Goal: Task Accomplishment & Management: Complete application form

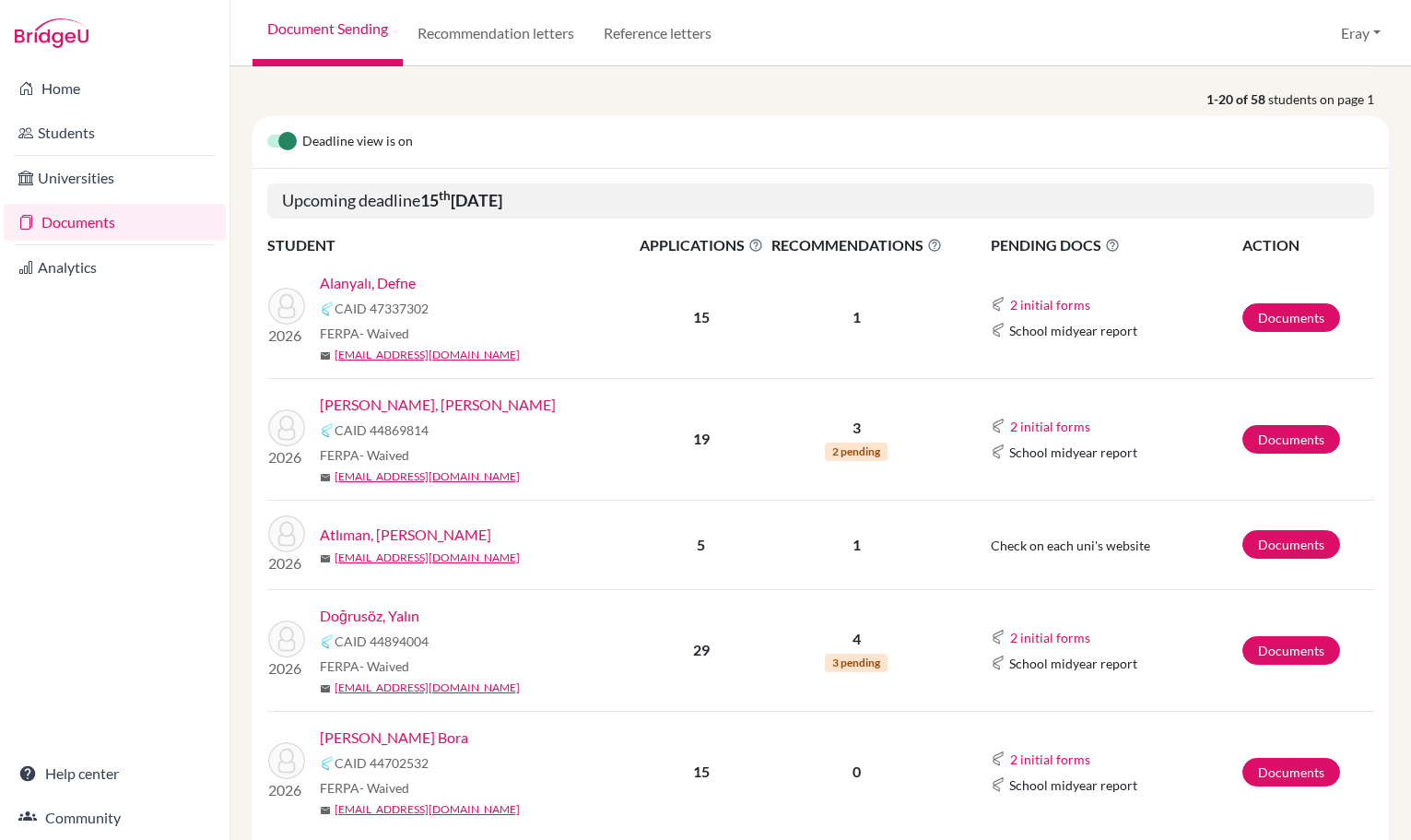
drag, startPoint x: 527, startPoint y: 343, endPoint x: 528, endPoint y: 463, distance: 120.0
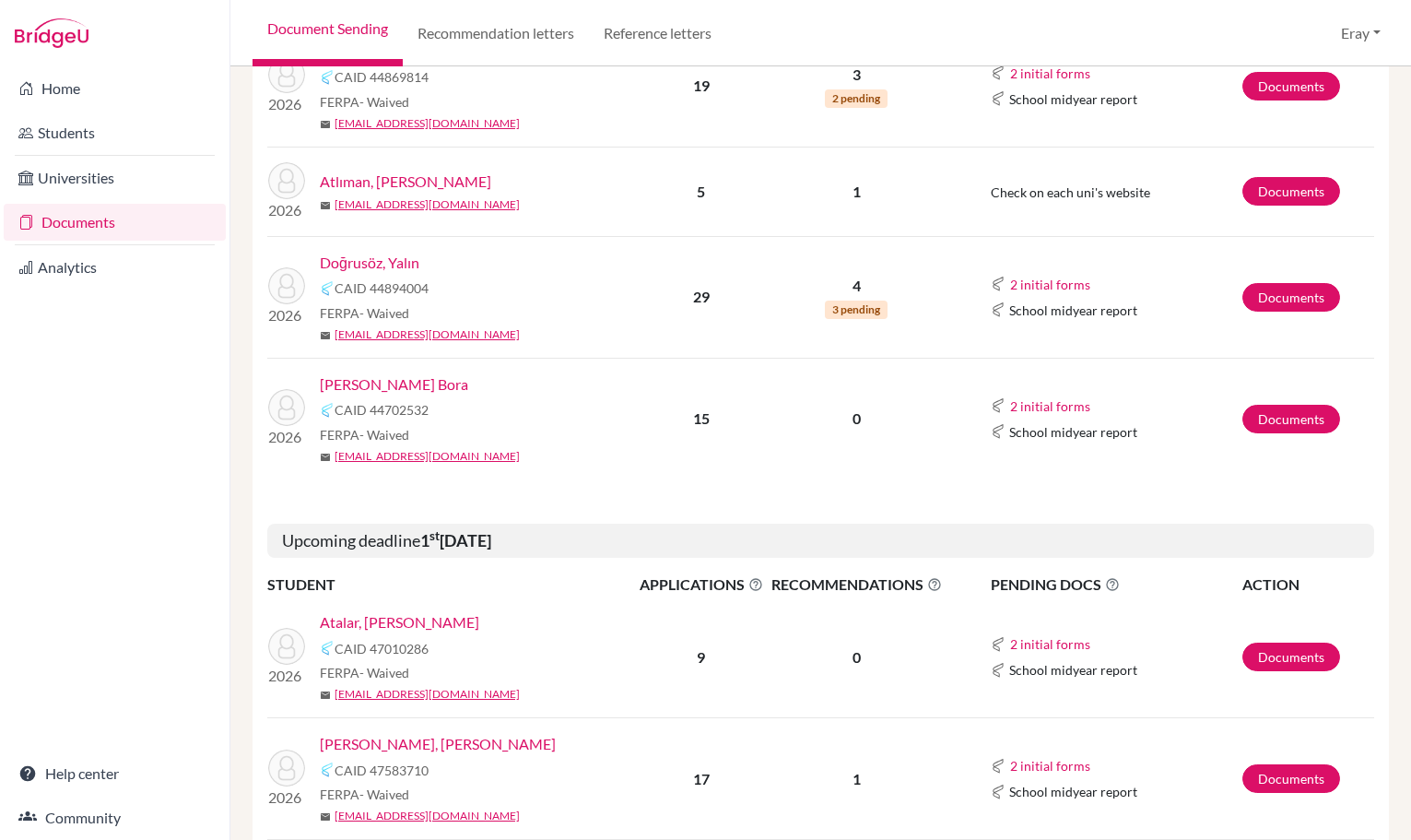
drag, startPoint x: 517, startPoint y: 325, endPoint x: 519, endPoint y: 369, distance: 44.0
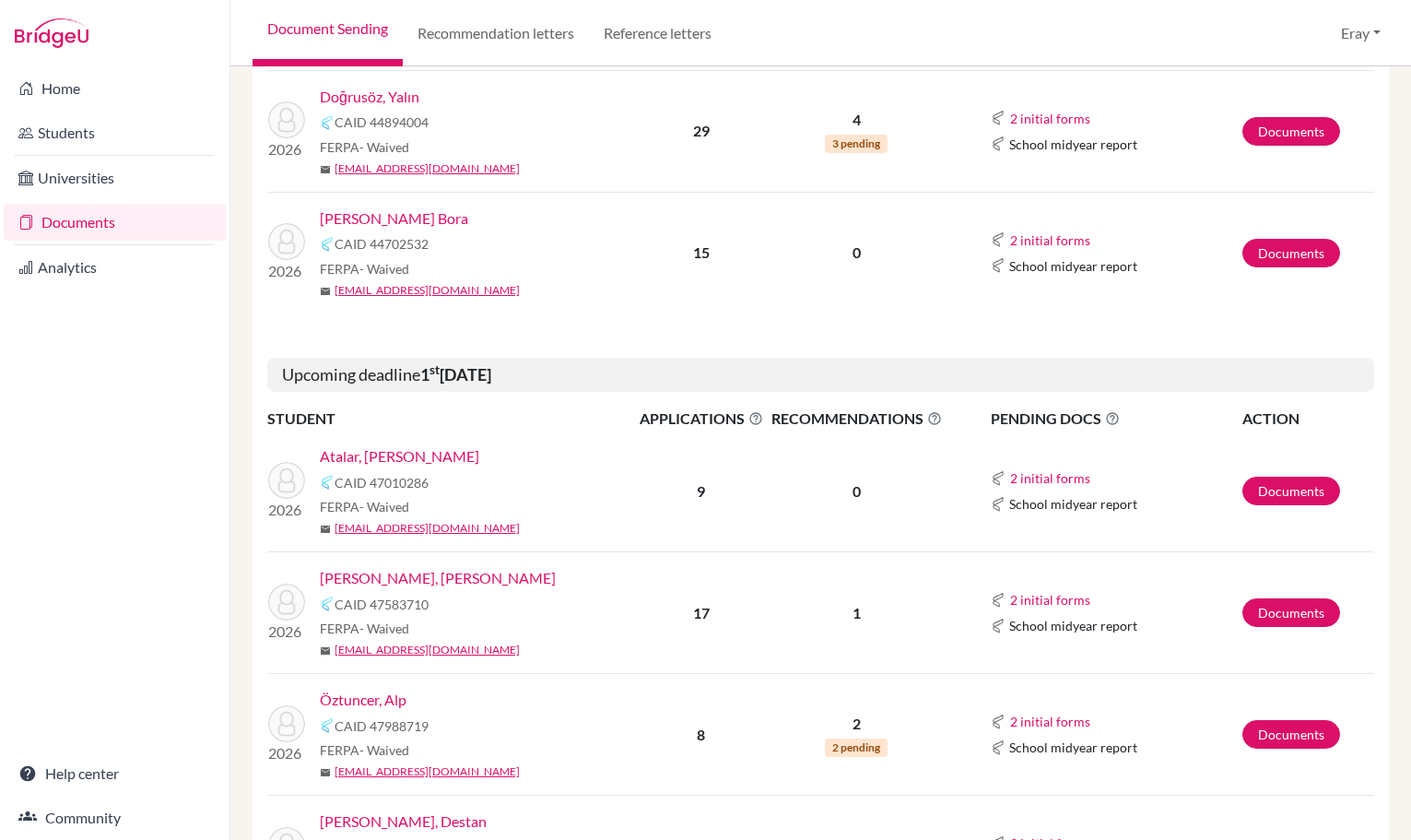
drag, startPoint x: 531, startPoint y: 239, endPoint x: 536, endPoint y: 343, distance: 104.1
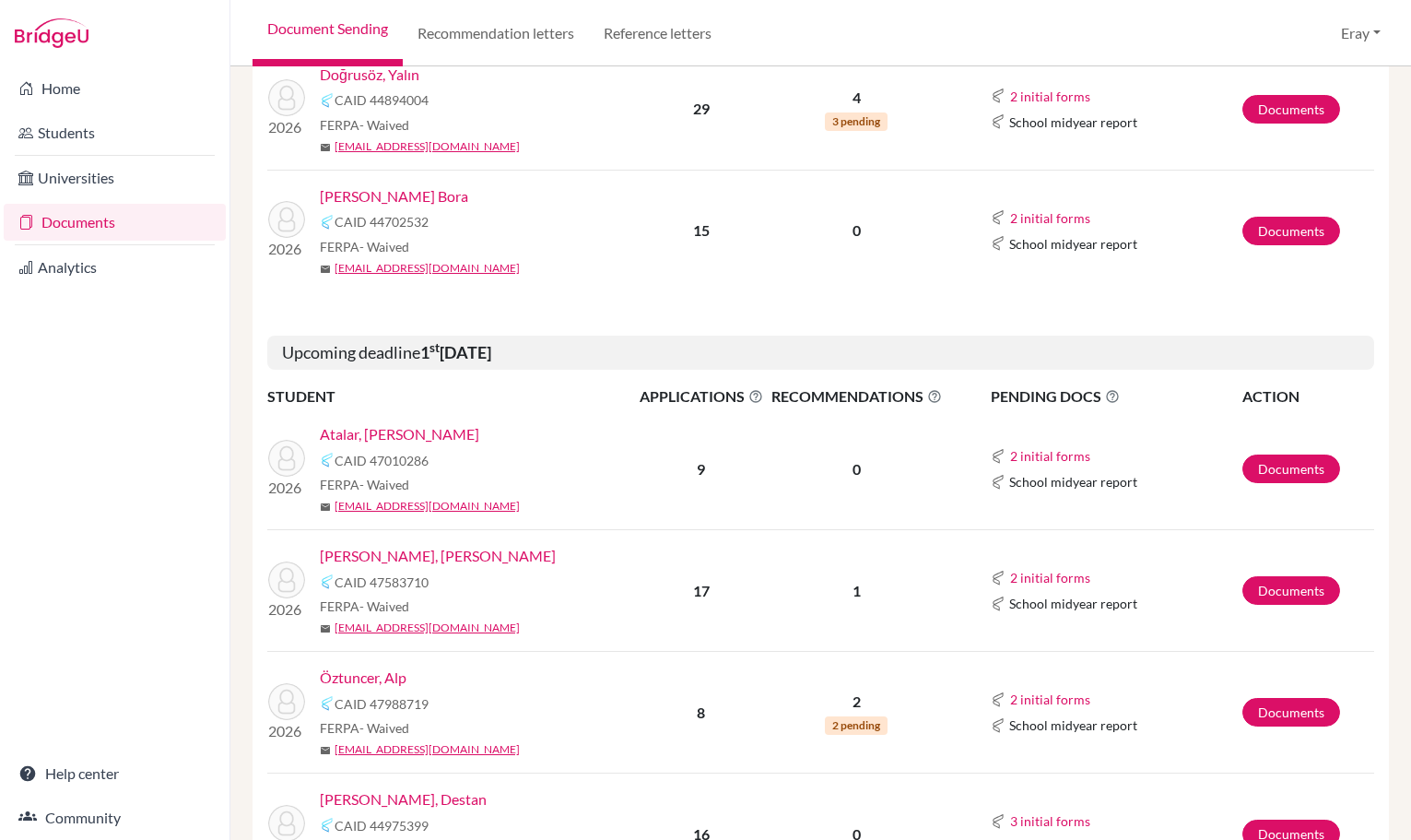
click at [652, 578] on td "17" at bounding box center [701, 591] width 131 height 121
click at [1251, 581] on link "Documents" at bounding box center [1292, 591] width 98 height 28
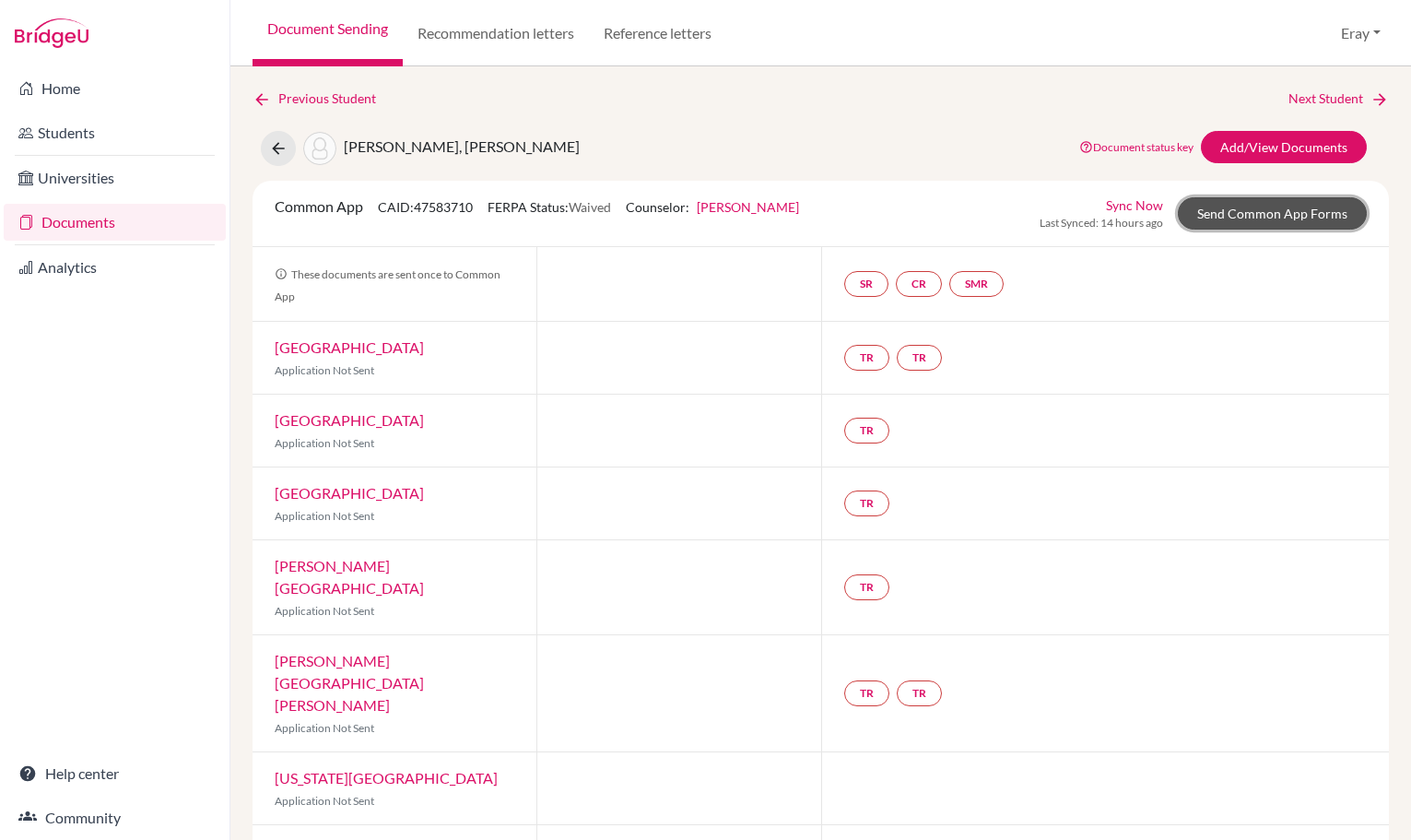
click at [1254, 209] on link "Send Common App Forms" at bounding box center [1273, 214] width 189 height 32
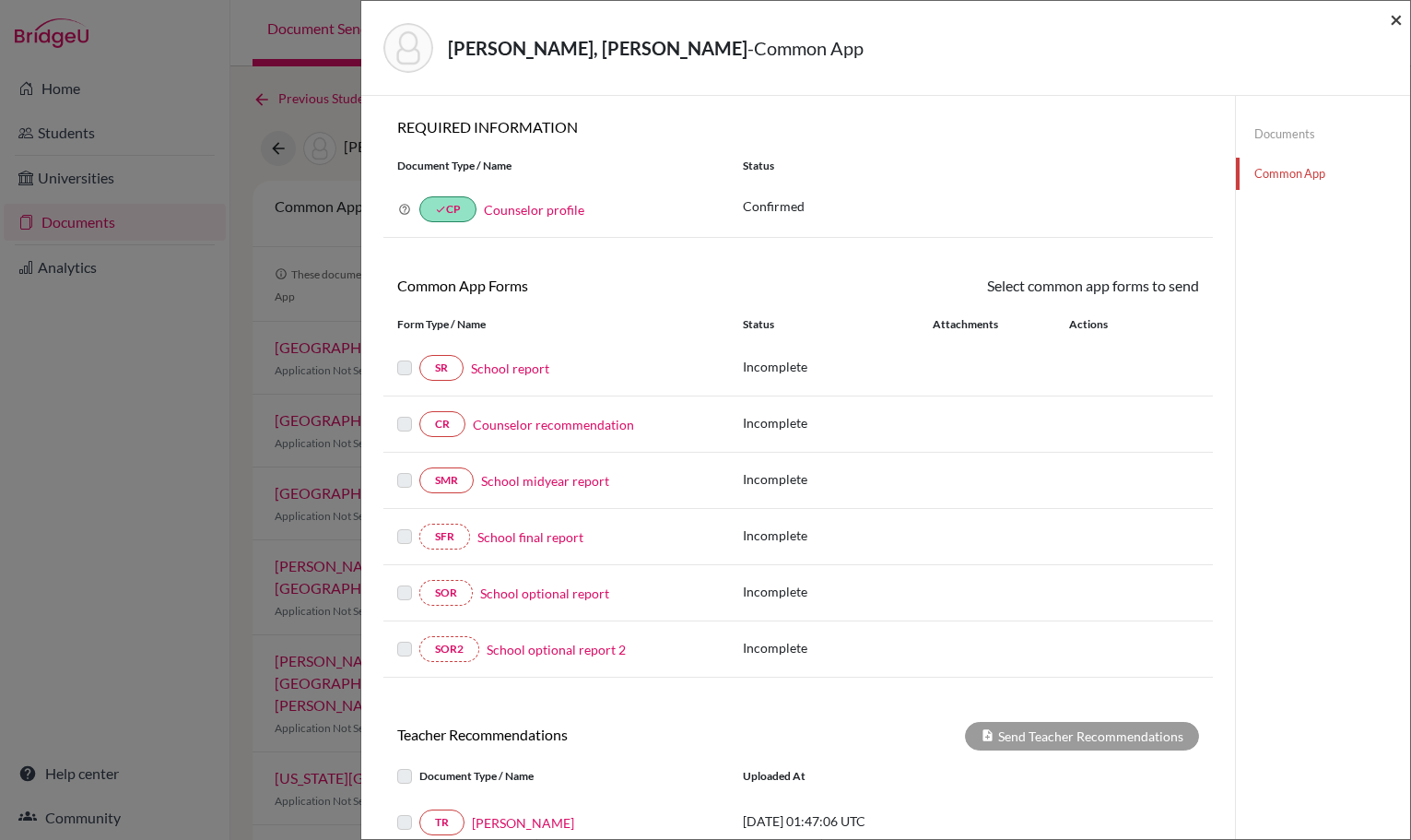
click at [1401, 29] on span "×" at bounding box center [1397, 19] width 13 height 26
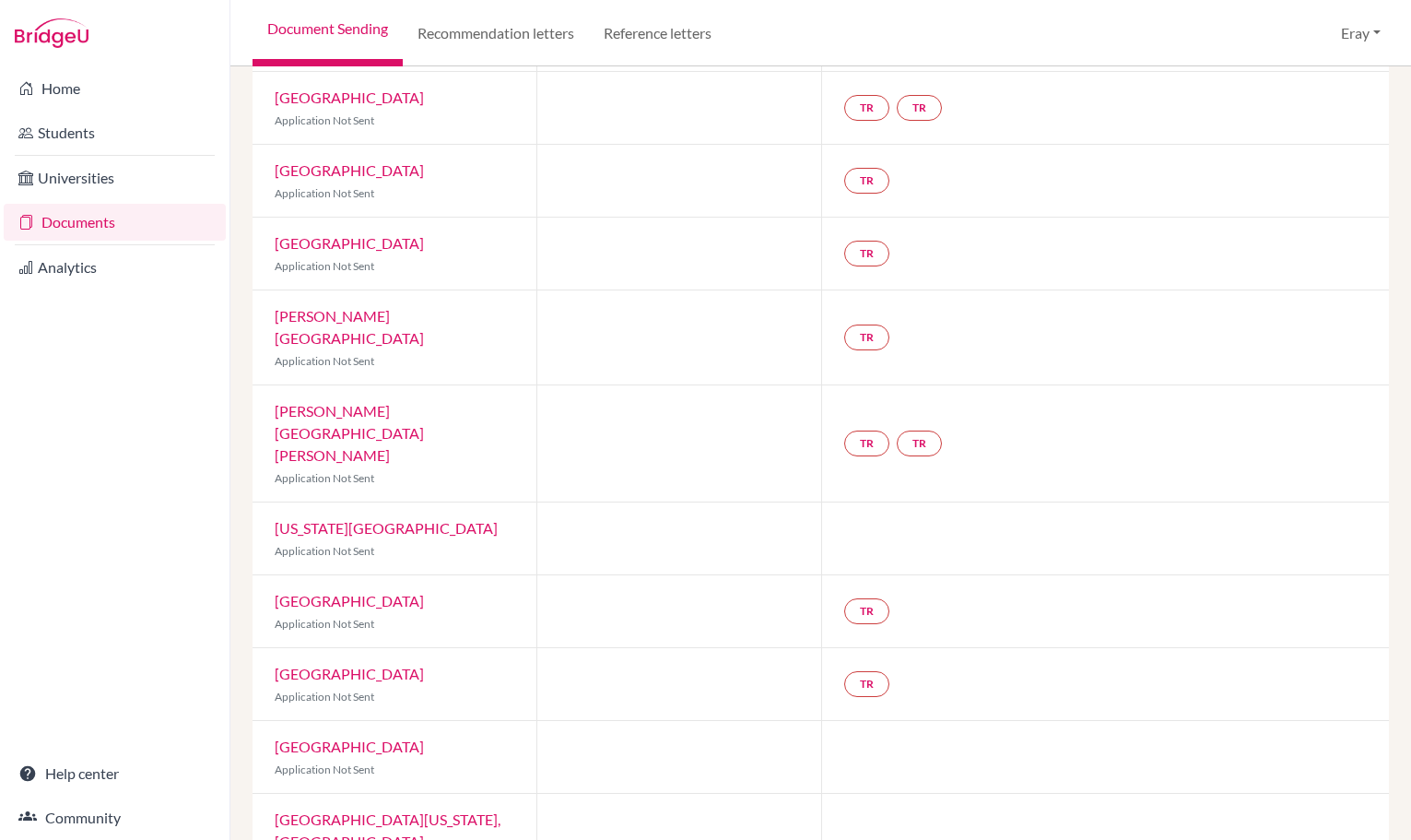
drag, startPoint x: 761, startPoint y: 207, endPoint x: 752, endPoint y: 240, distance: 34.2
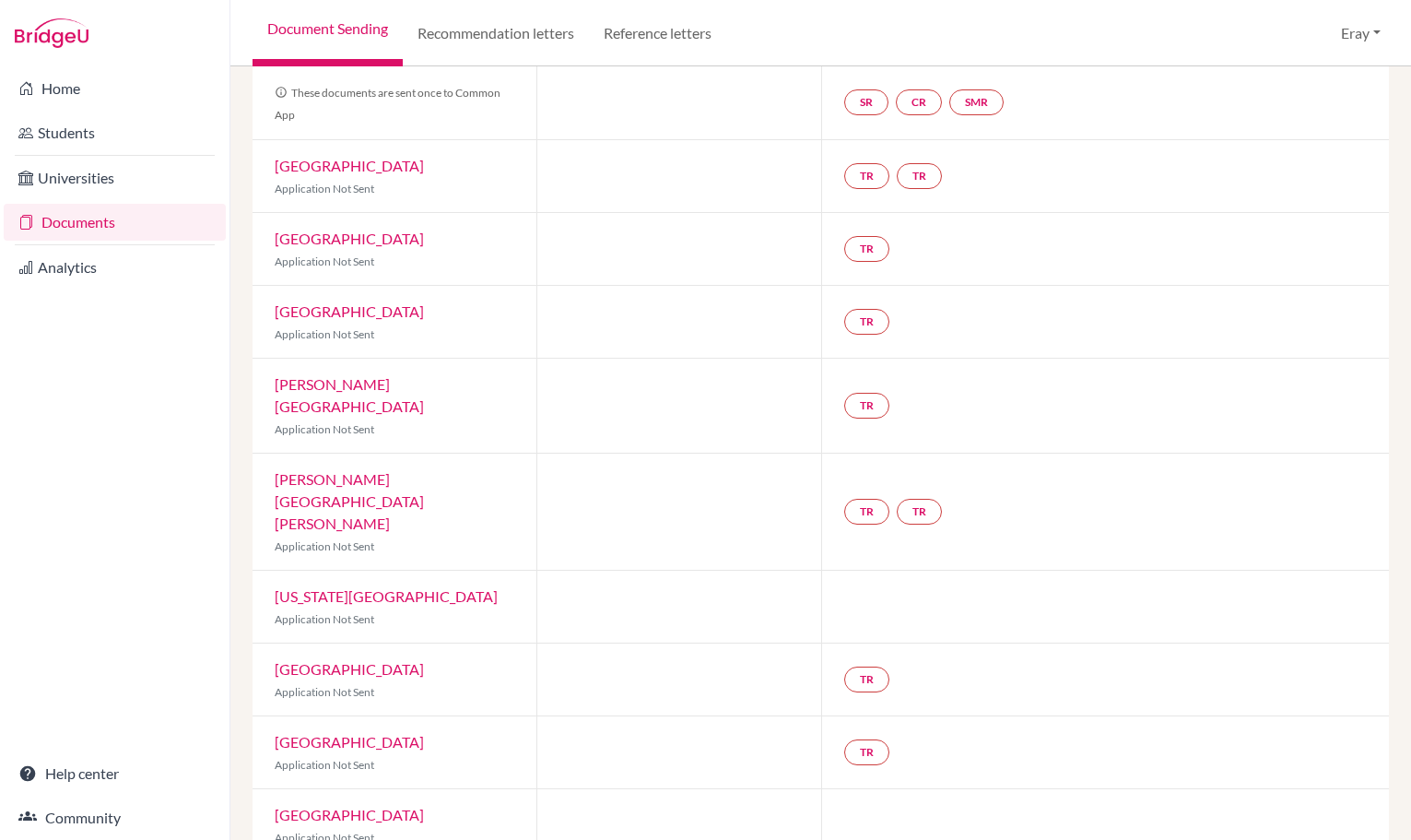
scroll to position [139, 0]
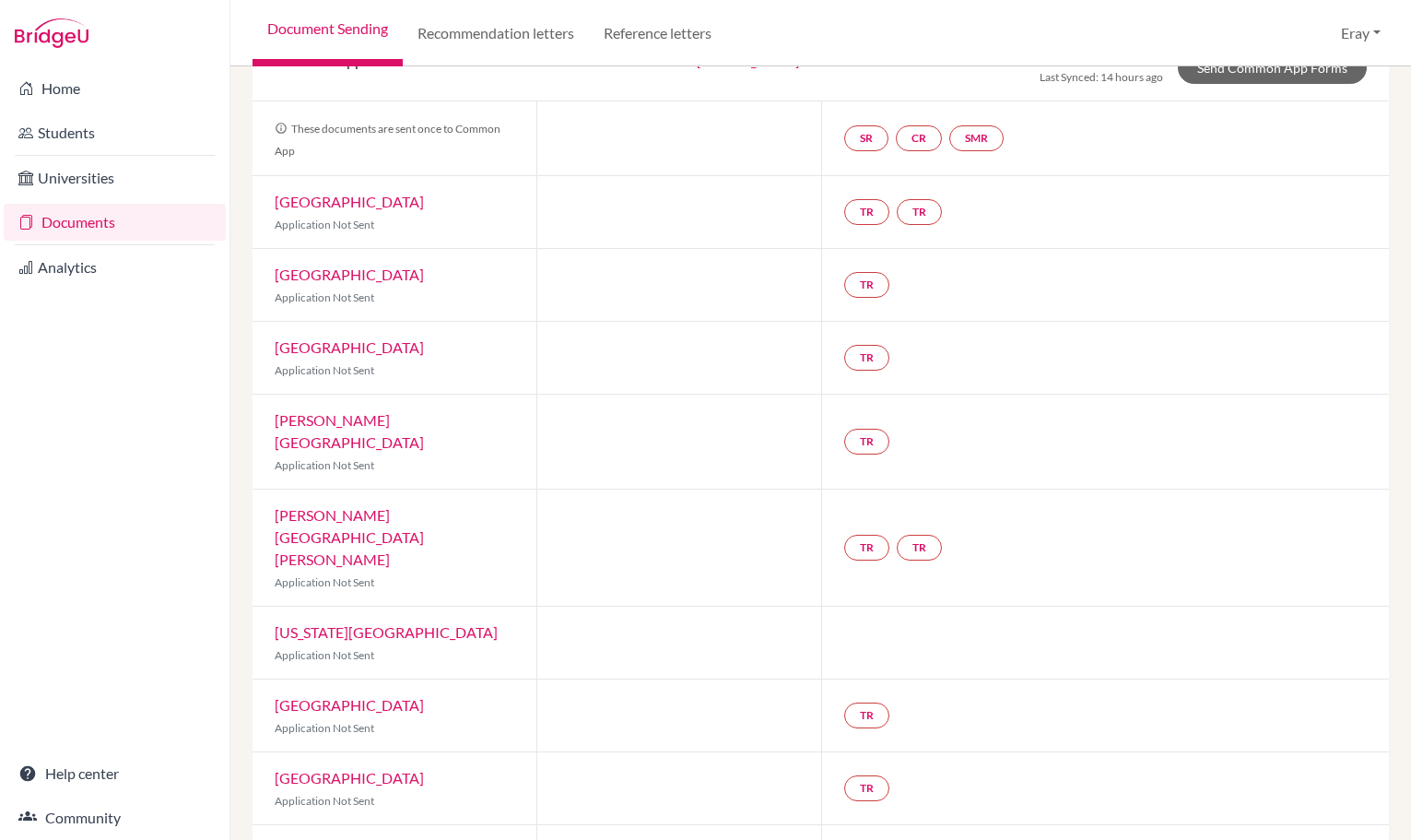
drag, startPoint x: 694, startPoint y: 228, endPoint x: 699, endPoint y: 157, distance: 71.2
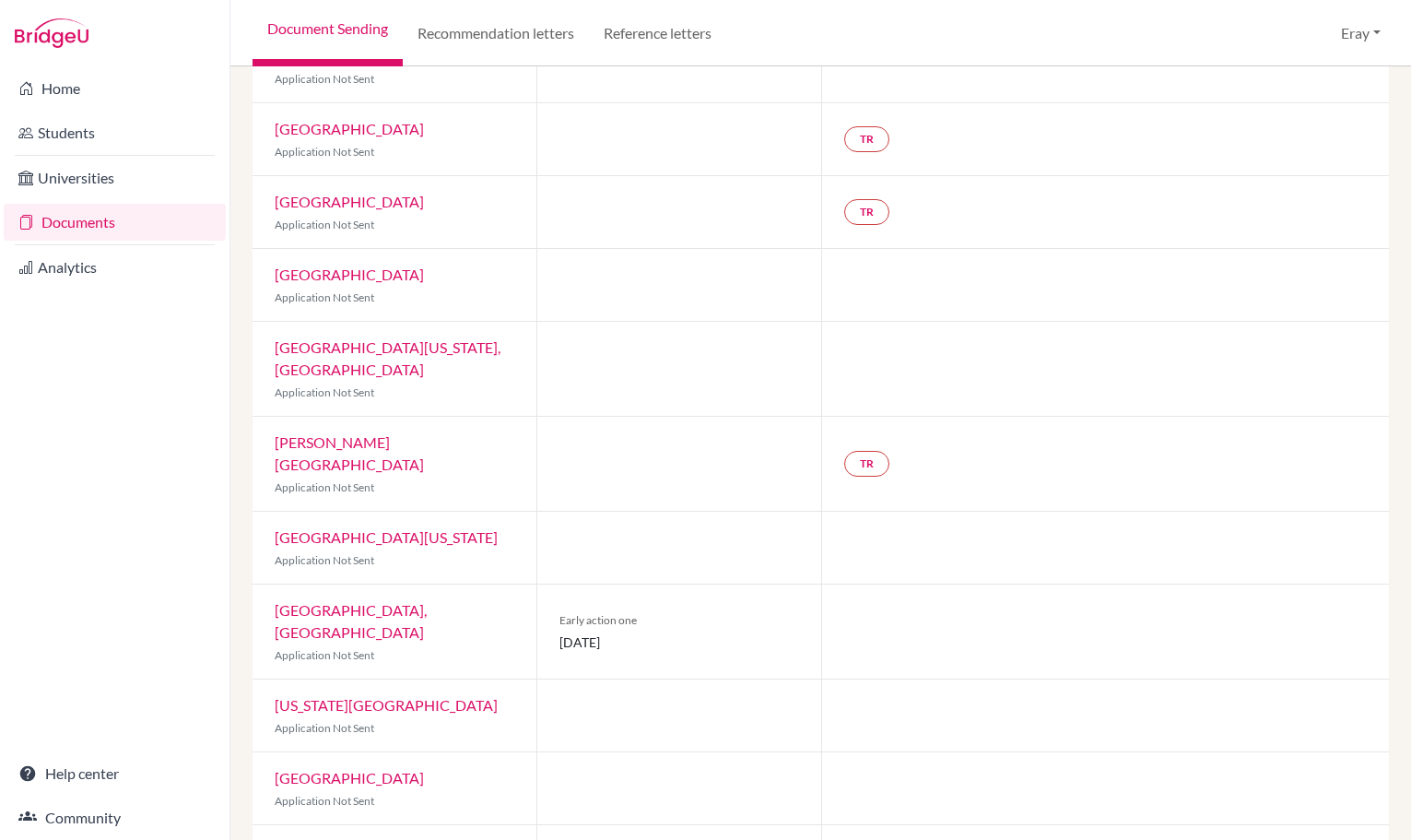
scroll to position [741, 0]
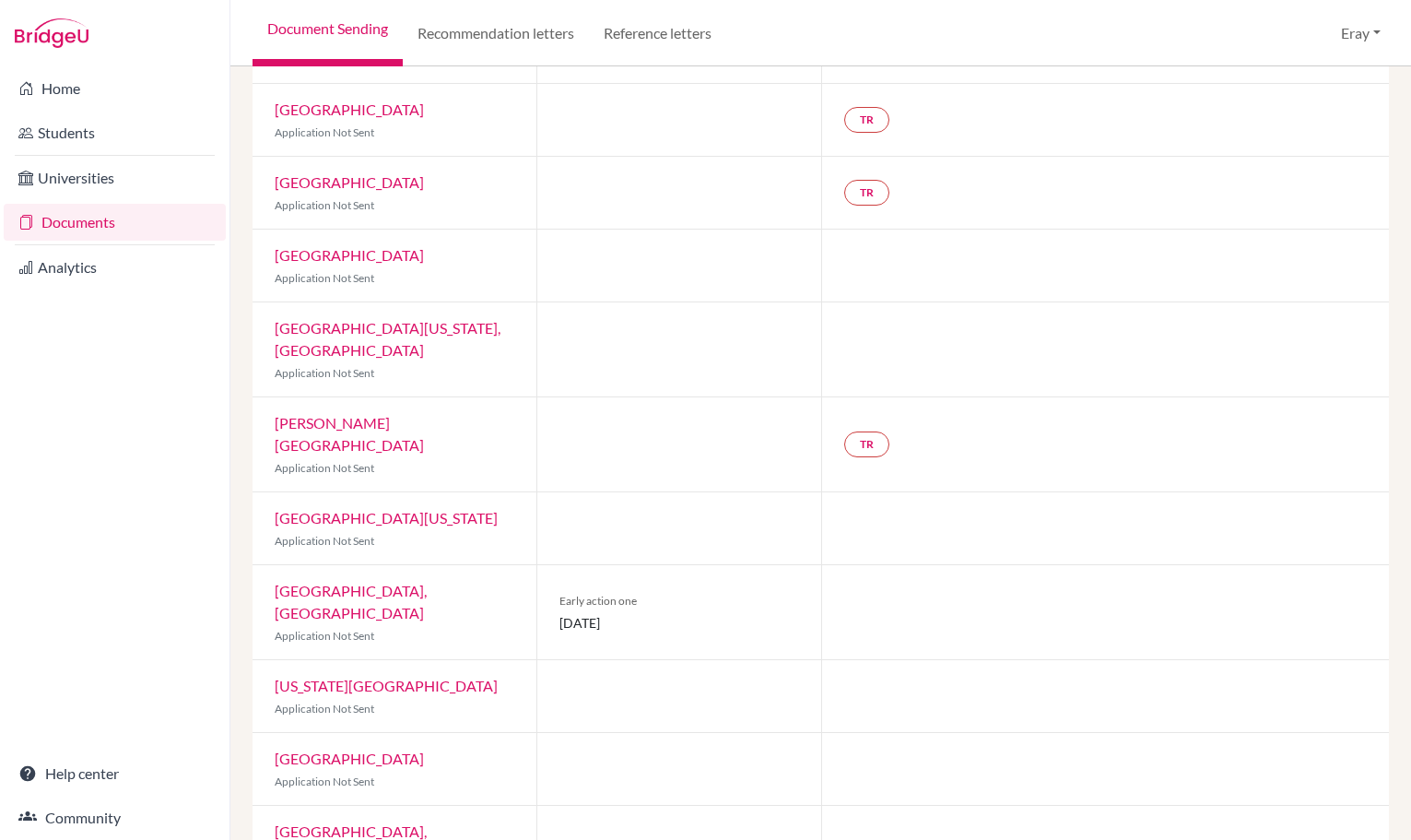
drag, startPoint x: 692, startPoint y: 182, endPoint x: 683, endPoint y: 230, distance: 48.8
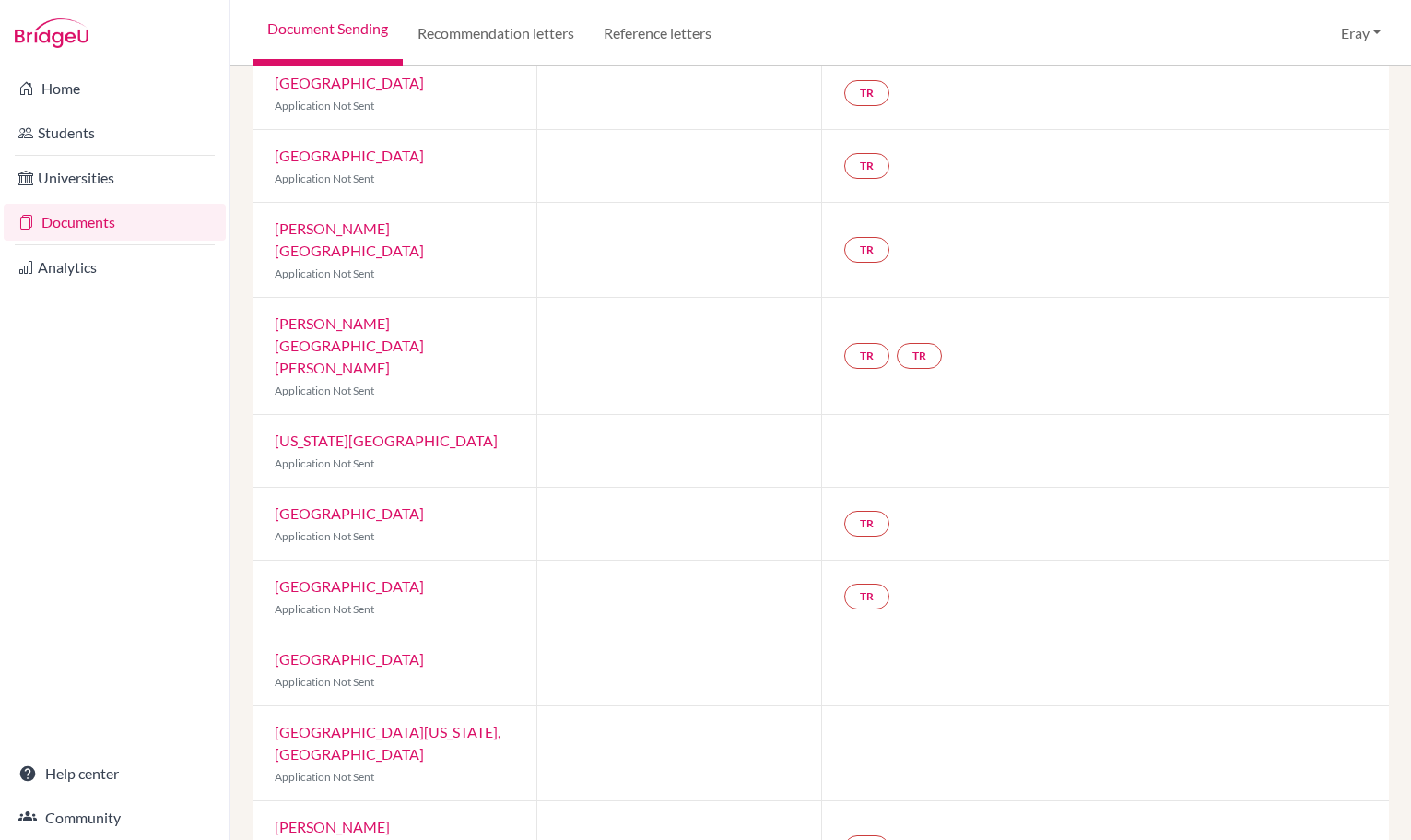
scroll to position [0, 0]
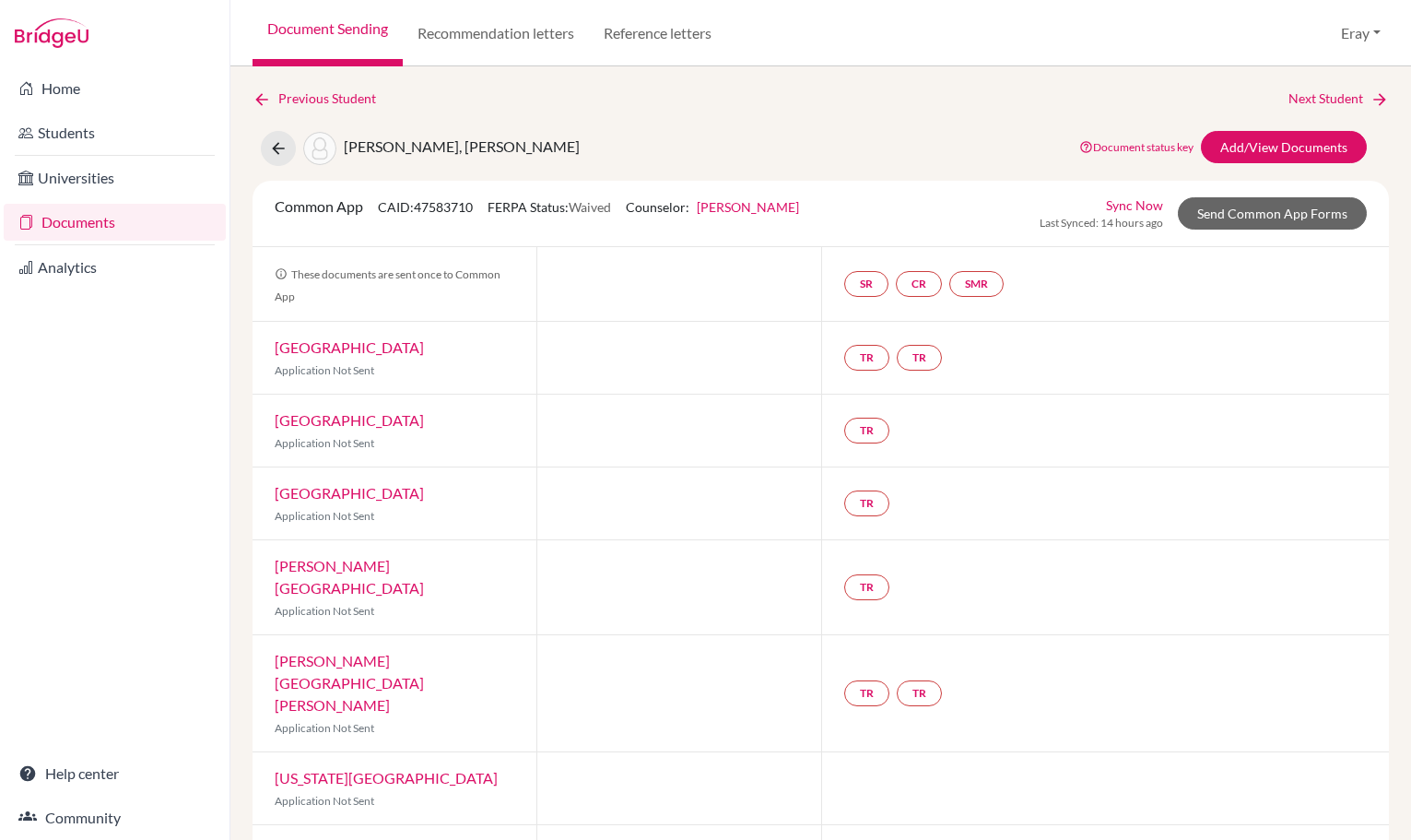
drag, startPoint x: 548, startPoint y: 385, endPoint x: 745, endPoint y: 107, distance: 340.7
click at [1246, 137] on link "Add/View Documents" at bounding box center [1284, 147] width 166 height 32
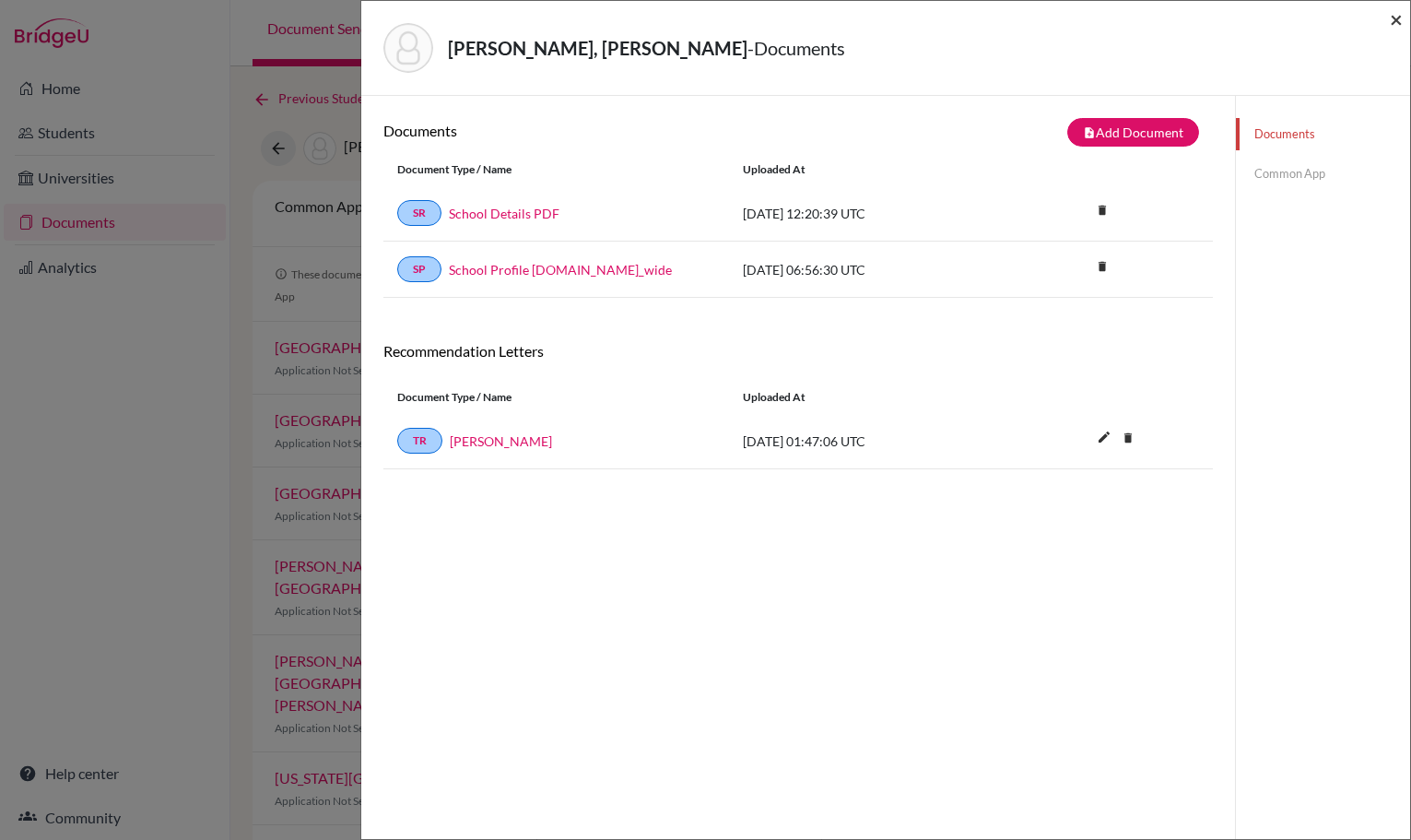
click at [1390, 23] on span "×" at bounding box center [1397, 19] width 13 height 26
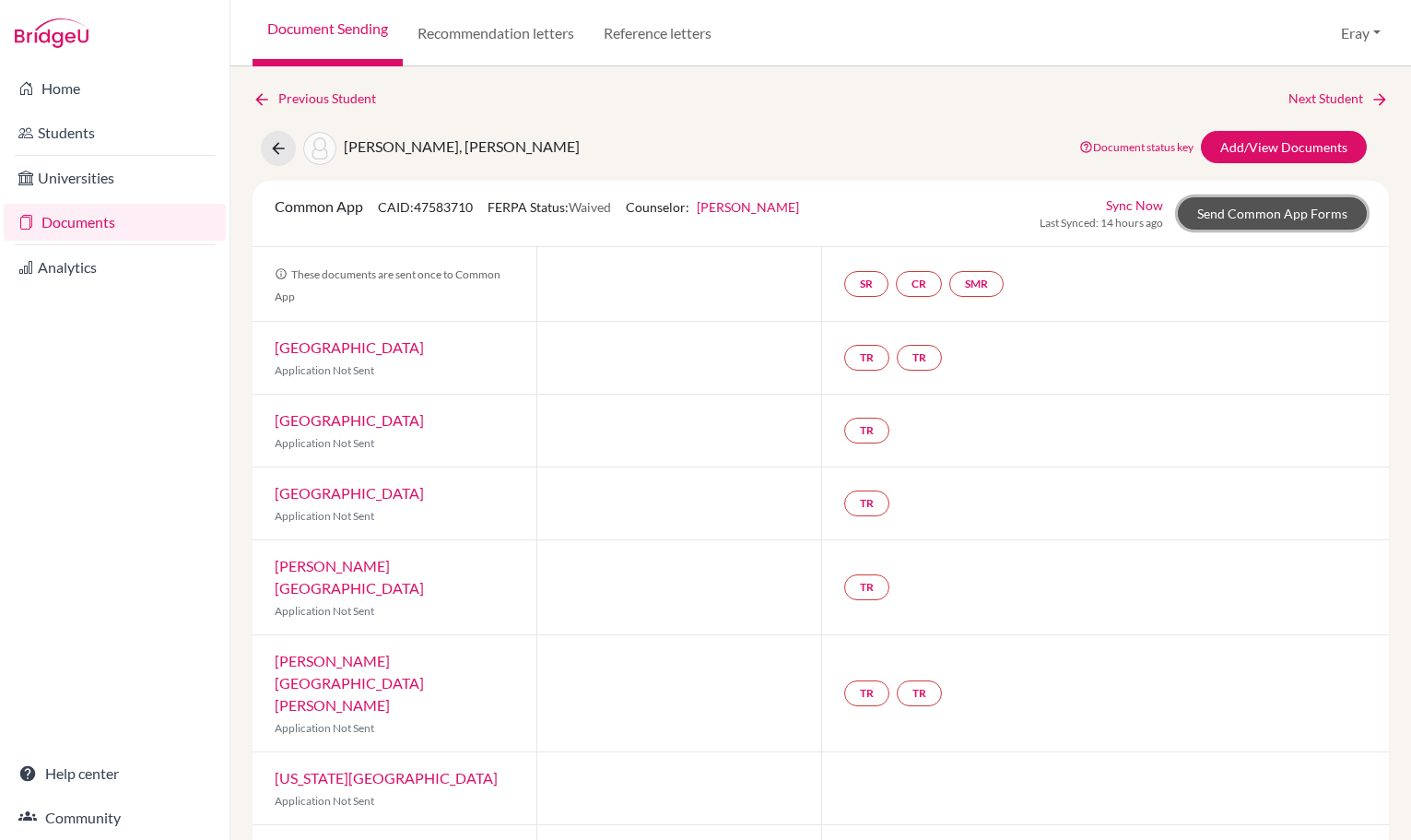
click at [1260, 218] on link "Send Common App Forms" at bounding box center [1273, 214] width 189 height 32
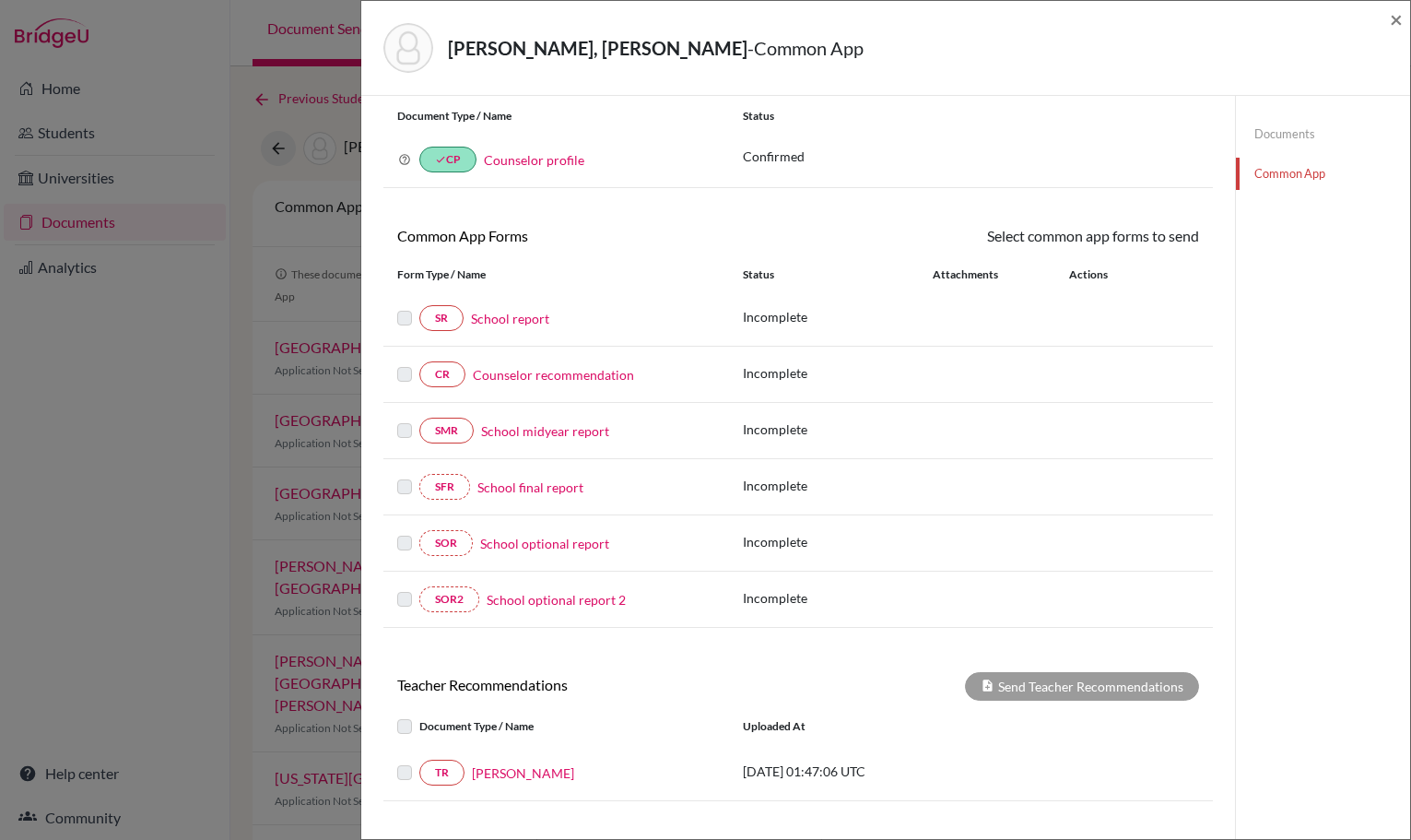
scroll to position [210, 0]
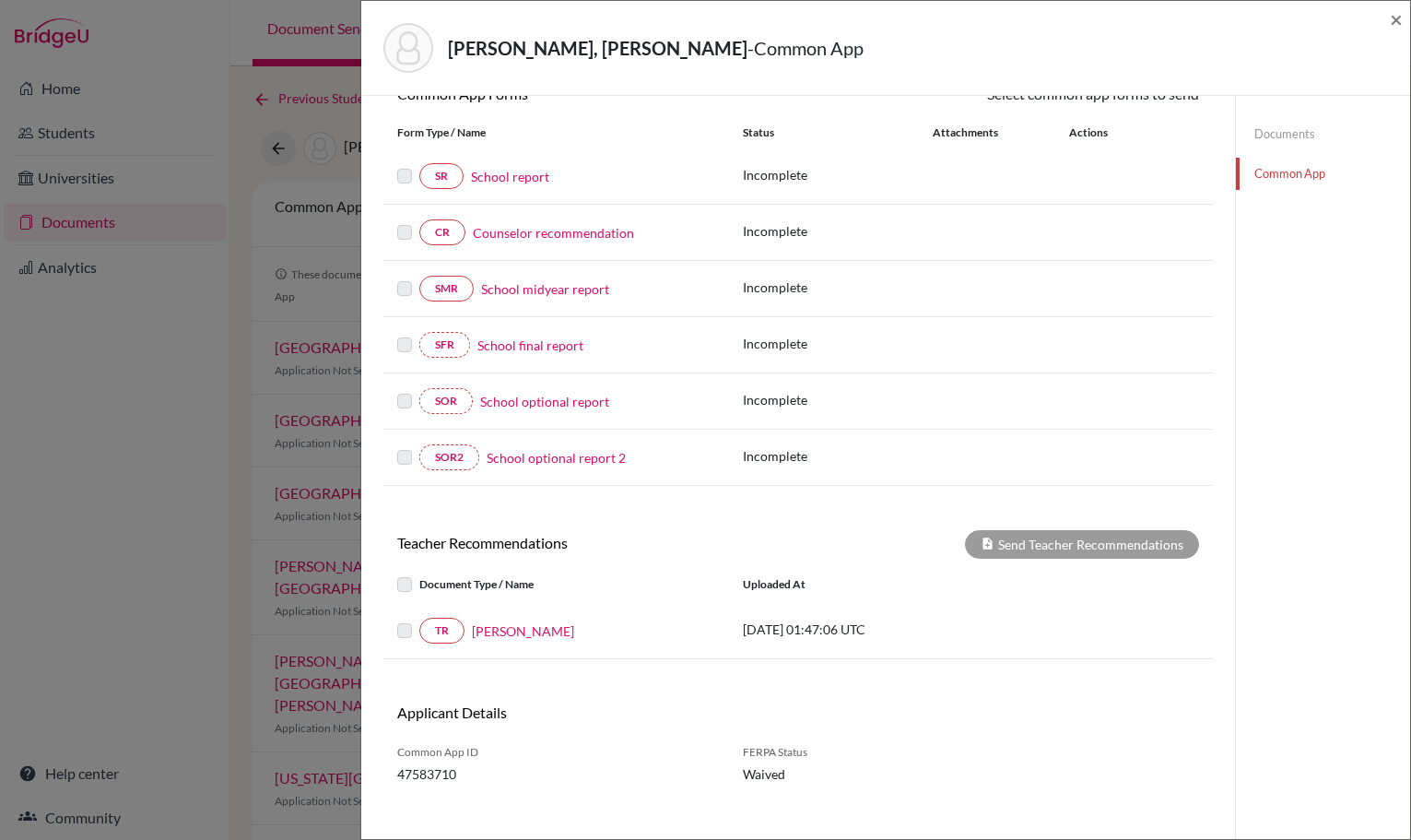
drag, startPoint x: 904, startPoint y: 194, endPoint x: 912, endPoint y: 309, distance: 115.3
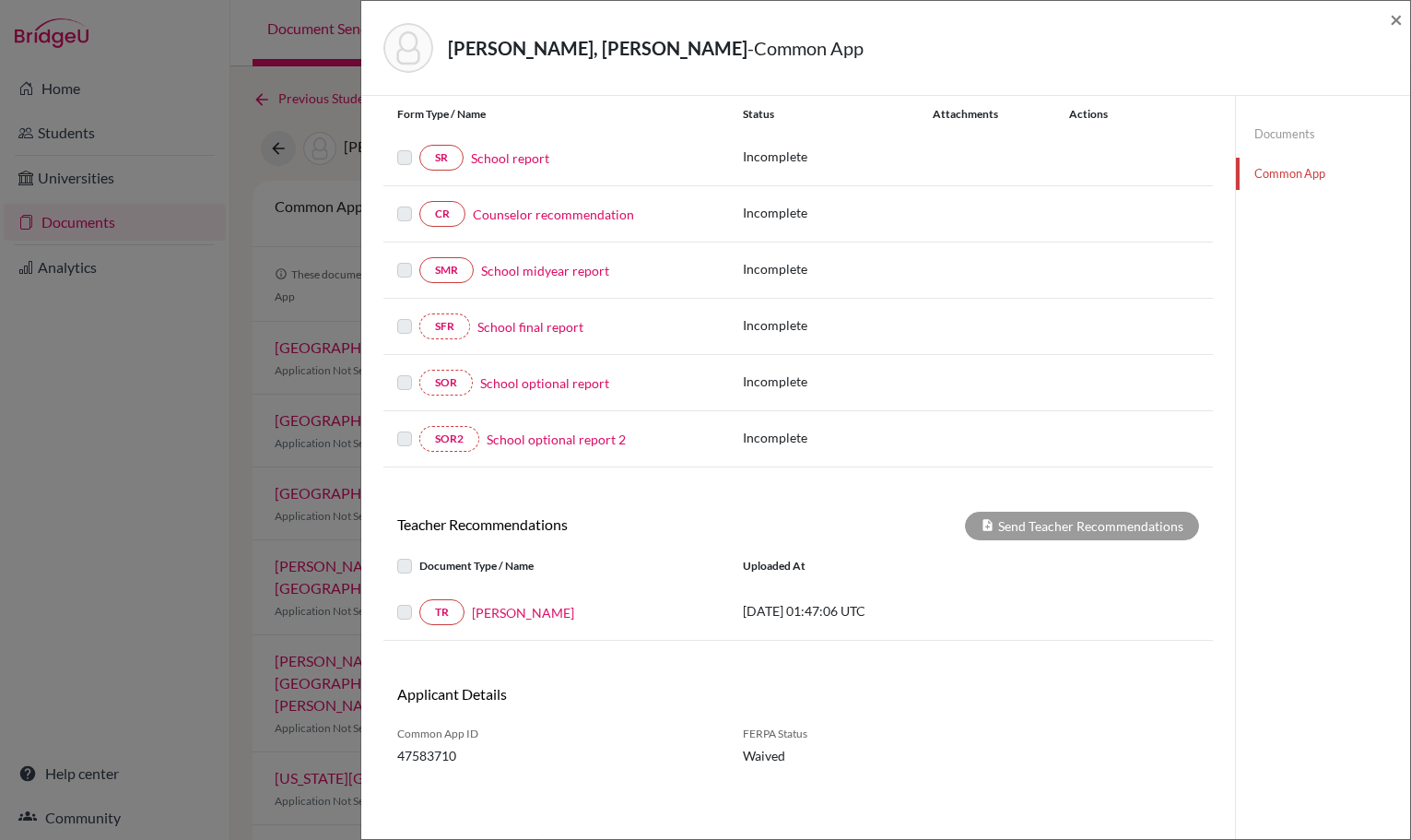
click at [514, 153] on link "School report" at bounding box center [510, 158] width 78 height 20
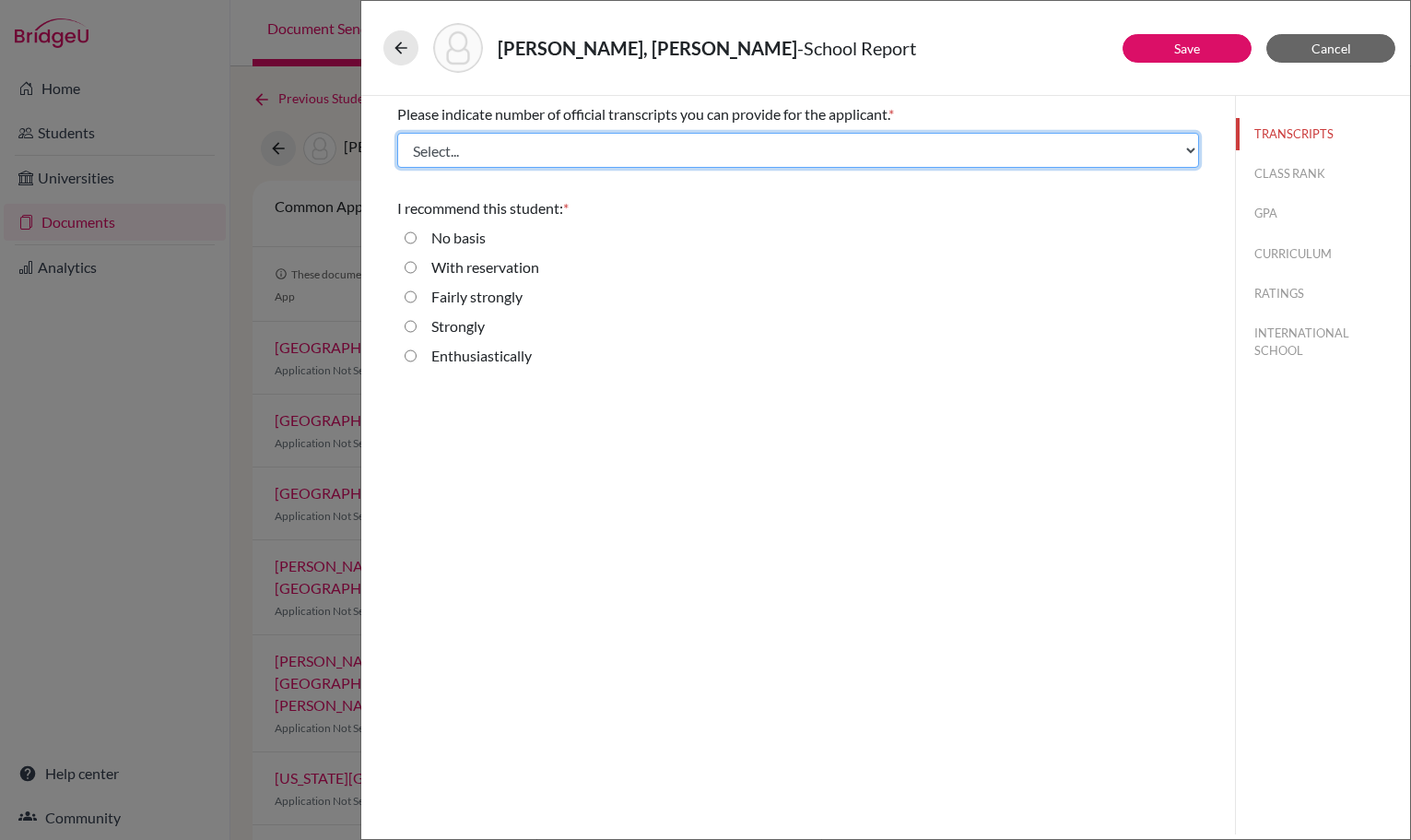
click at [525, 147] on select "Select... 1 2 3 4" at bounding box center [798, 150] width 802 height 35
select select "4"
click at [397, 133] on select "Select... 1 2 3 4" at bounding box center [798, 150] width 802 height 35
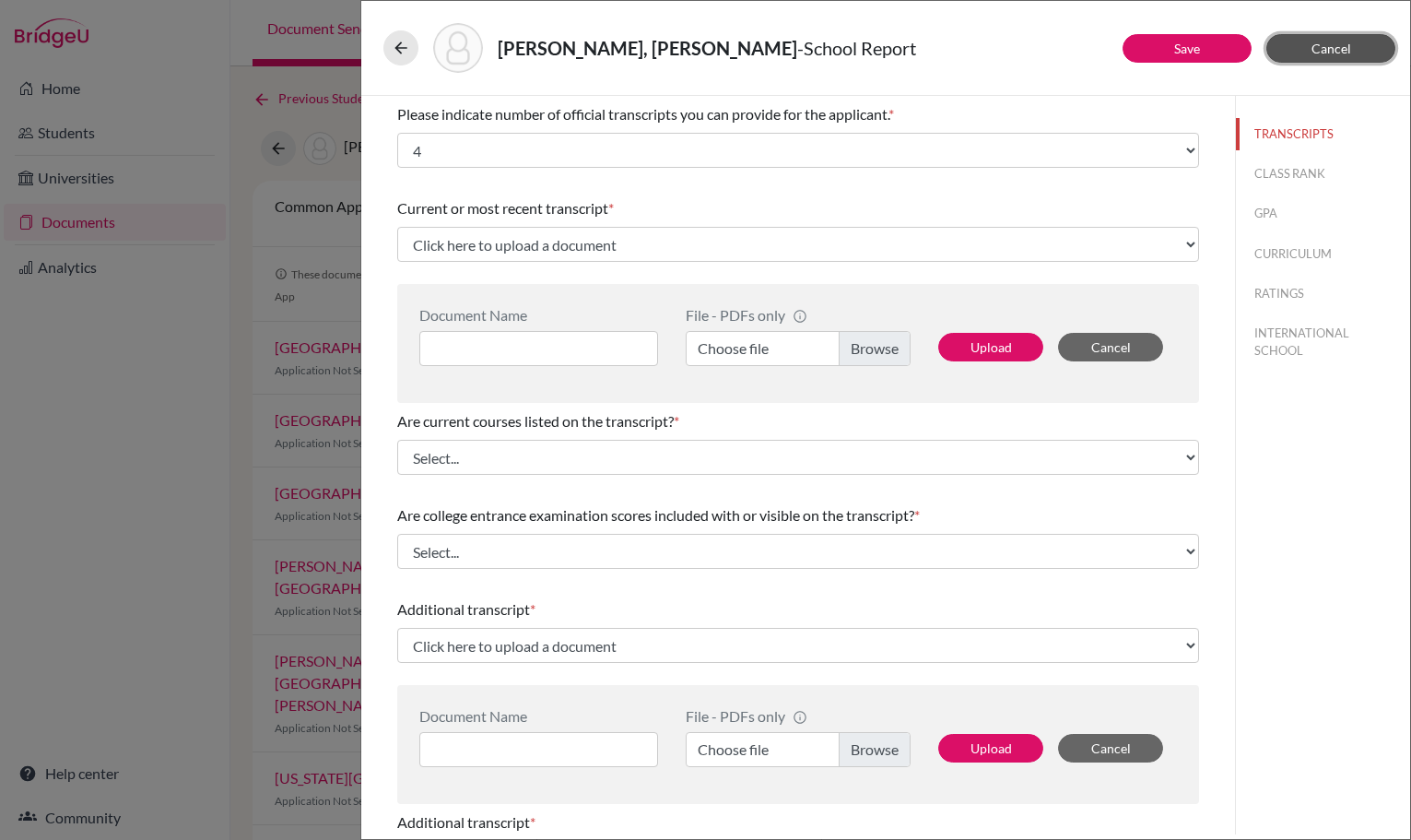
click at [1330, 42] on span "Cancel" at bounding box center [1332, 48] width 40 height 16
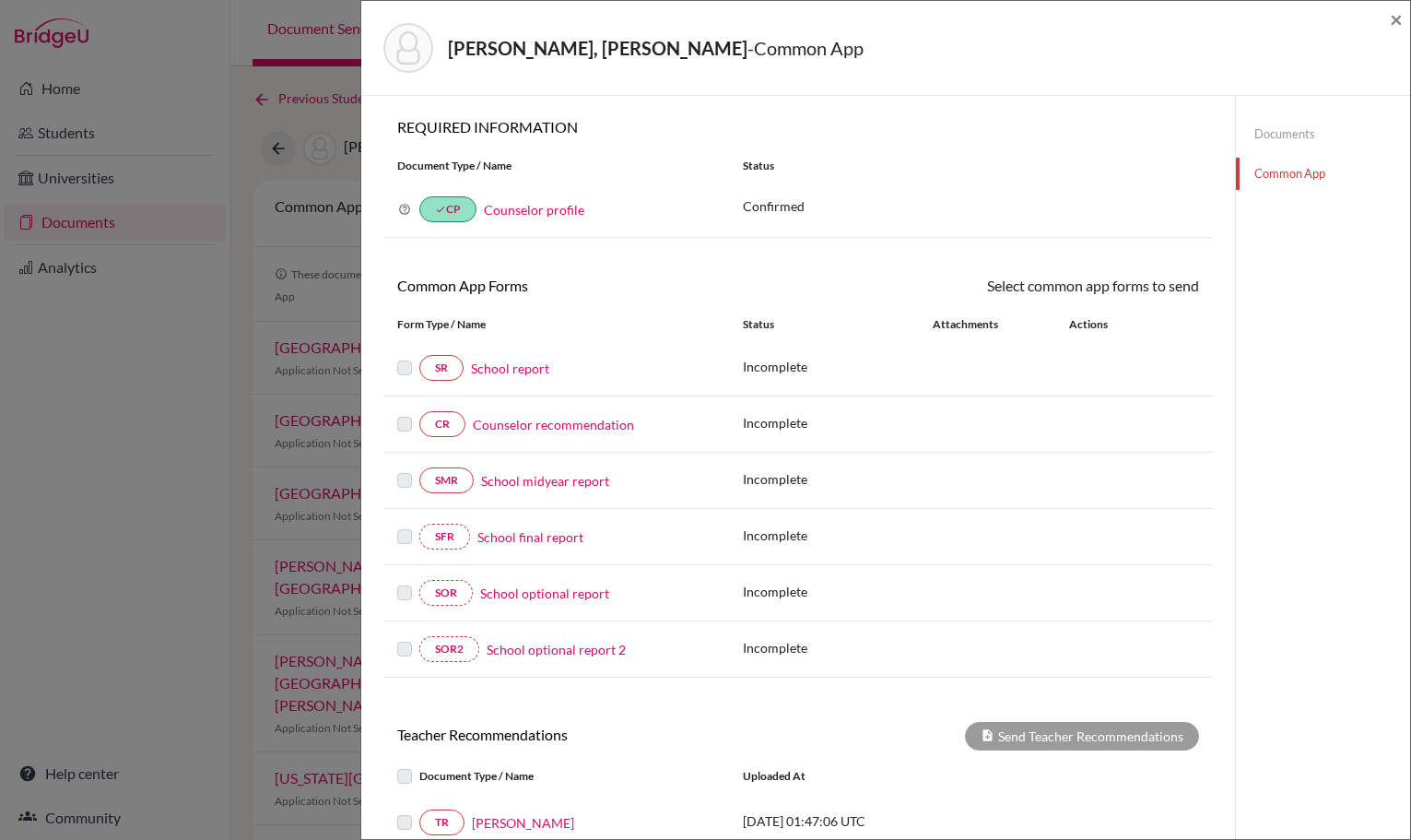
click at [506, 367] on link "School report" at bounding box center [510, 368] width 78 height 20
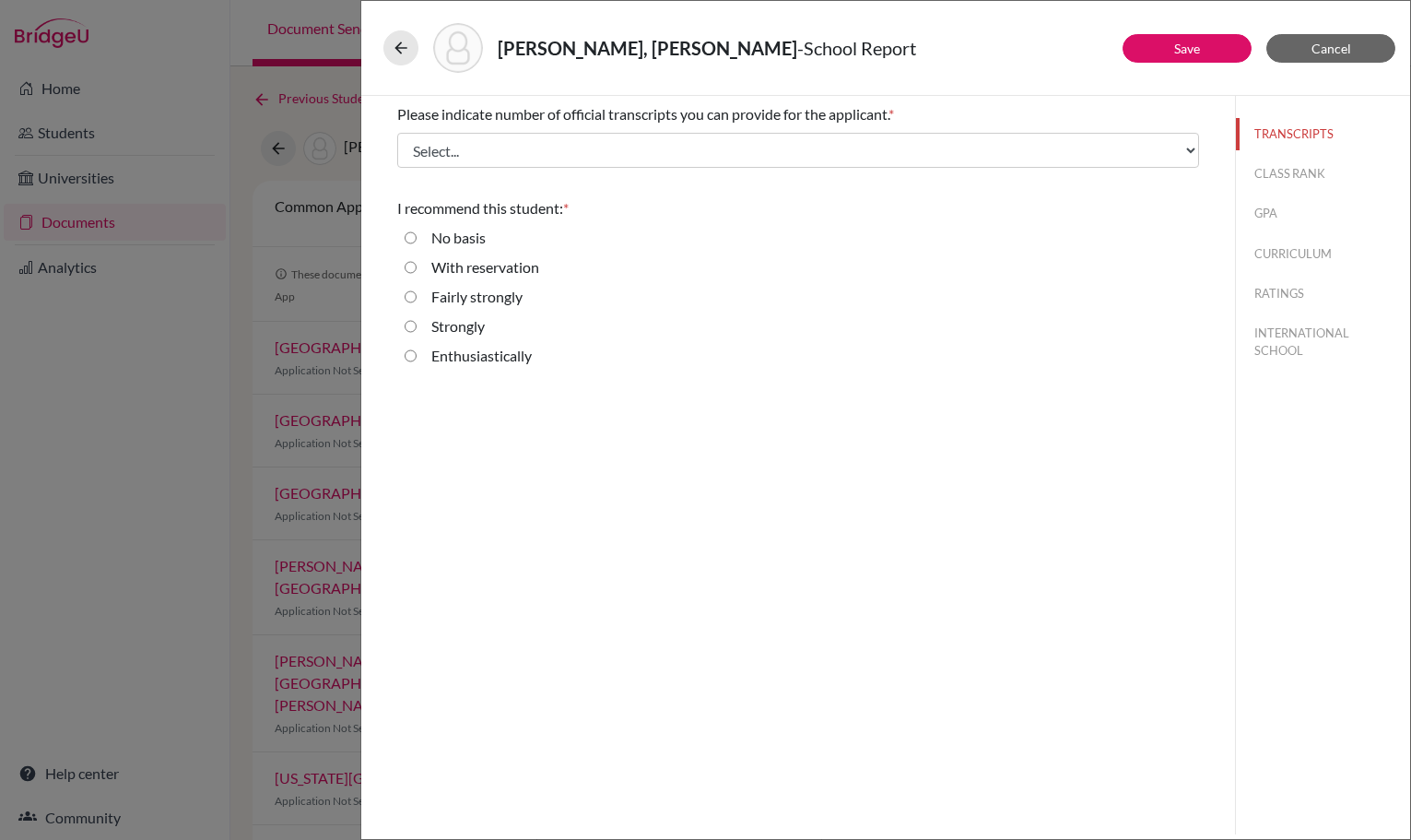
click at [484, 330] on label "Strongly" at bounding box center [458, 326] width 54 height 23
click at [417, 330] on input "Strongly" at bounding box center [410, 326] width 12 height 23
radio input "true"
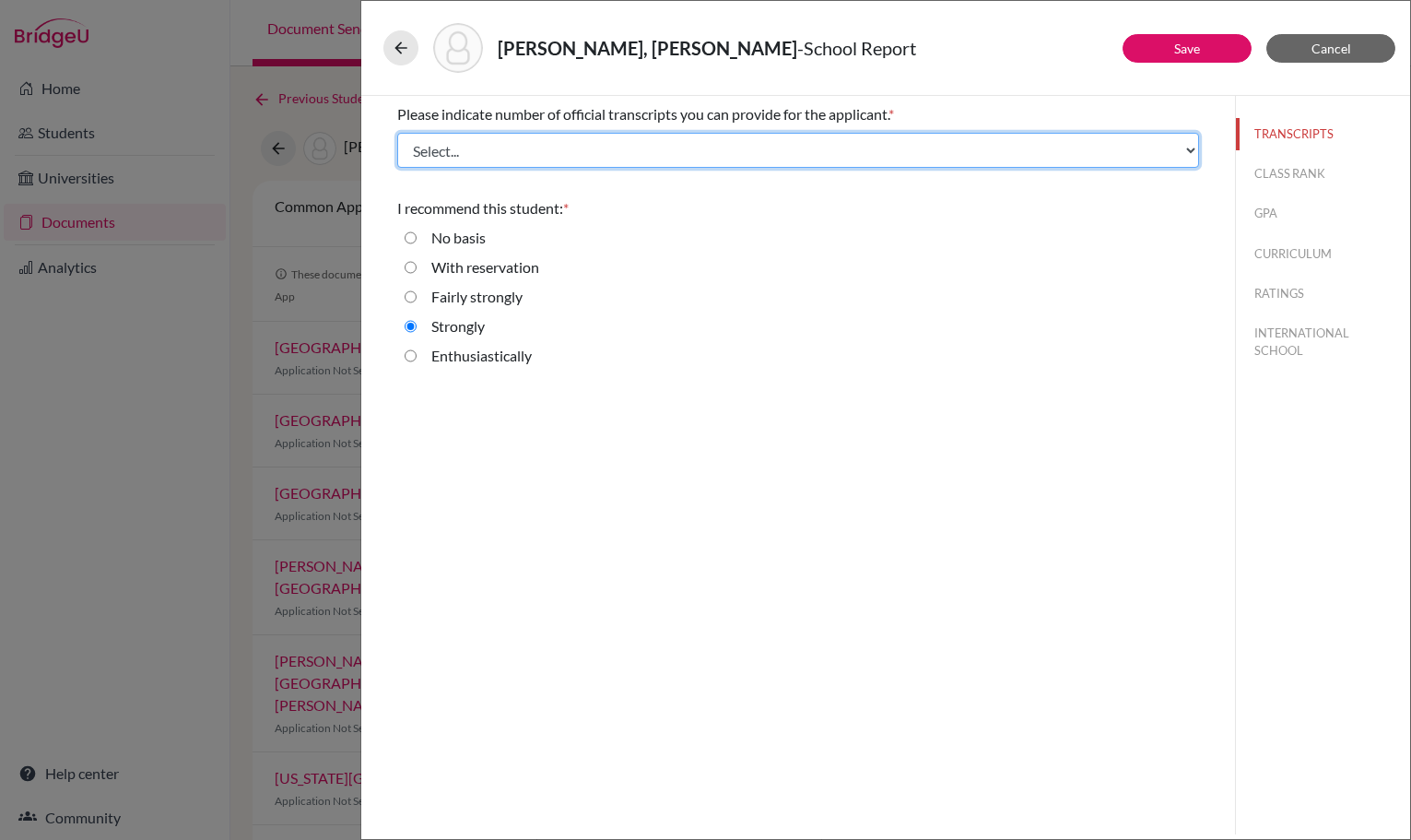
click at [536, 159] on select "Select... 1 2 3 4" at bounding box center [798, 150] width 802 height 35
select select "2"
click at [397, 133] on select "Select... 1 2 3 4" at bounding box center [798, 150] width 802 height 35
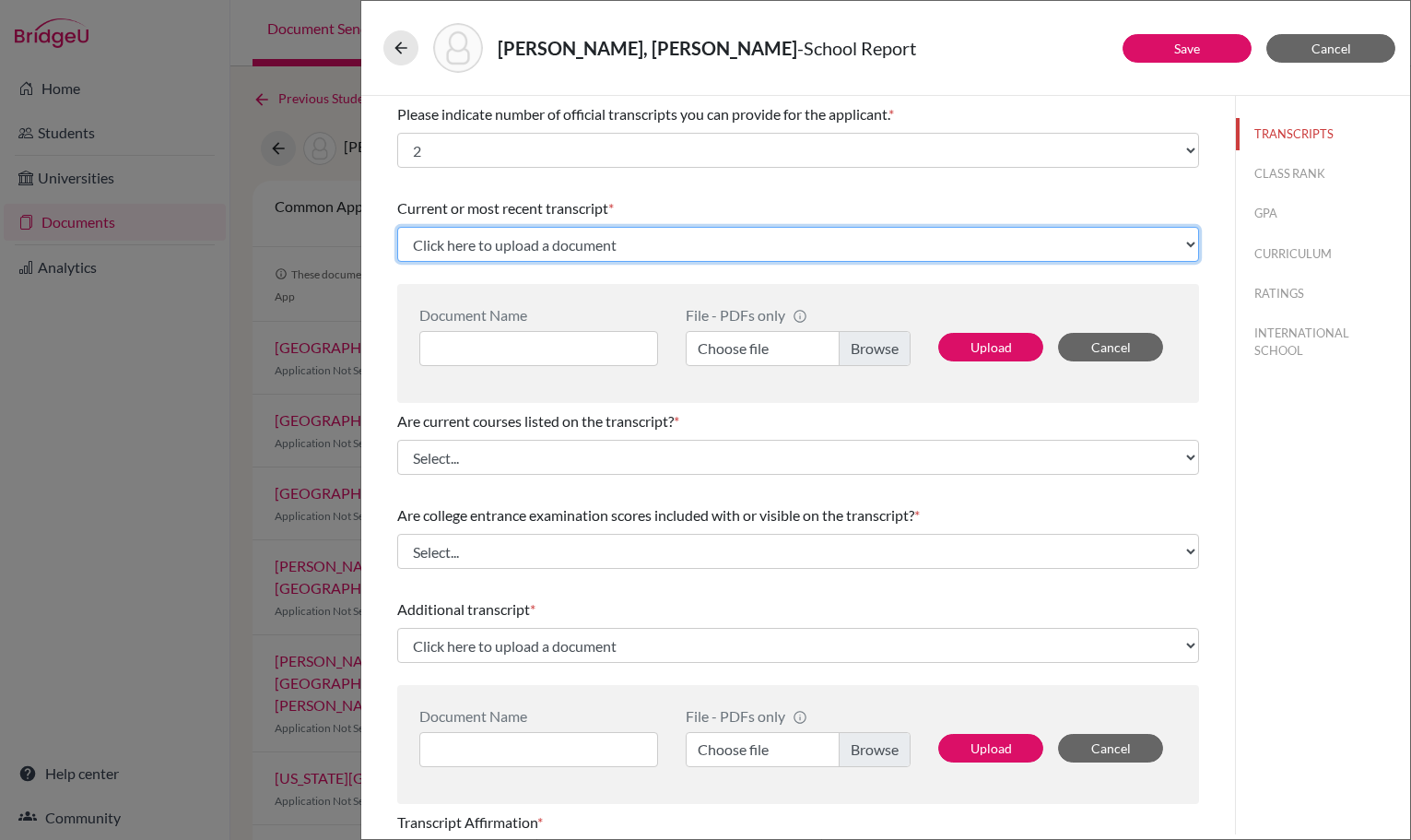
click at [803, 243] on select "Click here to upload a document Upload New File" at bounding box center [798, 244] width 802 height 35
drag, startPoint x: 803, startPoint y: 243, endPoint x: 901, endPoint y: 254, distance: 98.6
click at [809, 245] on select "Click here to upload a document Upload New File" at bounding box center [798, 244] width 802 height 35
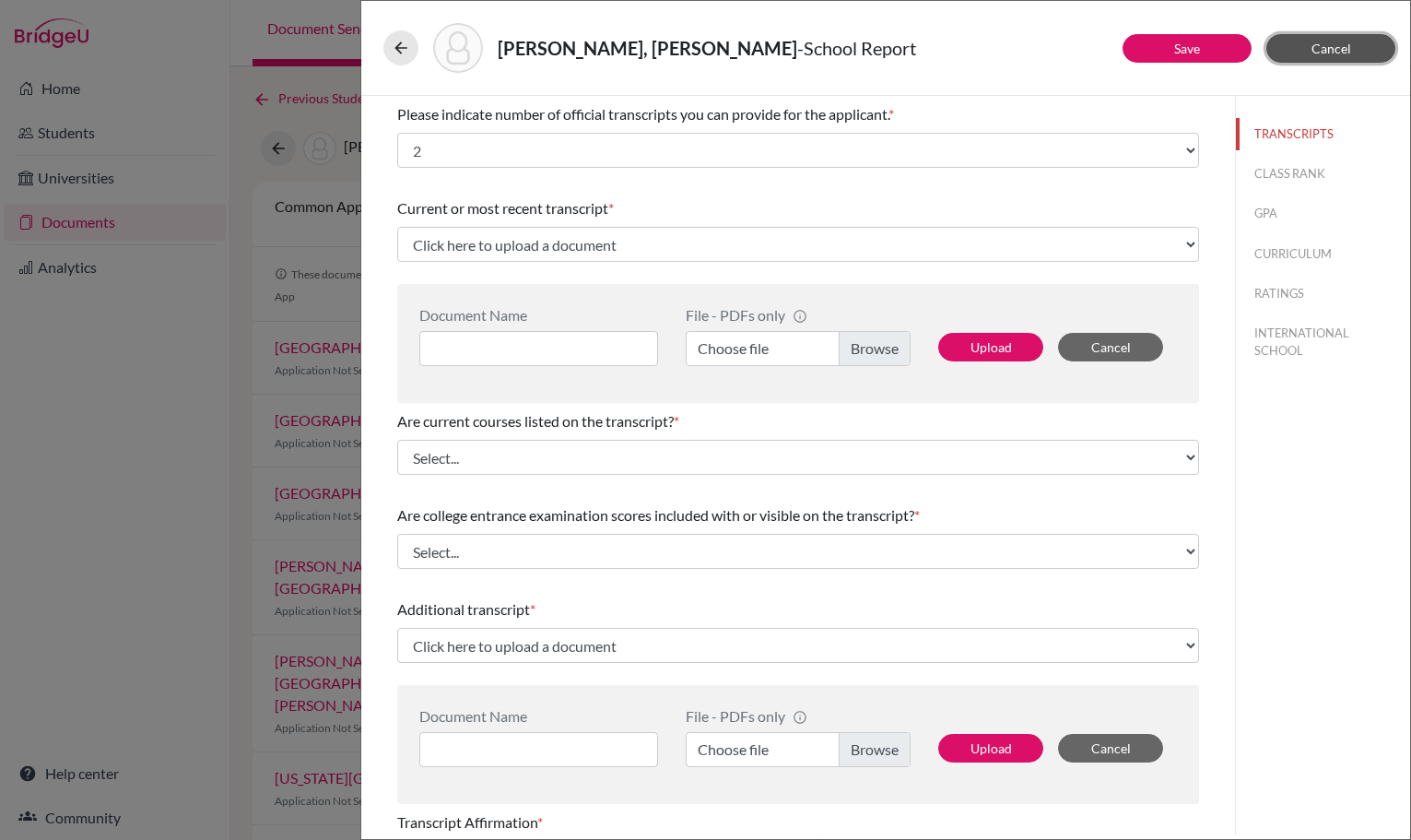
click at [1340, 46] on span "Cancel" at bounding box center [1332, 48] width 40 height 16
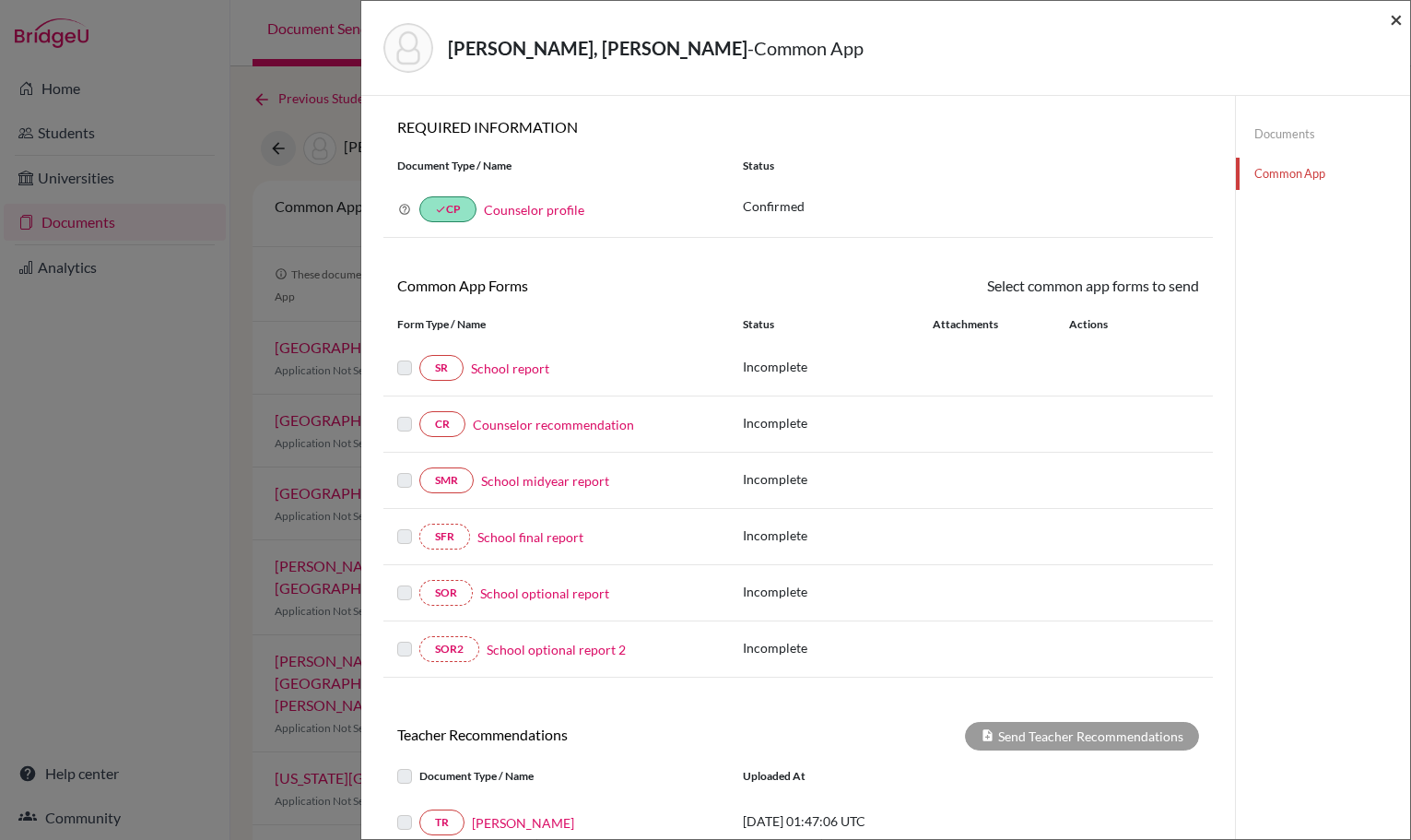
click at [1397, 8] on span "×" at bounding box center [1397, 19] width 13 height 26
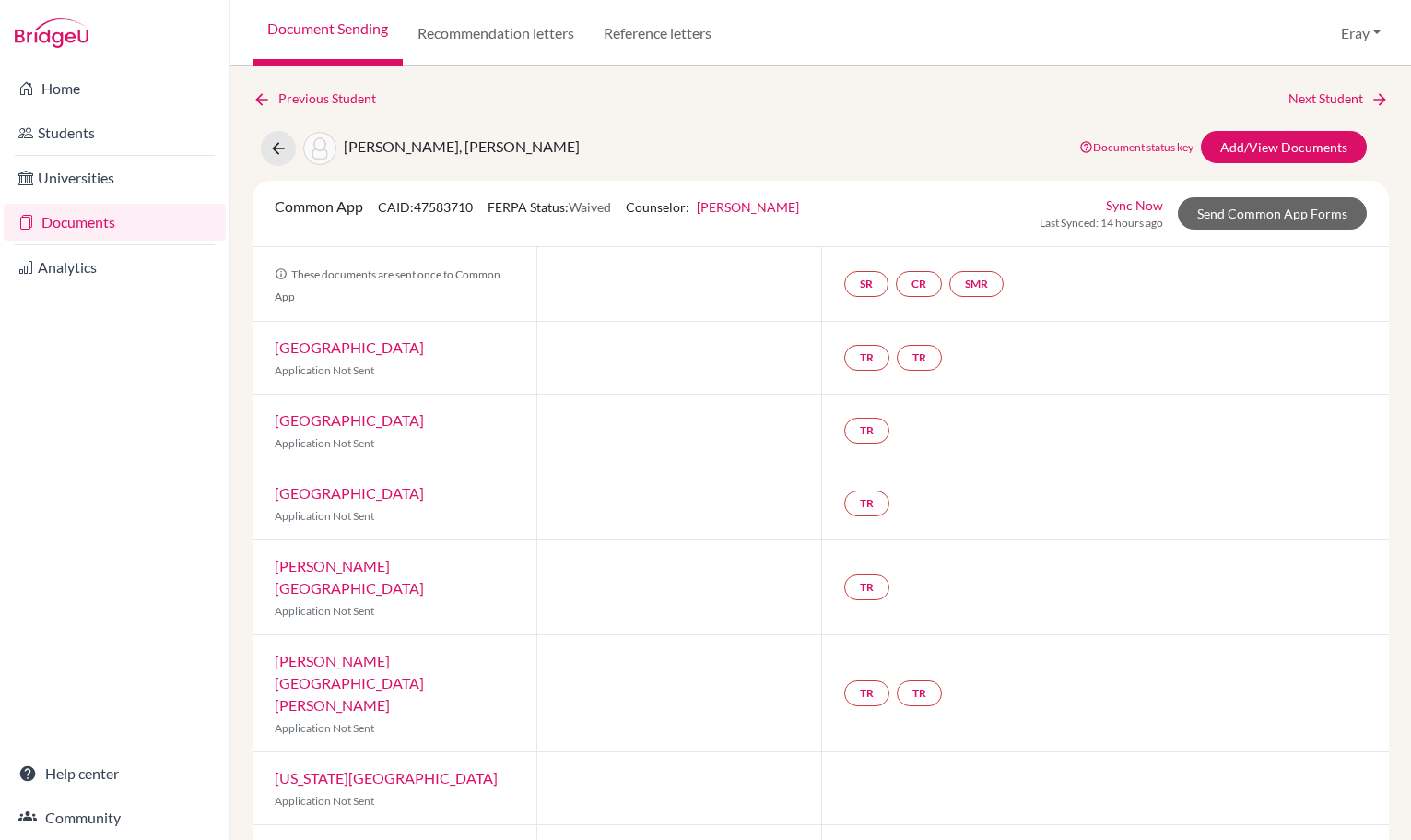
click at [1400, 13] on div "Document Sending Recommendation letters Reference letters Eray Profile School S…" at bounding box center [820, 33] width 1181 height 67
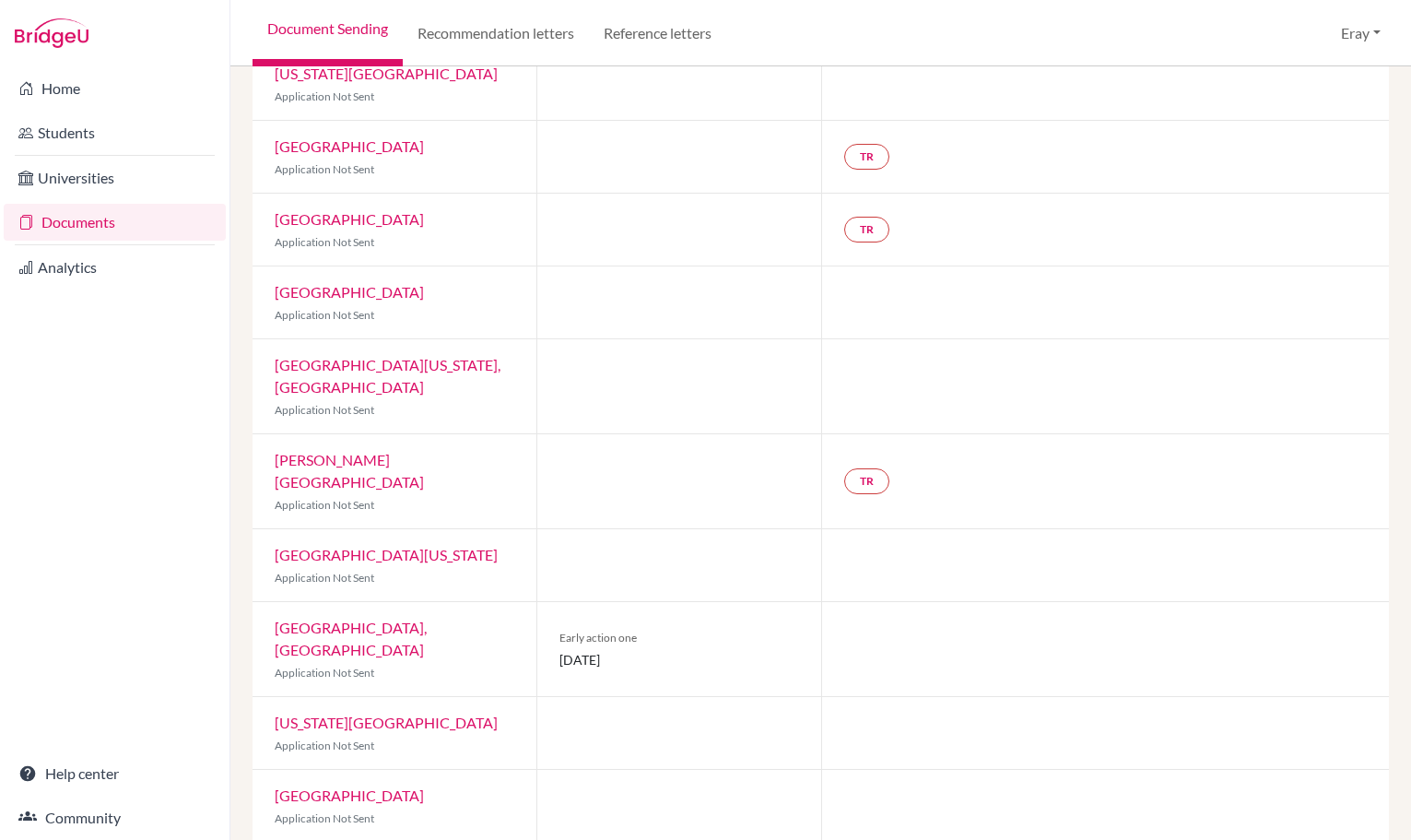
drag, startPoint x: 659, startPoint y: 252, endPoint x: 656, endPoint y: 314, distance: 62.1
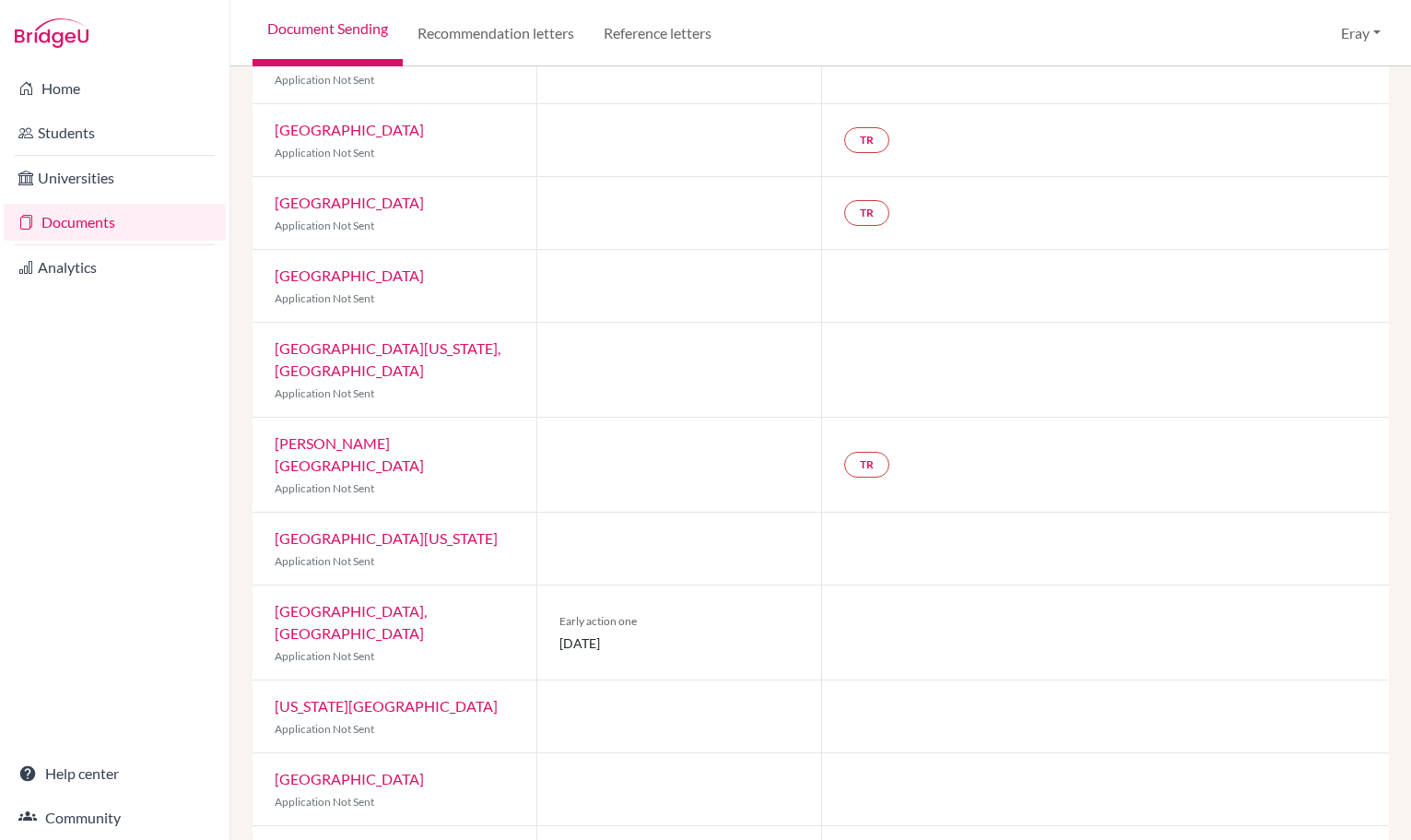
scroll to position [741, 0]
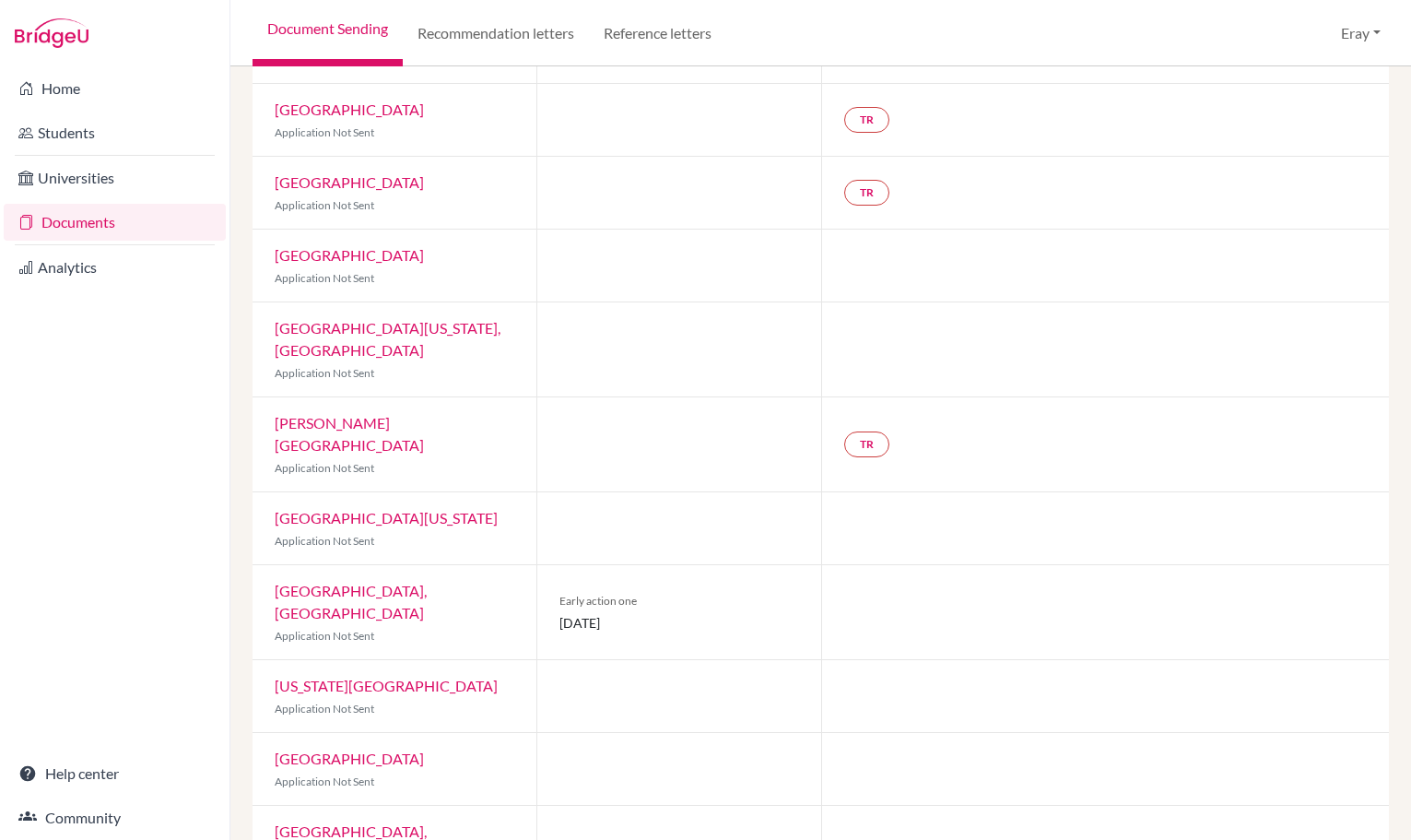
drag, startPoint x: 640, startPoint y: 381, endPoint x: 626, endPoint y: 413, distance: 34.9
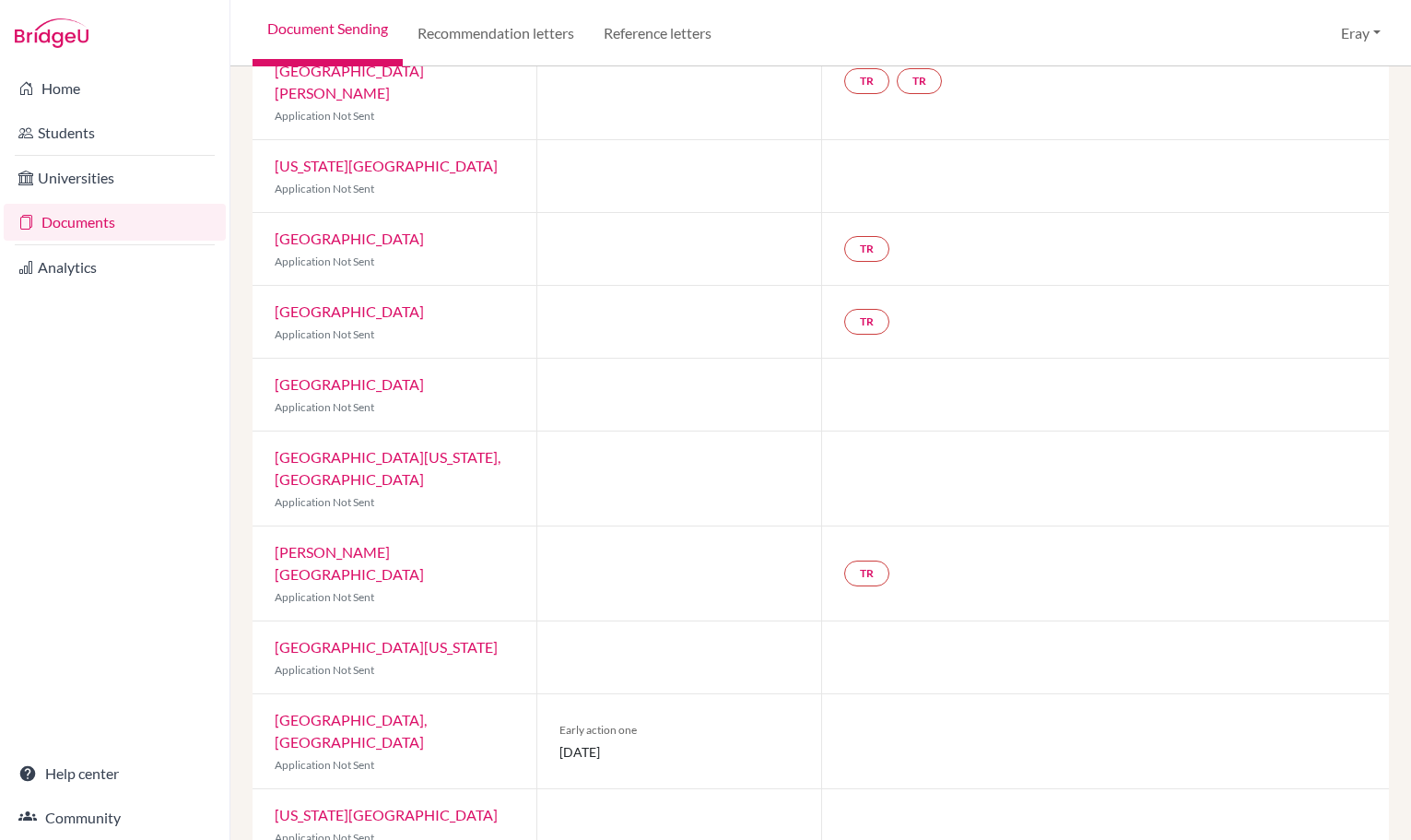
drag, startPoint x: 628, startPoint y: 379, endPoint x: 652, endPoint y: 295, distance: 87.4
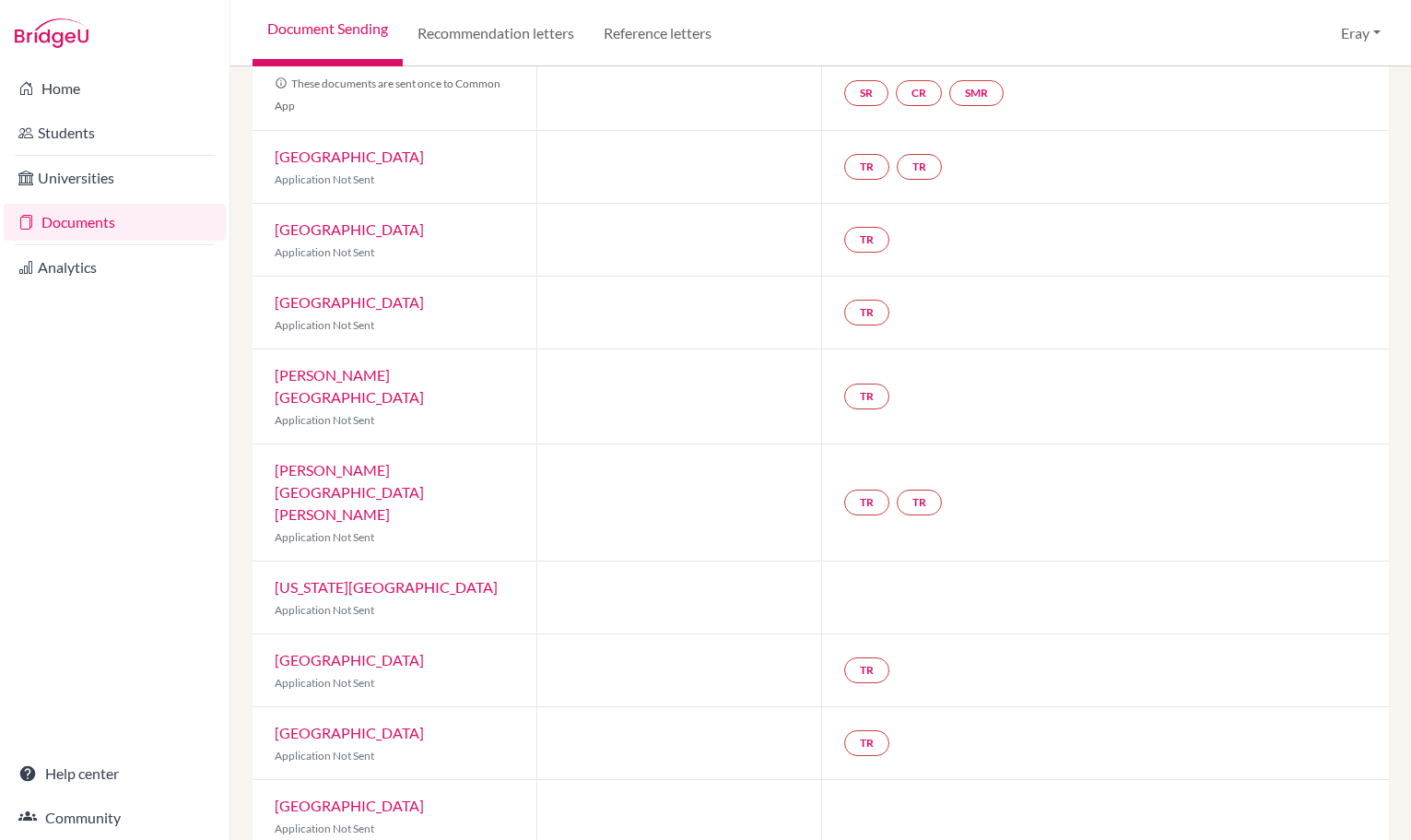
drag, startPoint x: 652, startPoint y: 295, endPoint x: 677, endPoint y: 183, distance: 114.8
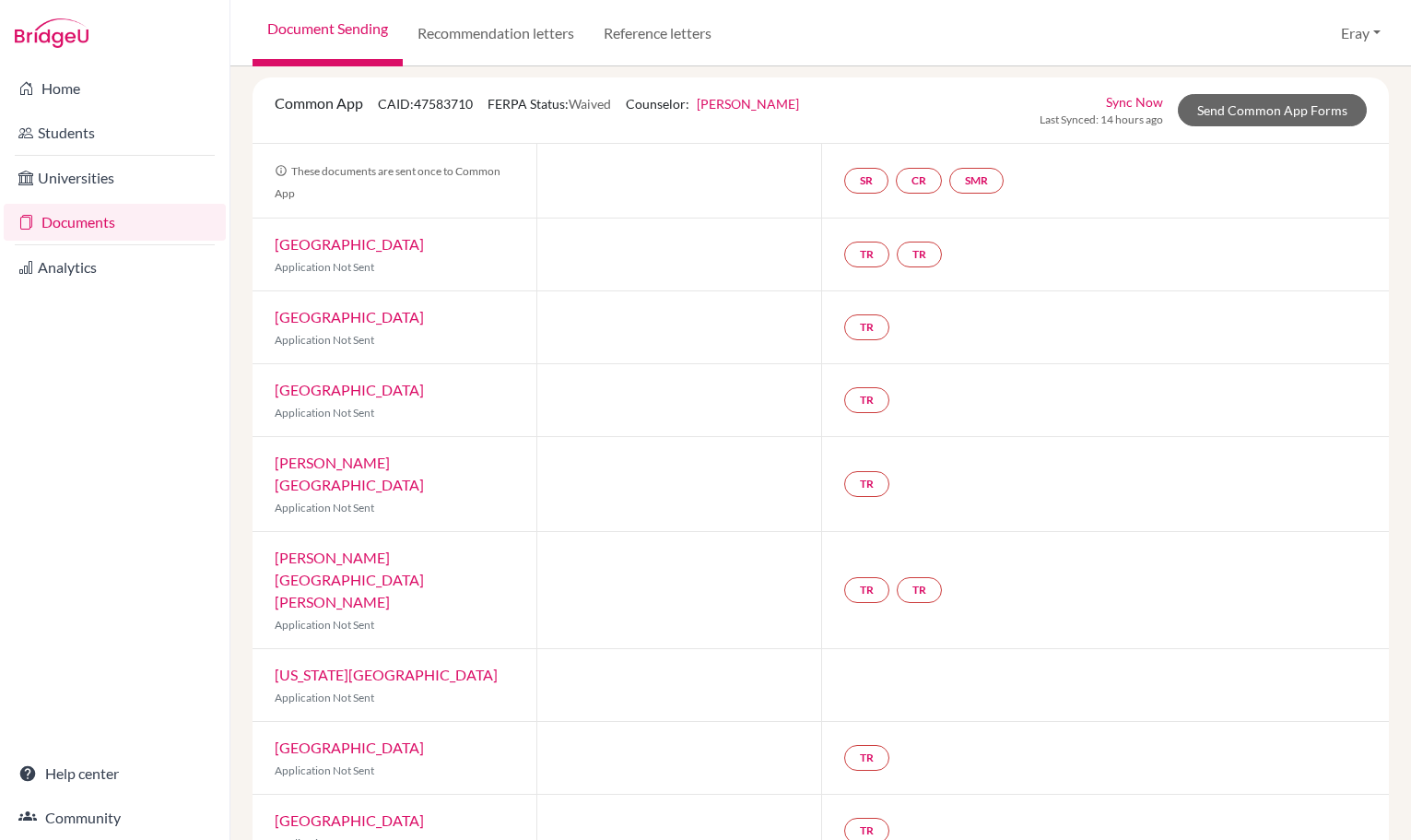
scroll to position [0, 0]
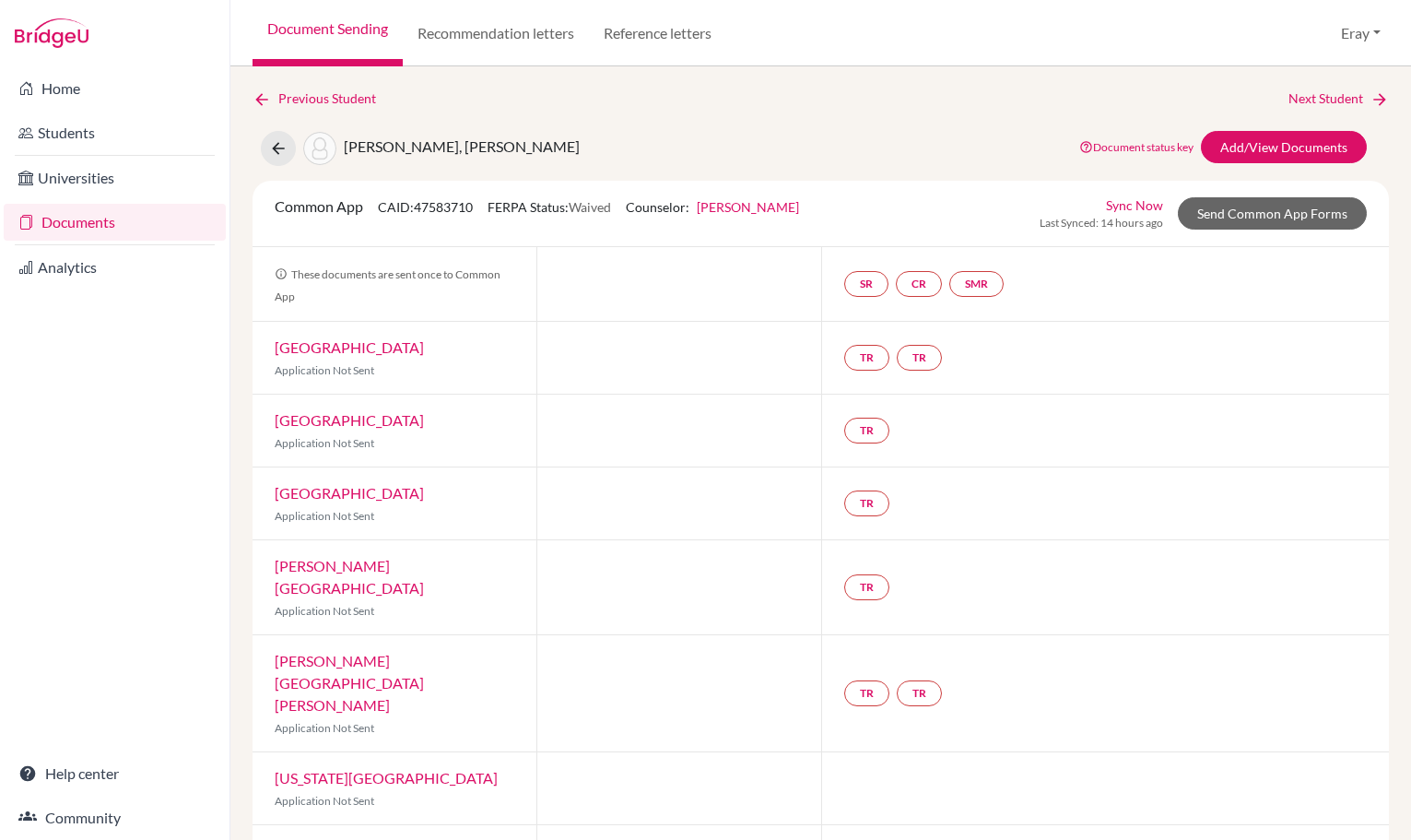
drag, startPoint x: 660, startPoint y: 212, endPoint x: 688, endPoint y: 117, distance: 99.0
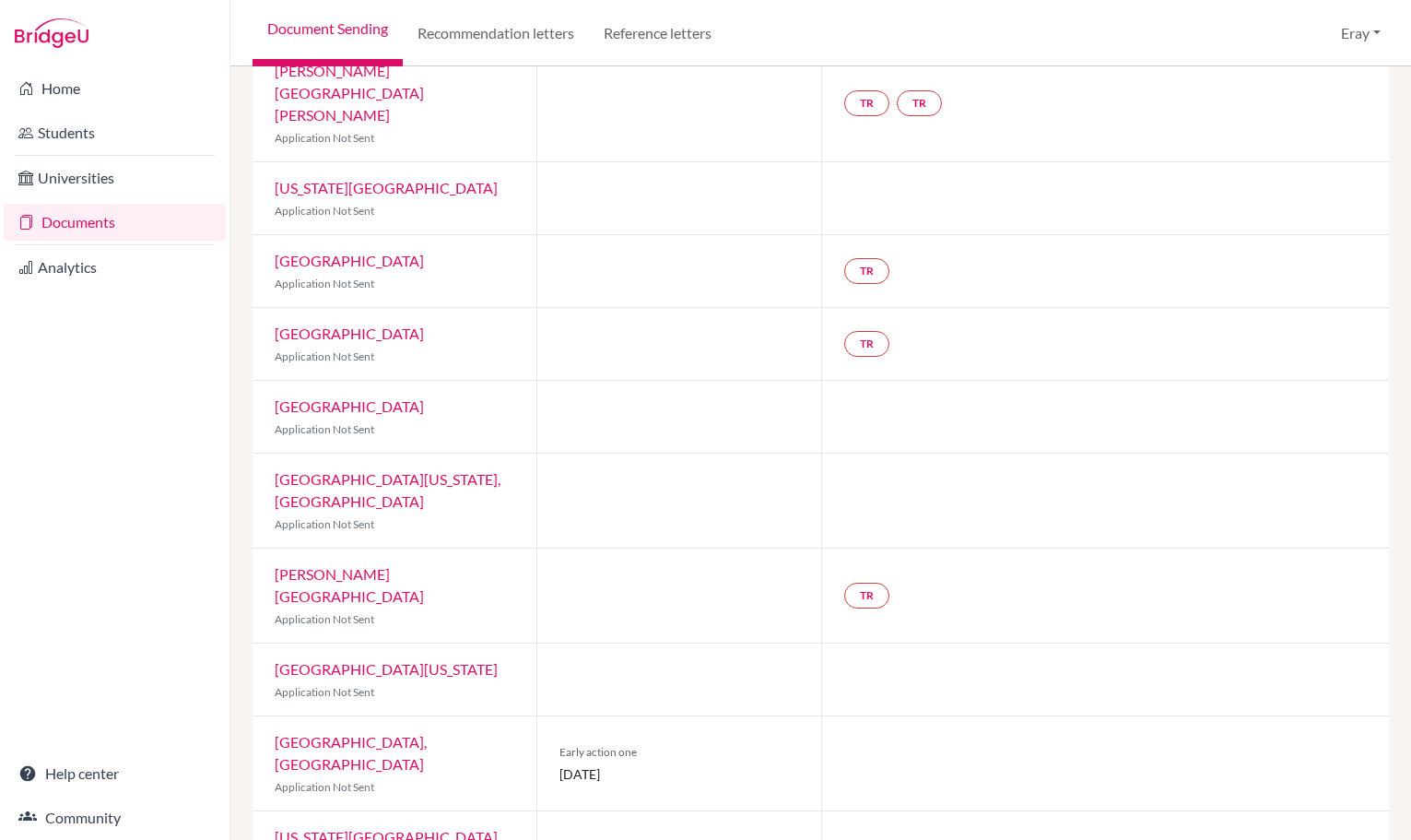
scroll to position [741, 0]
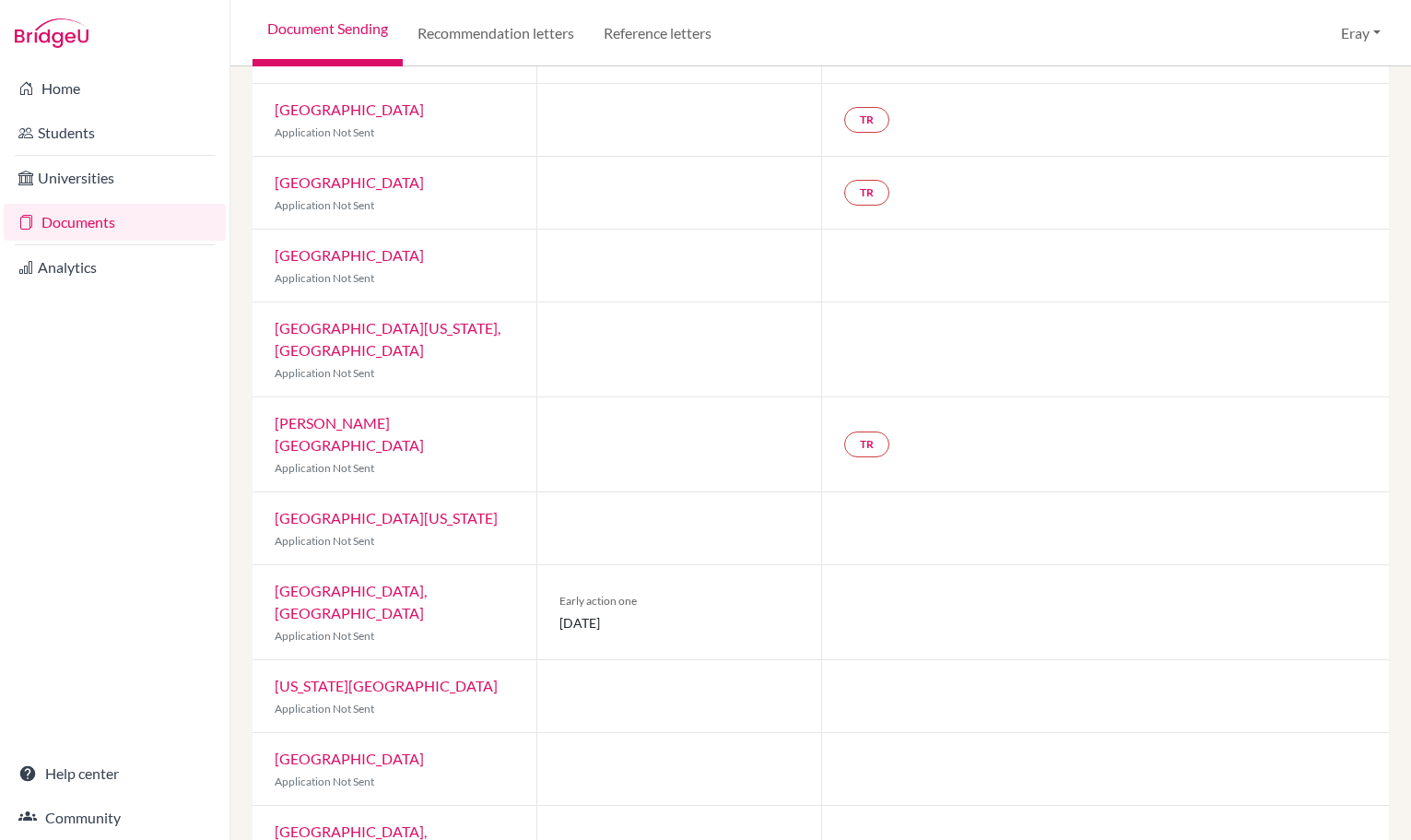
drag, startPoint x: 817, startPoint y: 238, endPoint x: 804, endPoint y: 353, distance: 115.7
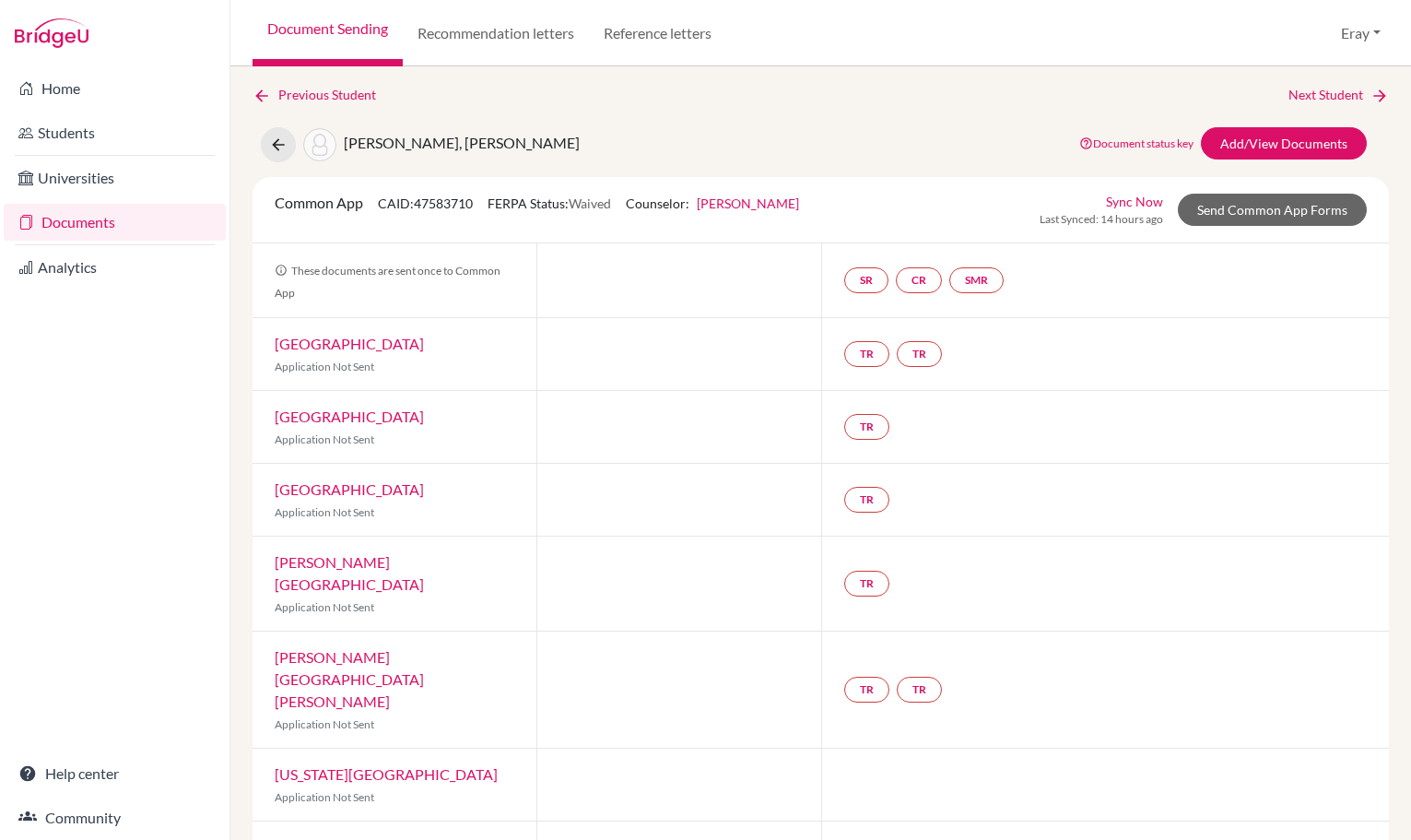
scroll to position [0, 0]
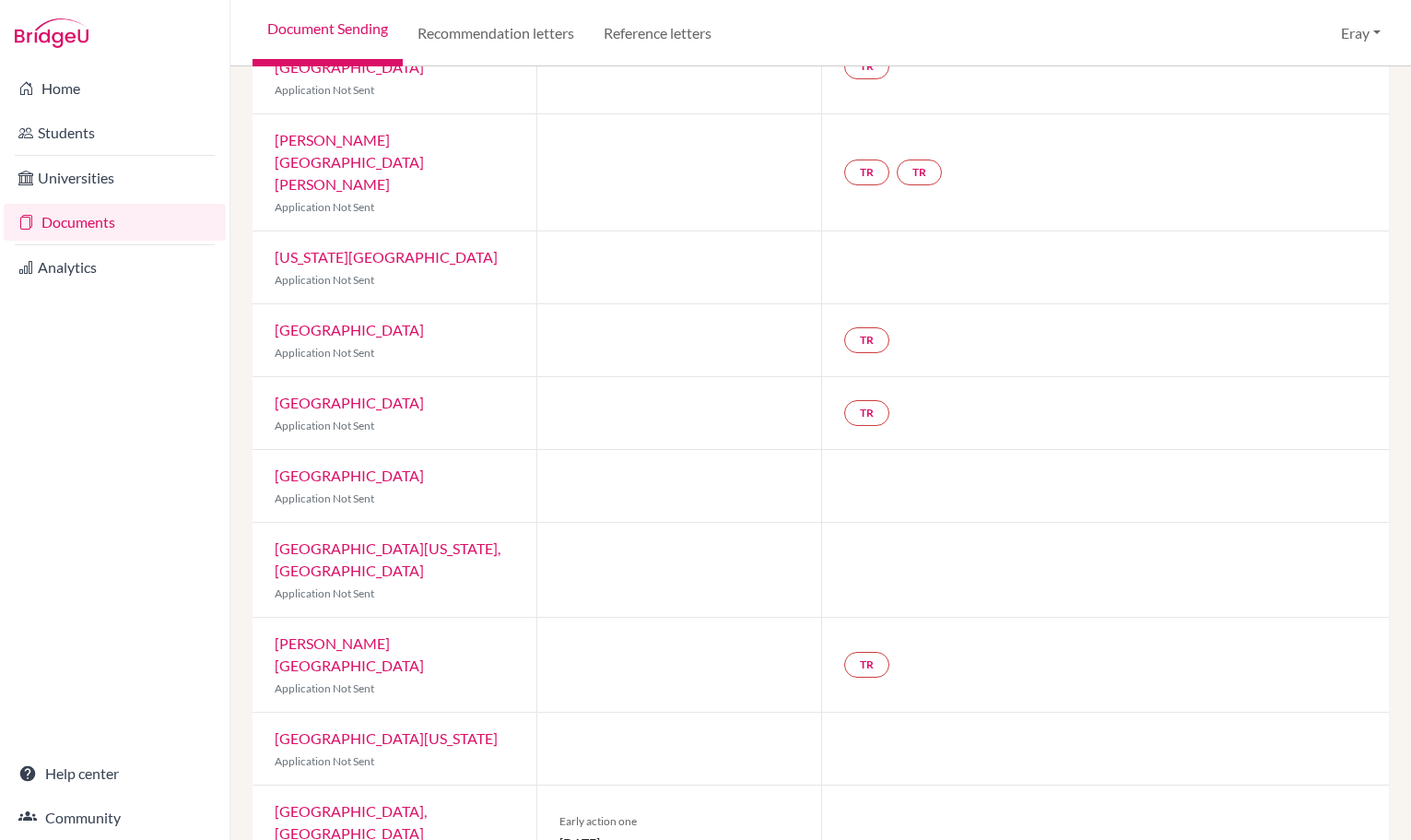
drag, startPoint x: 656, startPoint y: 364, endPoint x: 657, endPoint y: 418, distance: 54.0
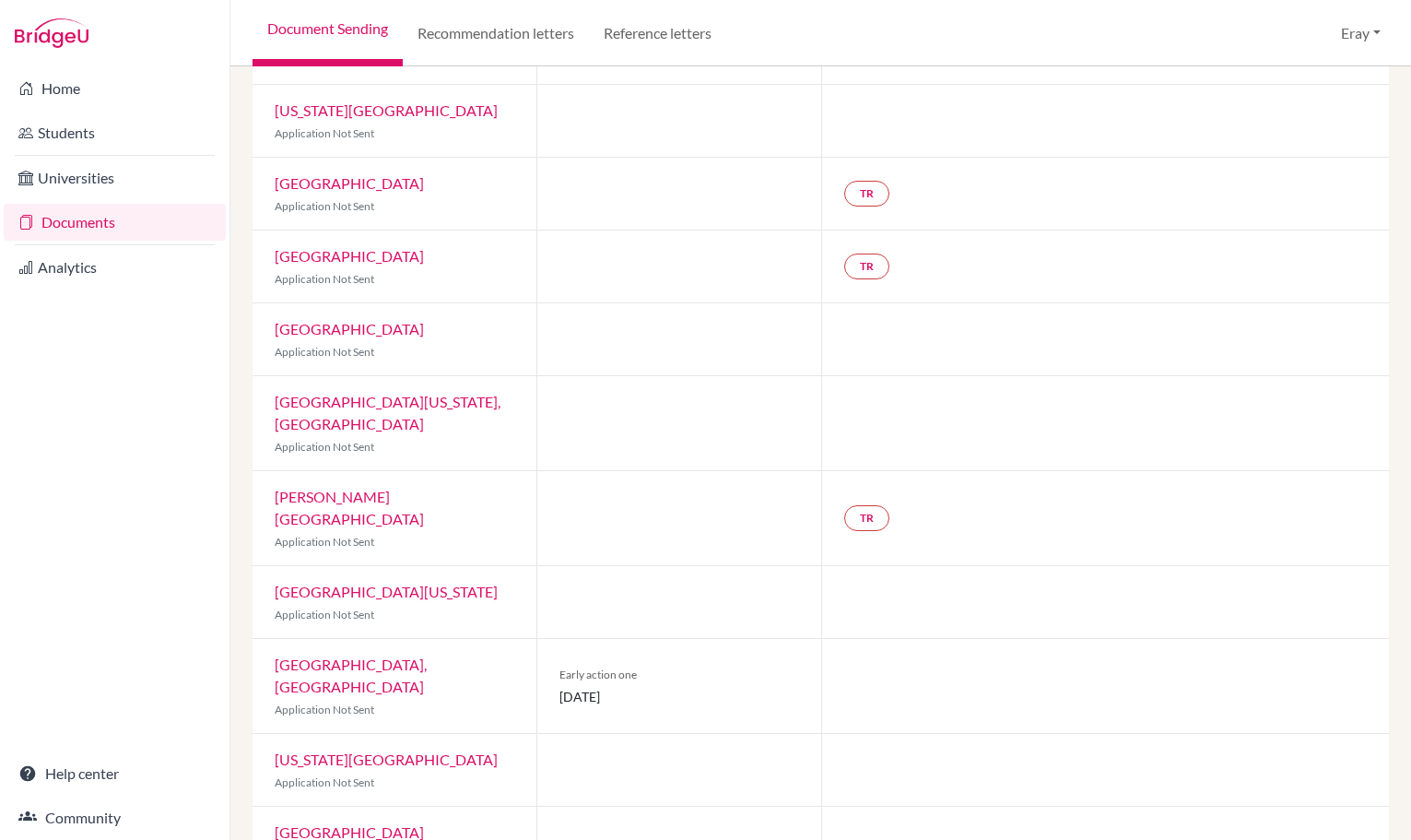
scroll to position [741, 0]
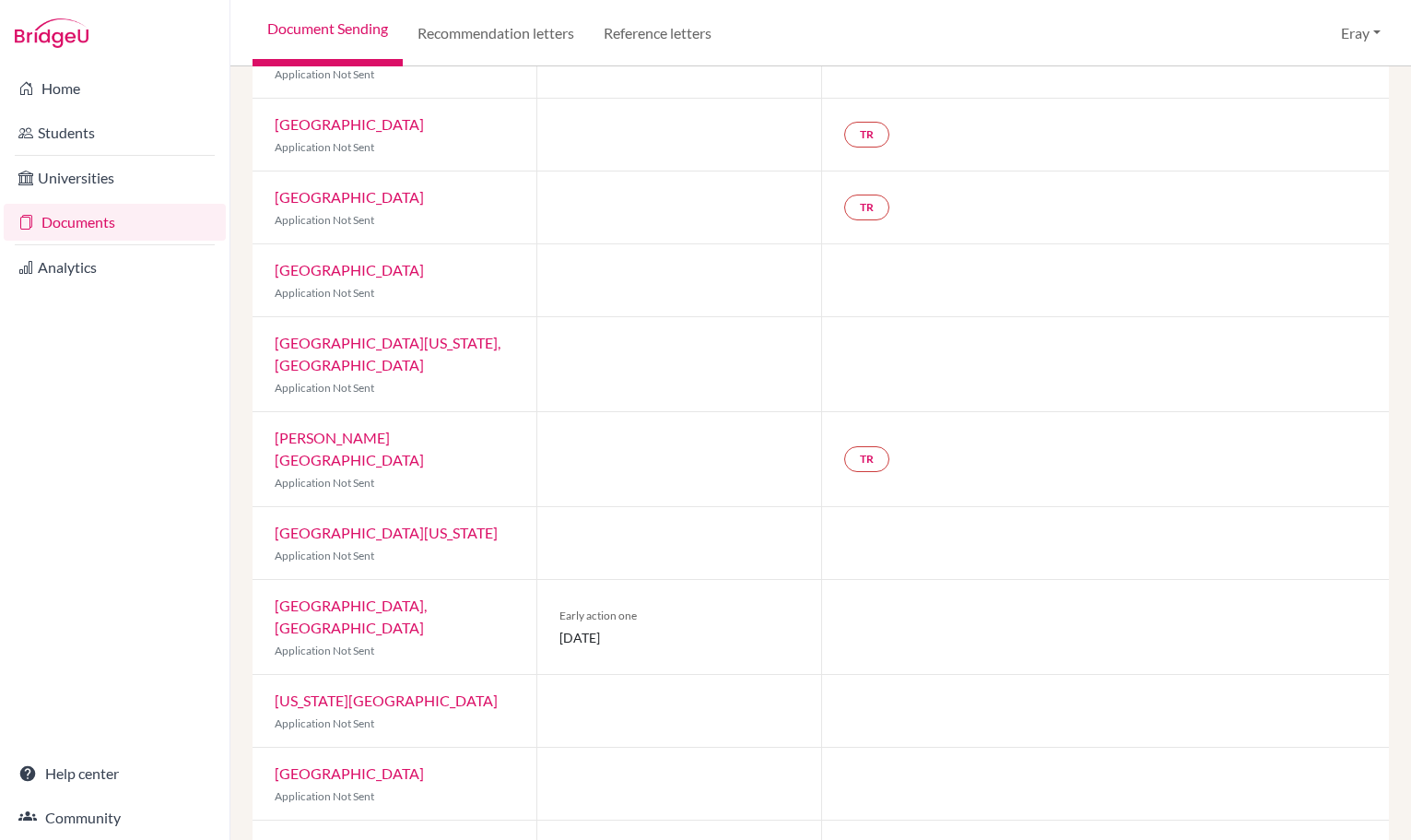
drag, startPoint x: 636, startPoint y: 377, endPoint x: 640, endPoint y: 414, distance: 37.2
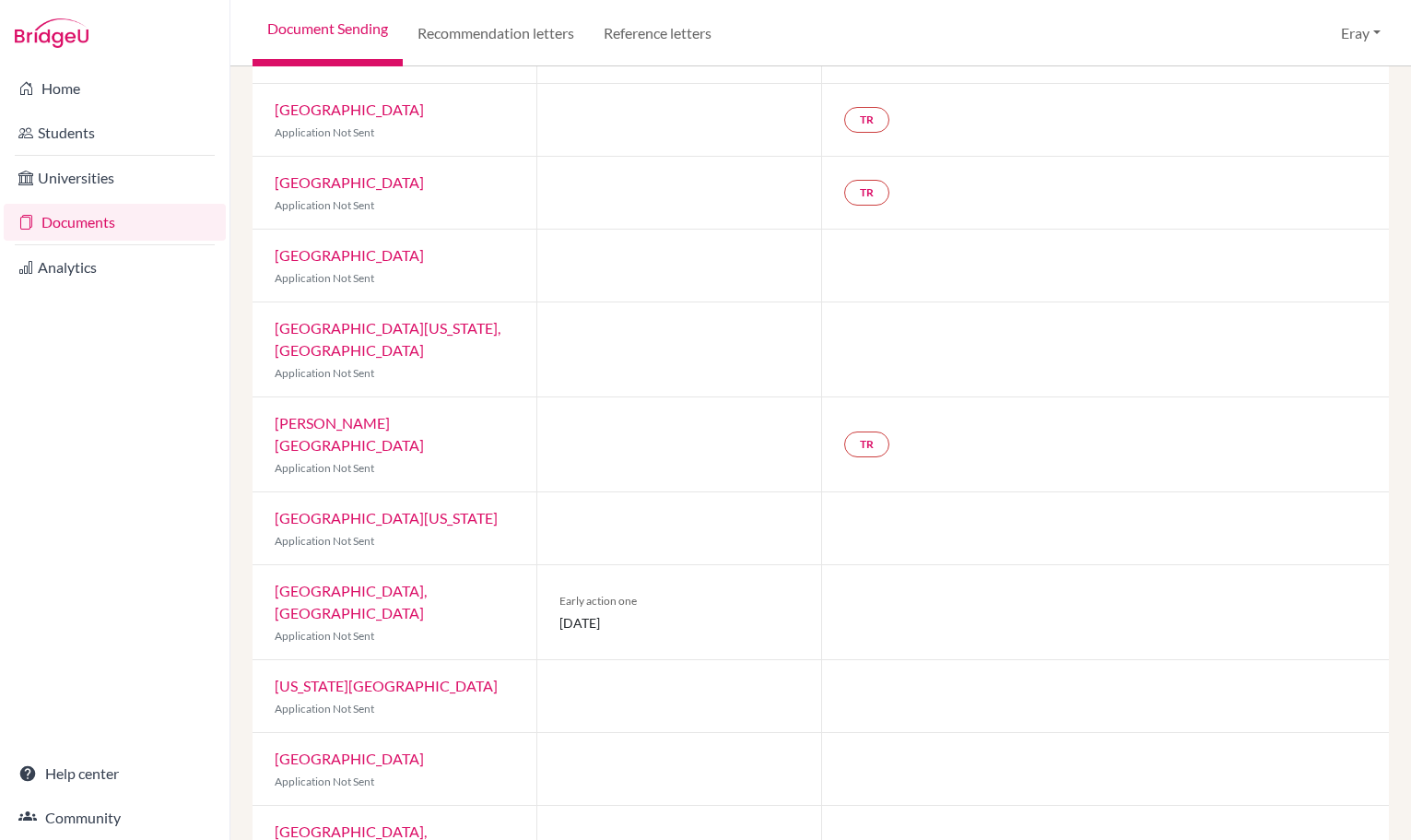
drag, startPoint x: 619, startPoint y: 379, endPoint x: 631, endPoint y: 449, distance: 71.0
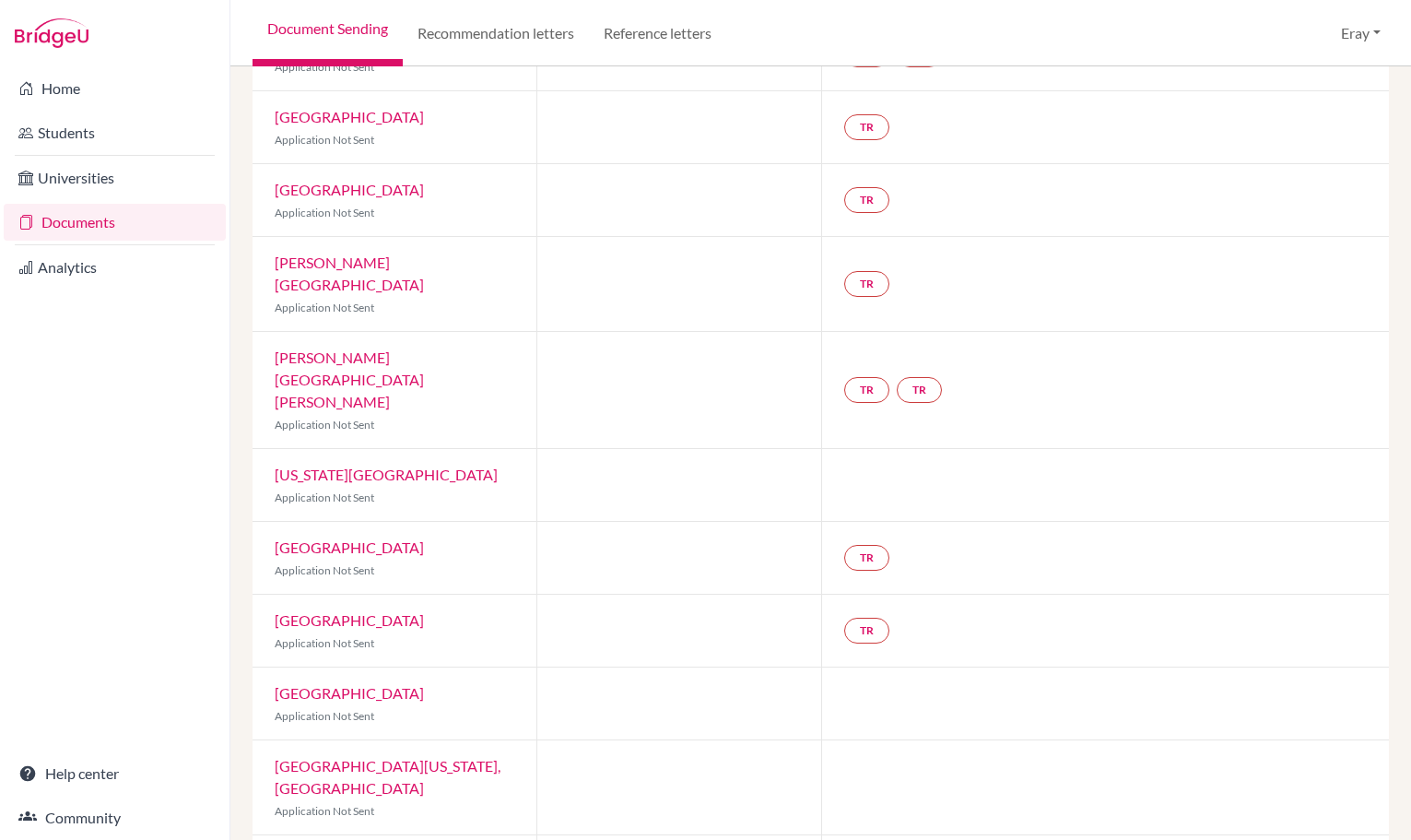
scroll to position [0, 0]
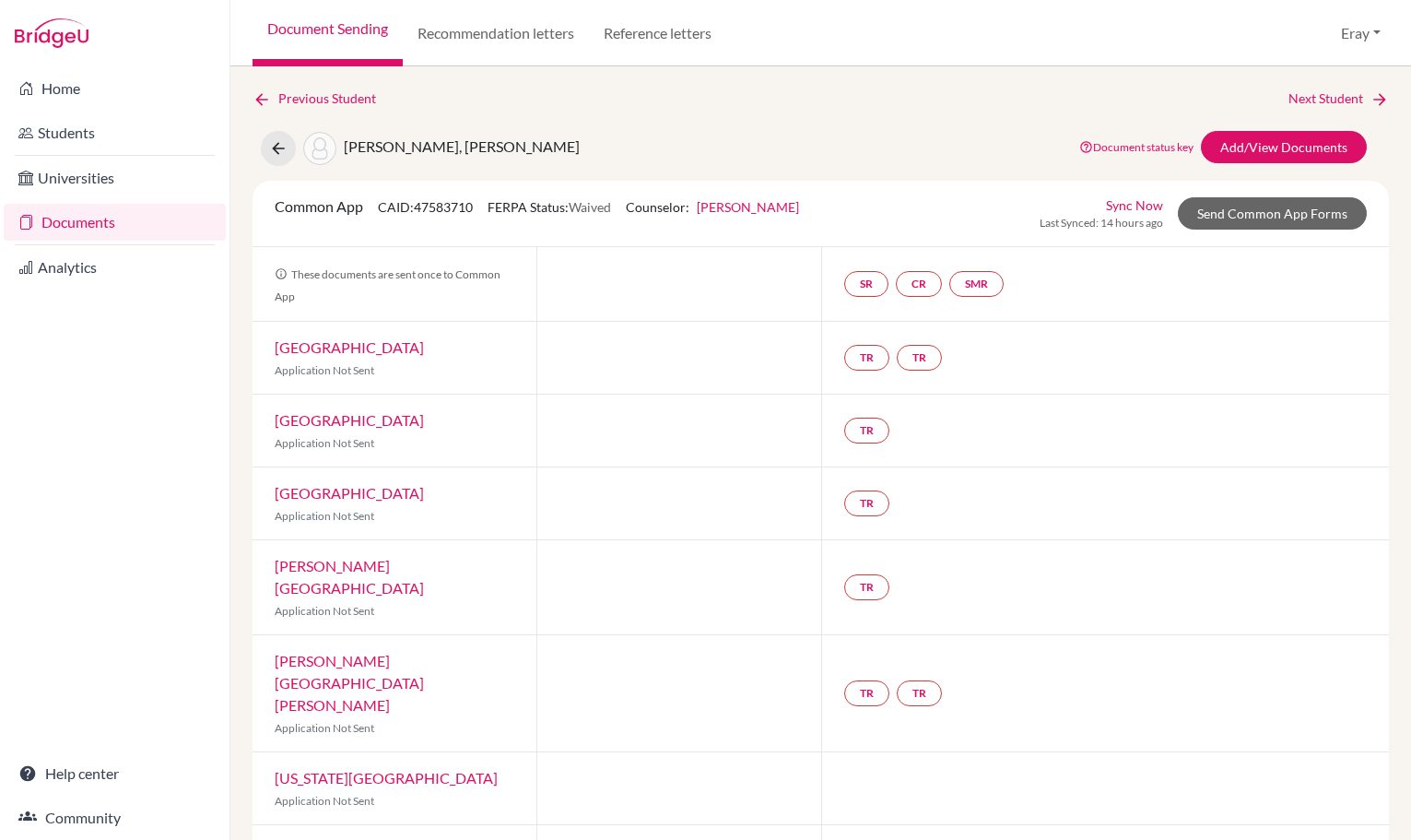
drag, startPoint x: 632, startPoint y: 451, endPoint x: 644, endPoint y: 190, distance: 261.3
click at [777, 292] on div at bounding box center [678, 284] width 284 height 73
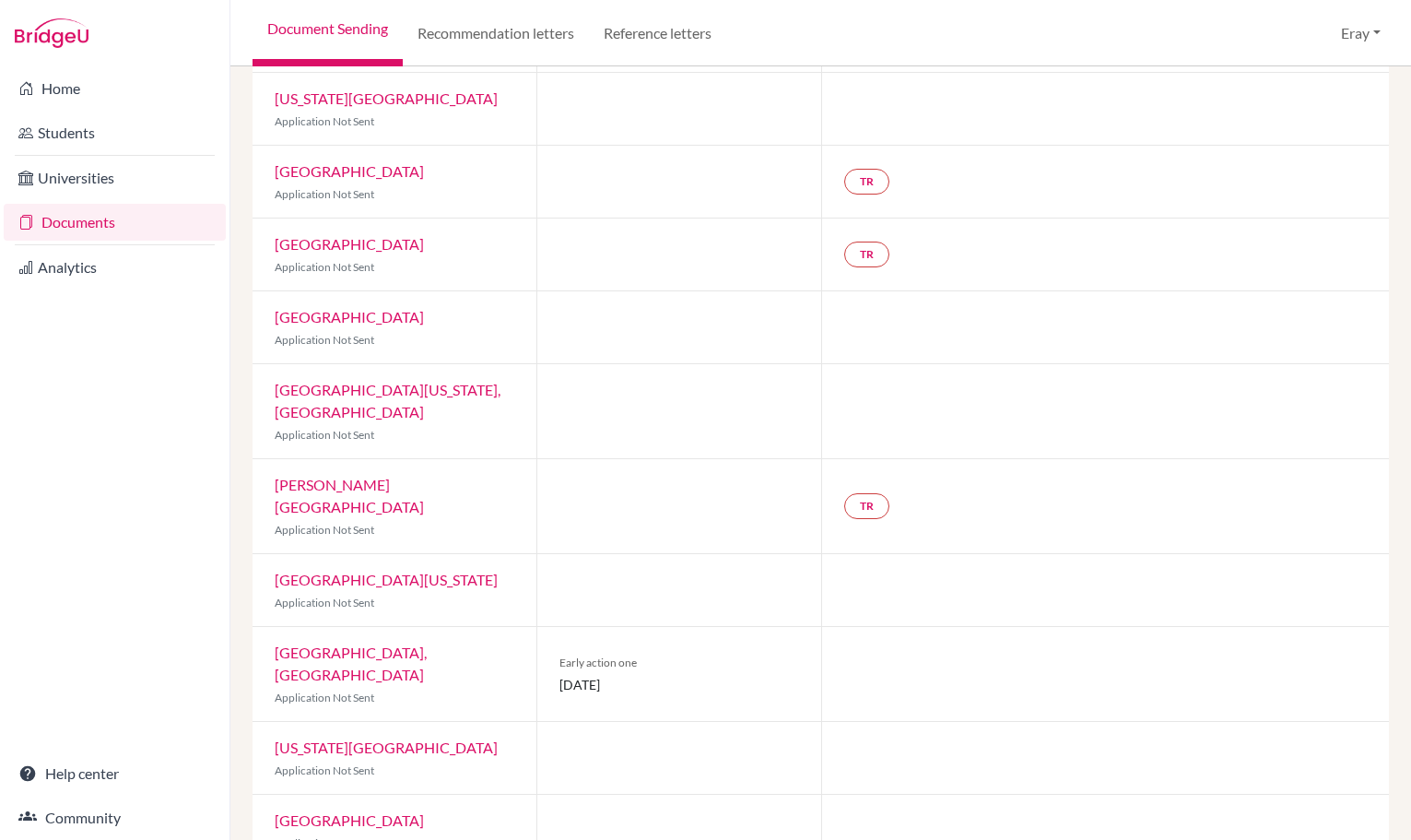
scroll to position [741, 0]
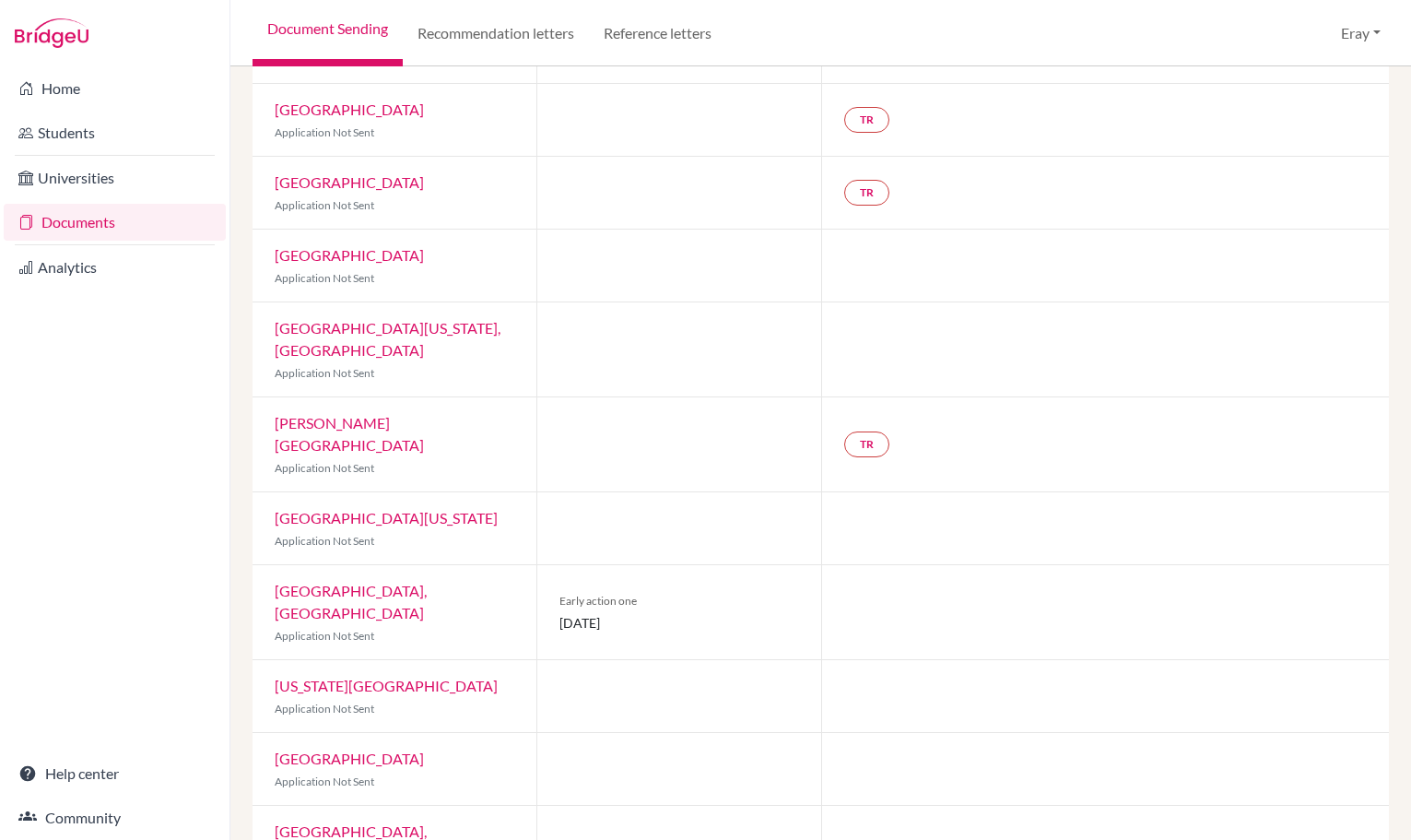
drag, startPoint x: 595, startPoint y: 369, endPoint x: 594, endPoint y: 412, distance: 43.0
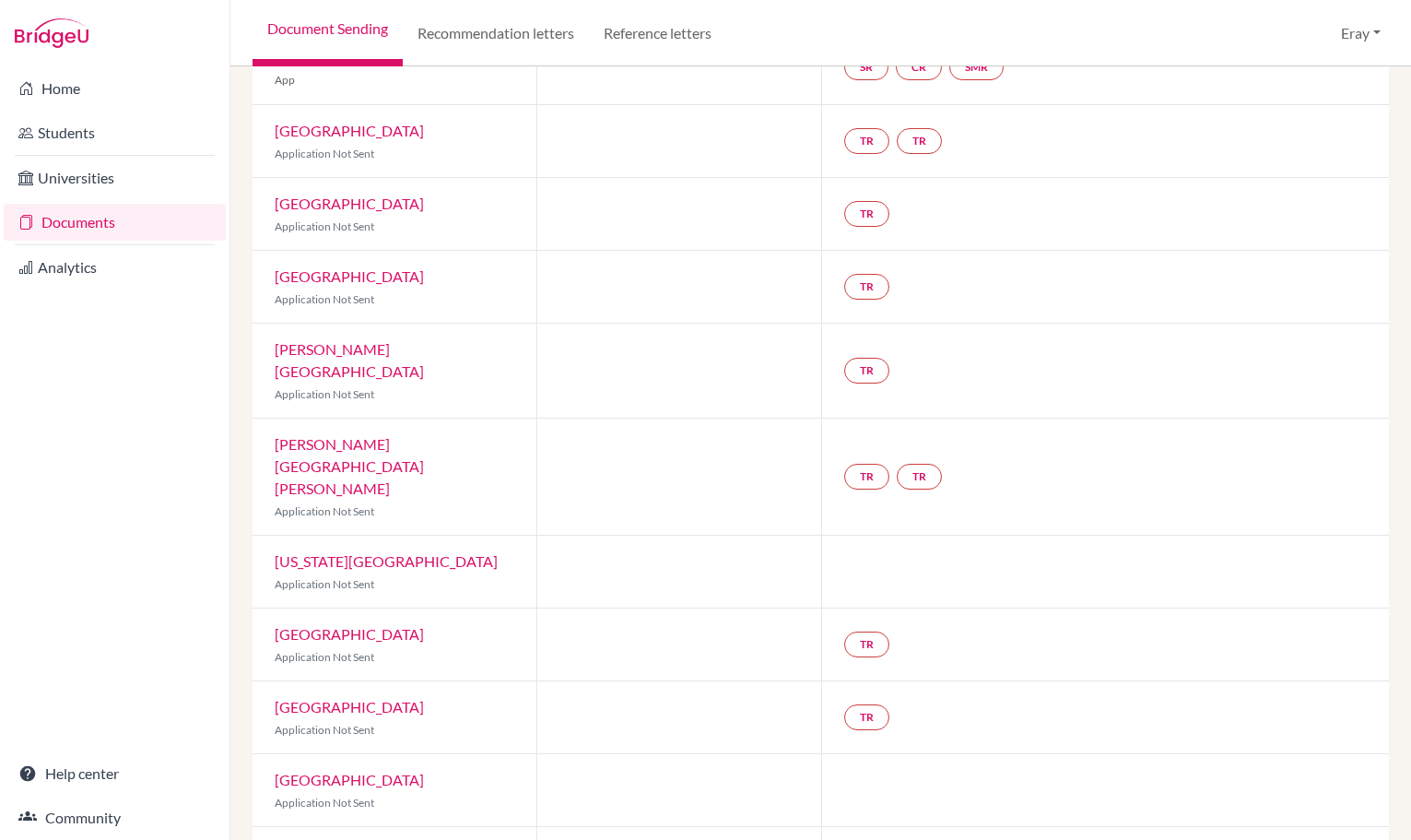
drag, startPoint x: 622, startPoint y: 506, endPoint x: 623, endPoint y: 455, distance: 51.0
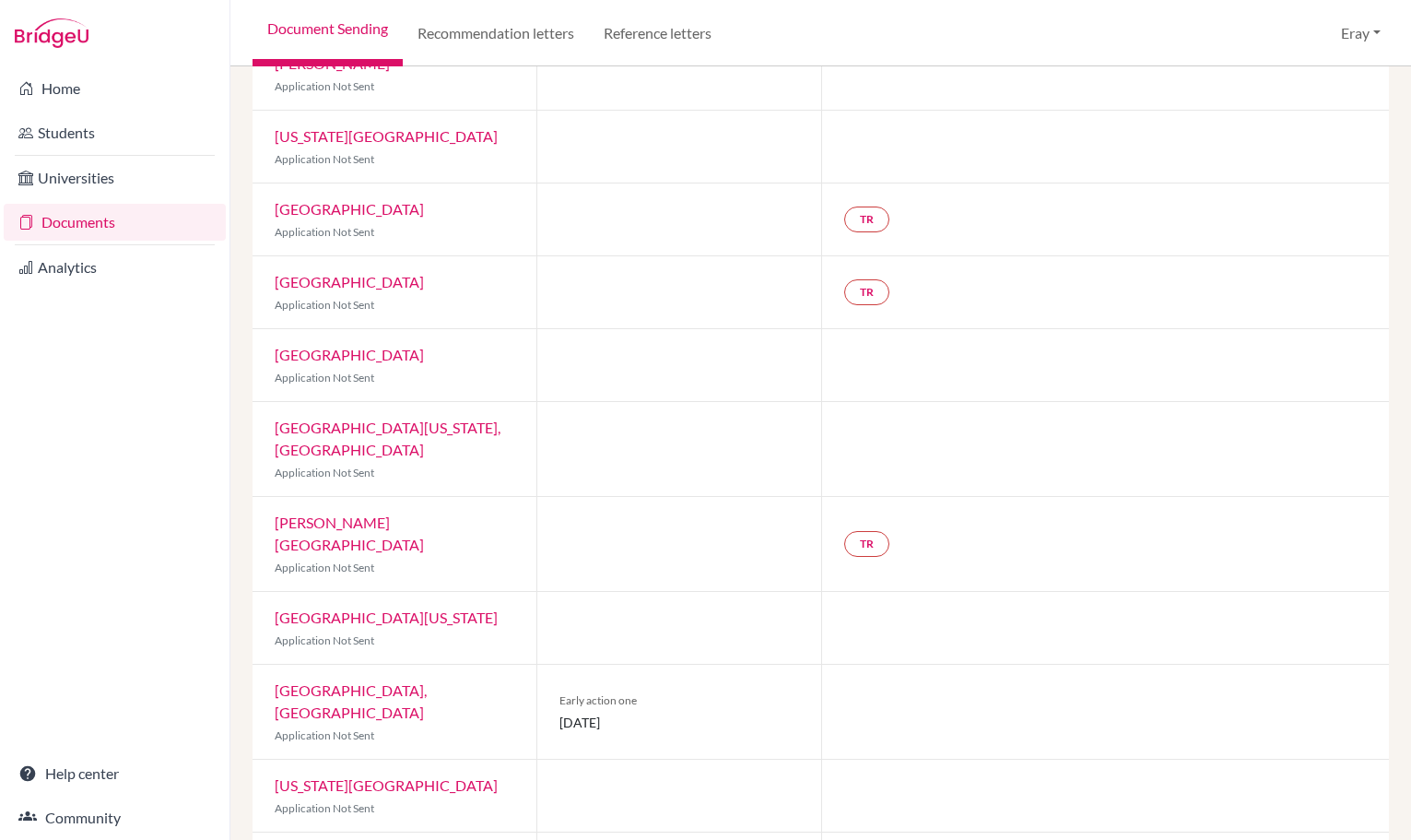
drag, startPoint x: 626, startPoint y: 490, endPoint x: 622, endPoint y: 525, distance: 35.2
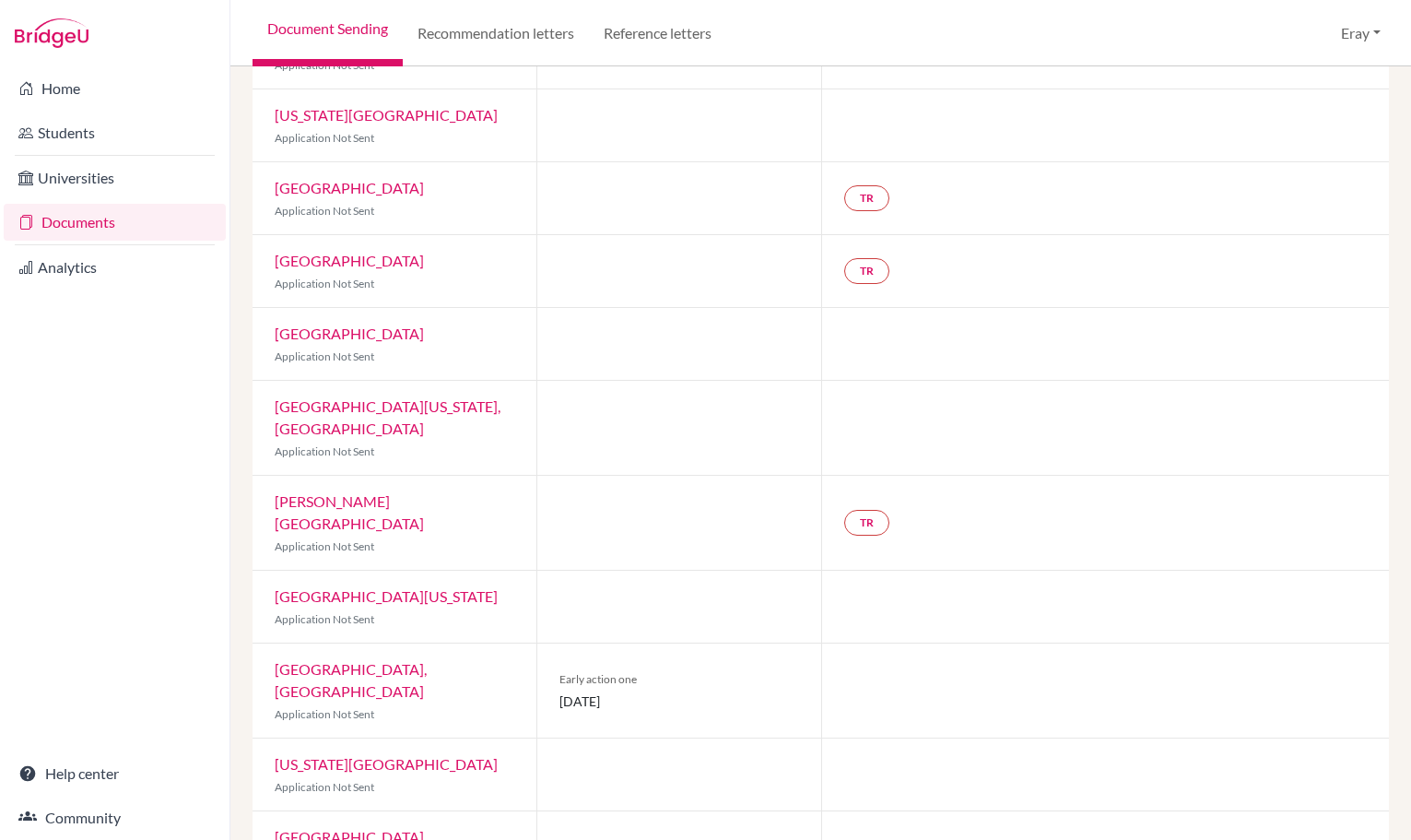
click at [441, 587] on link "University of Illinois Chicago" at bounding box center [386, 595] width 223 height 18
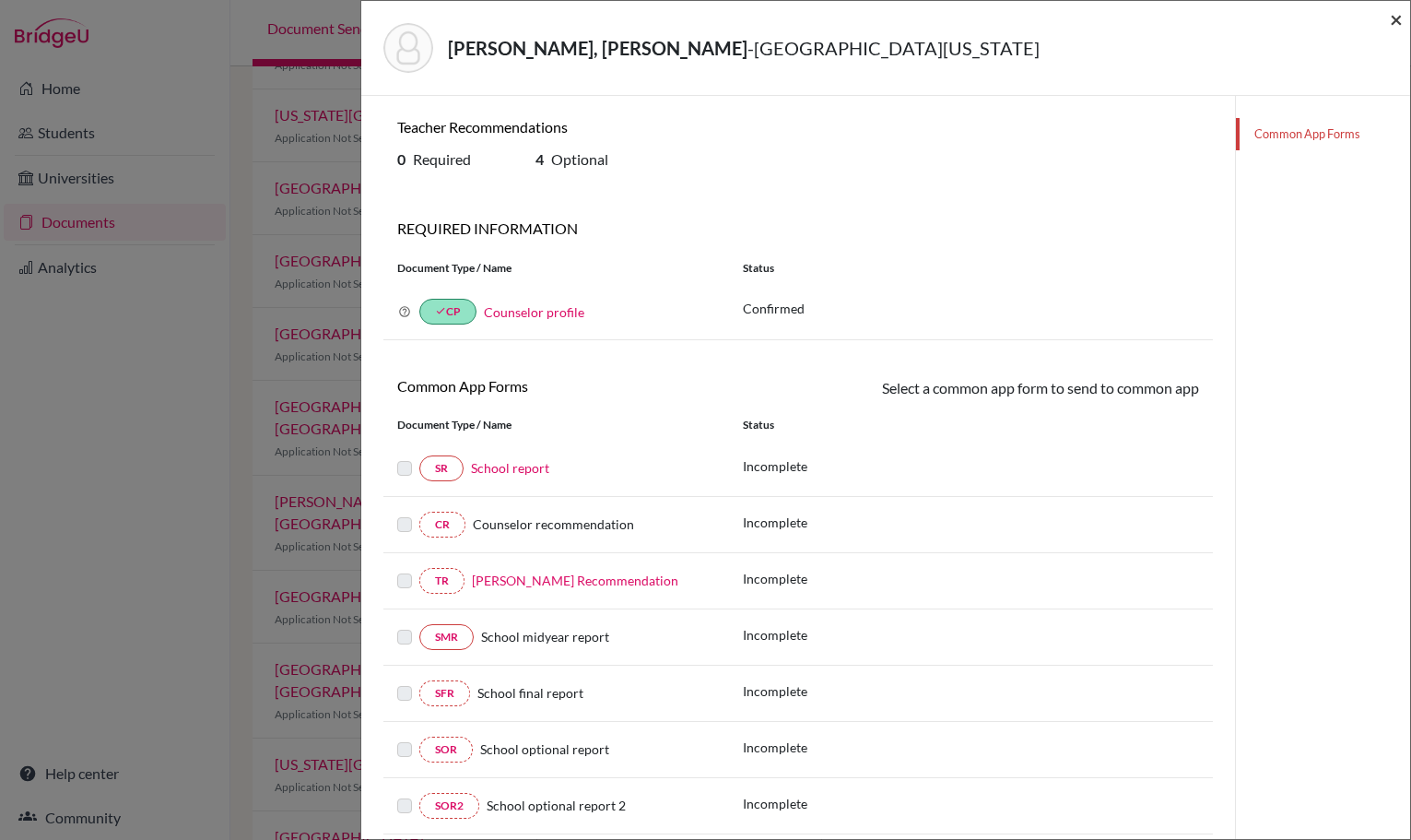
click at [1394, 15] on span "×" at bounding box center [1397, 19] width 13 height 26
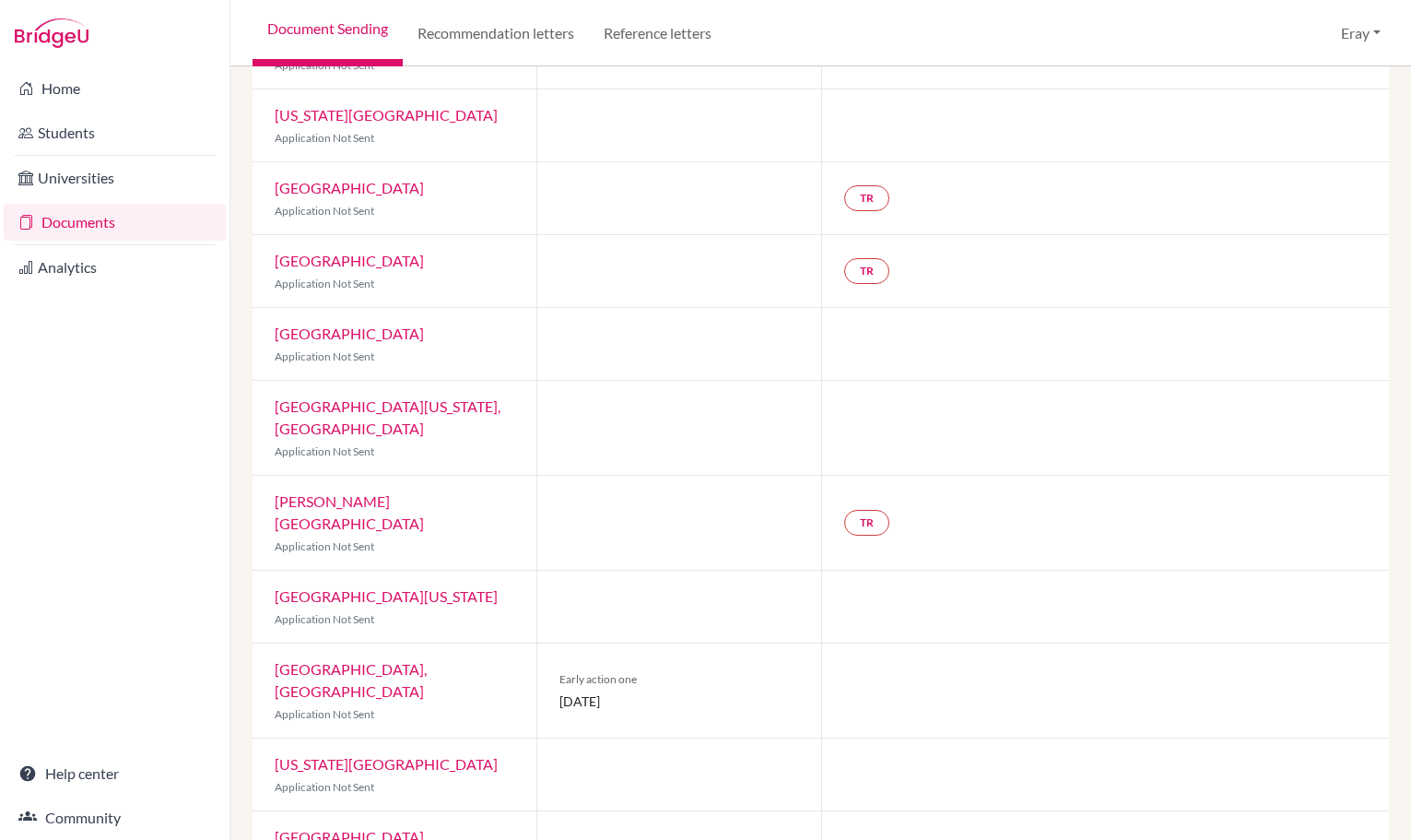
click at [204, 214] on link "Documents" at bounding box center [115, 222] width 222 height 37
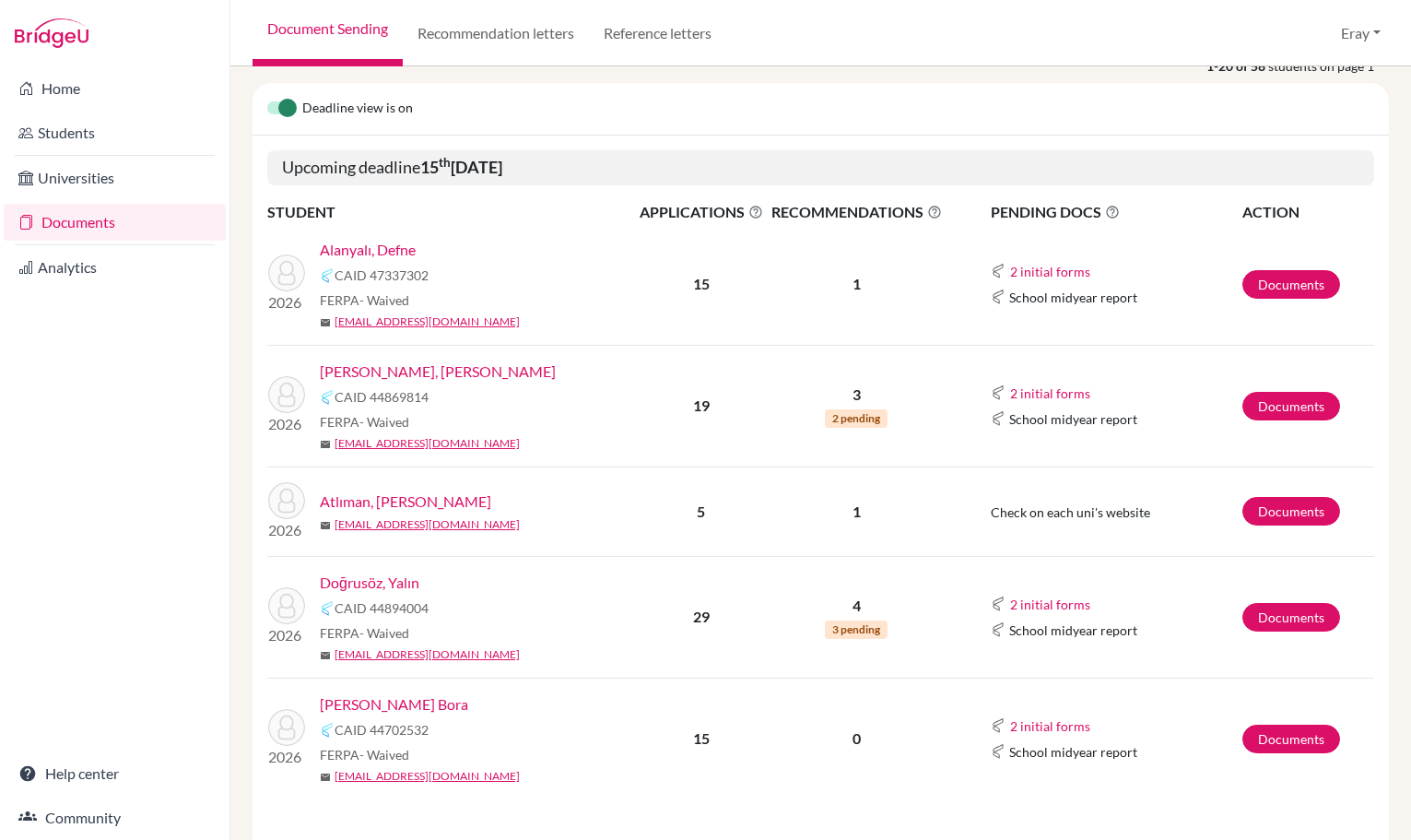
drag, startPoint x: 616, startPoint y: 286, endPoint x: 626, endPoint y: 346, distance: 60.8
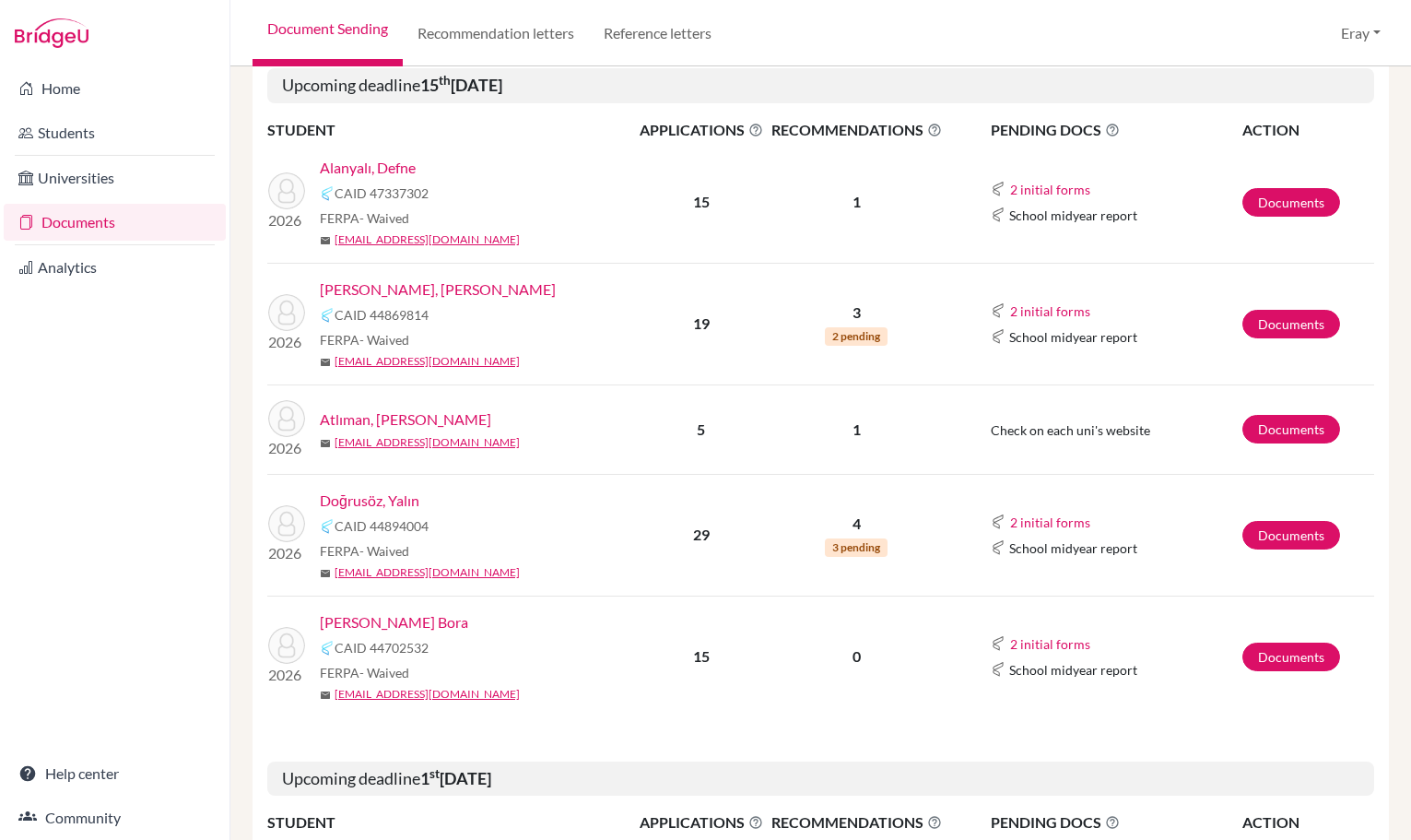
drag, startPoint x: 588, startPoint y: 259, endPoint x: 592, endPoint y: 287, distance: 28.3
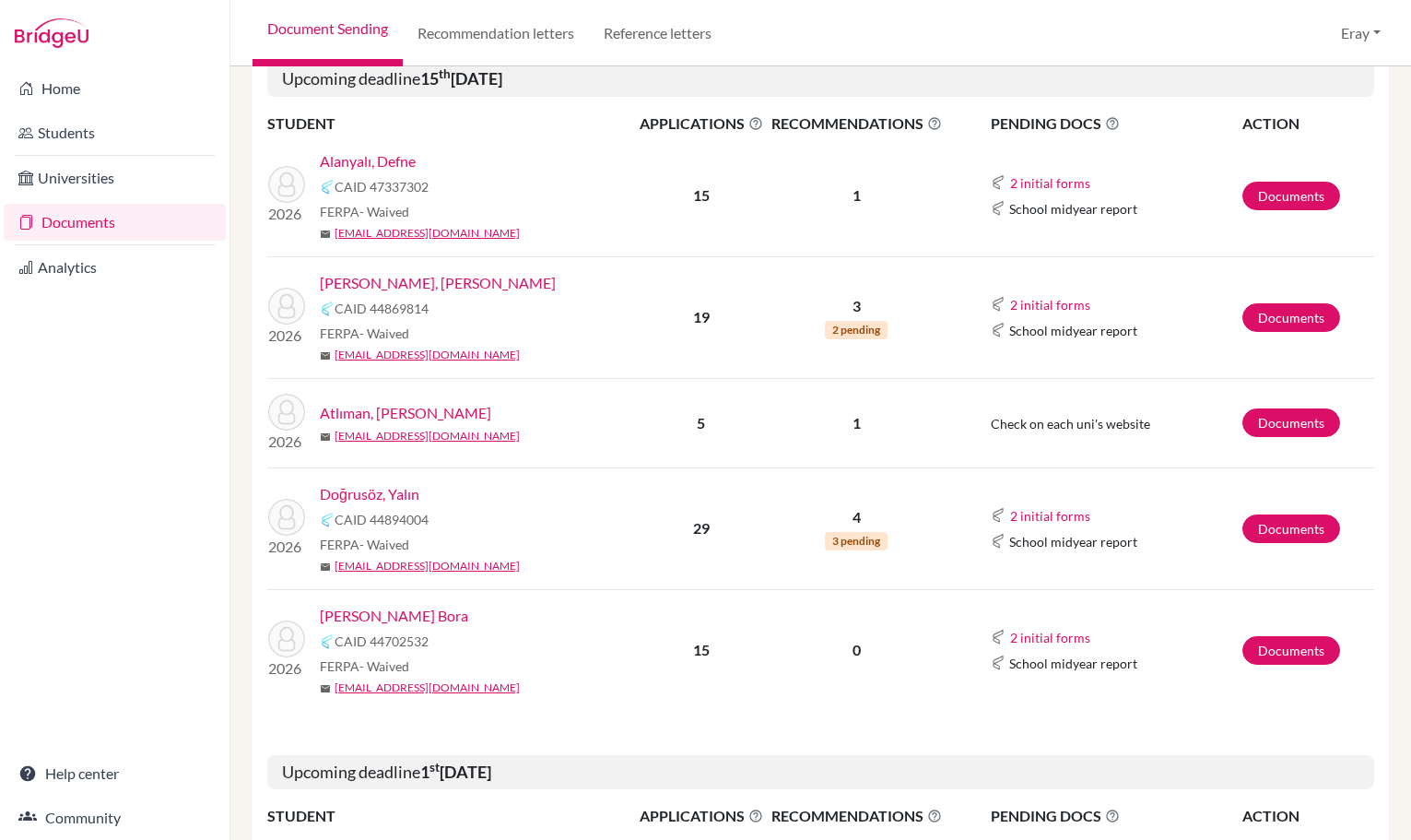
click at [412, 502] on link "Doğrusöz, Yalın" at bounding box center [370, 495] width 100 height 23
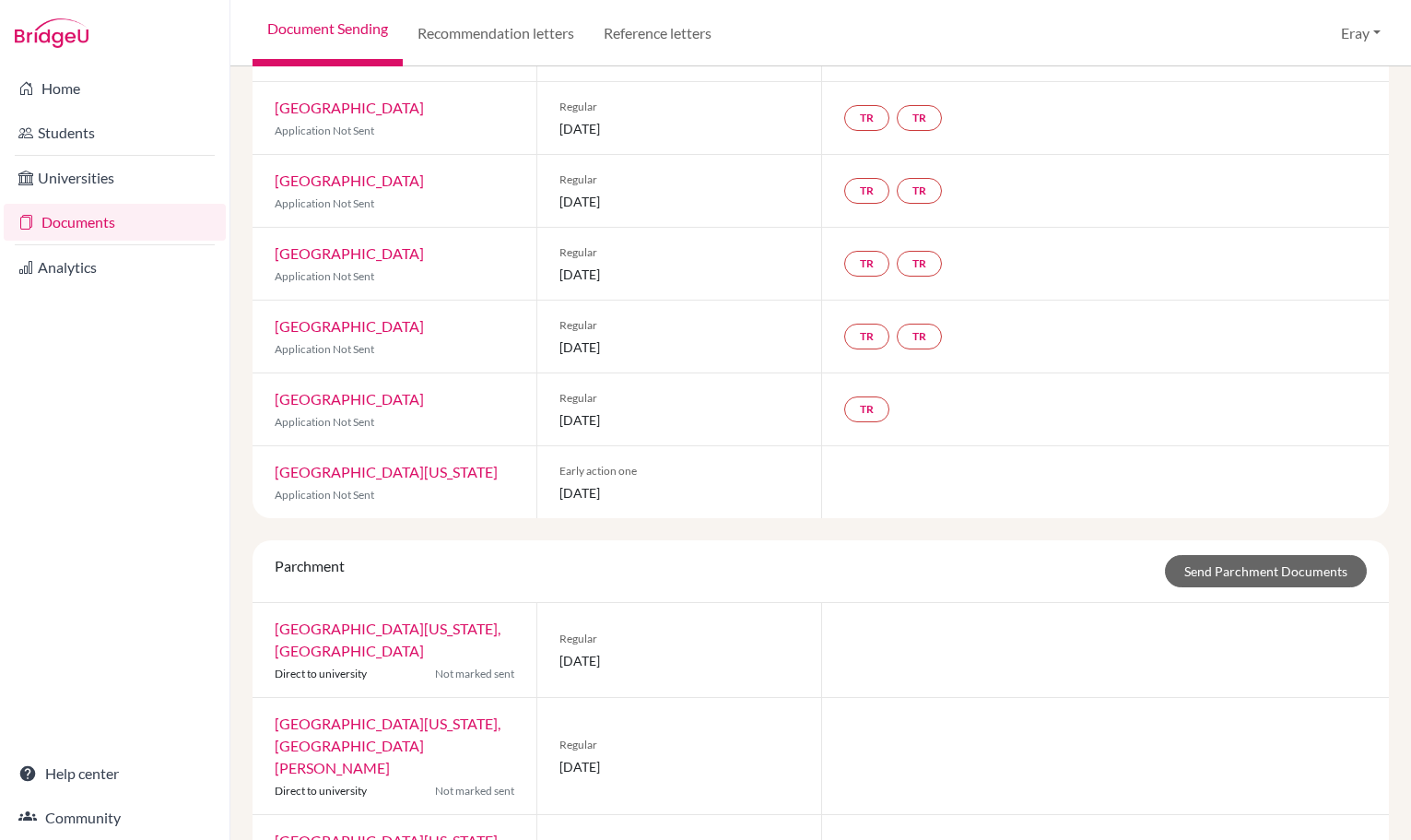
scroll to position [1246, 0]
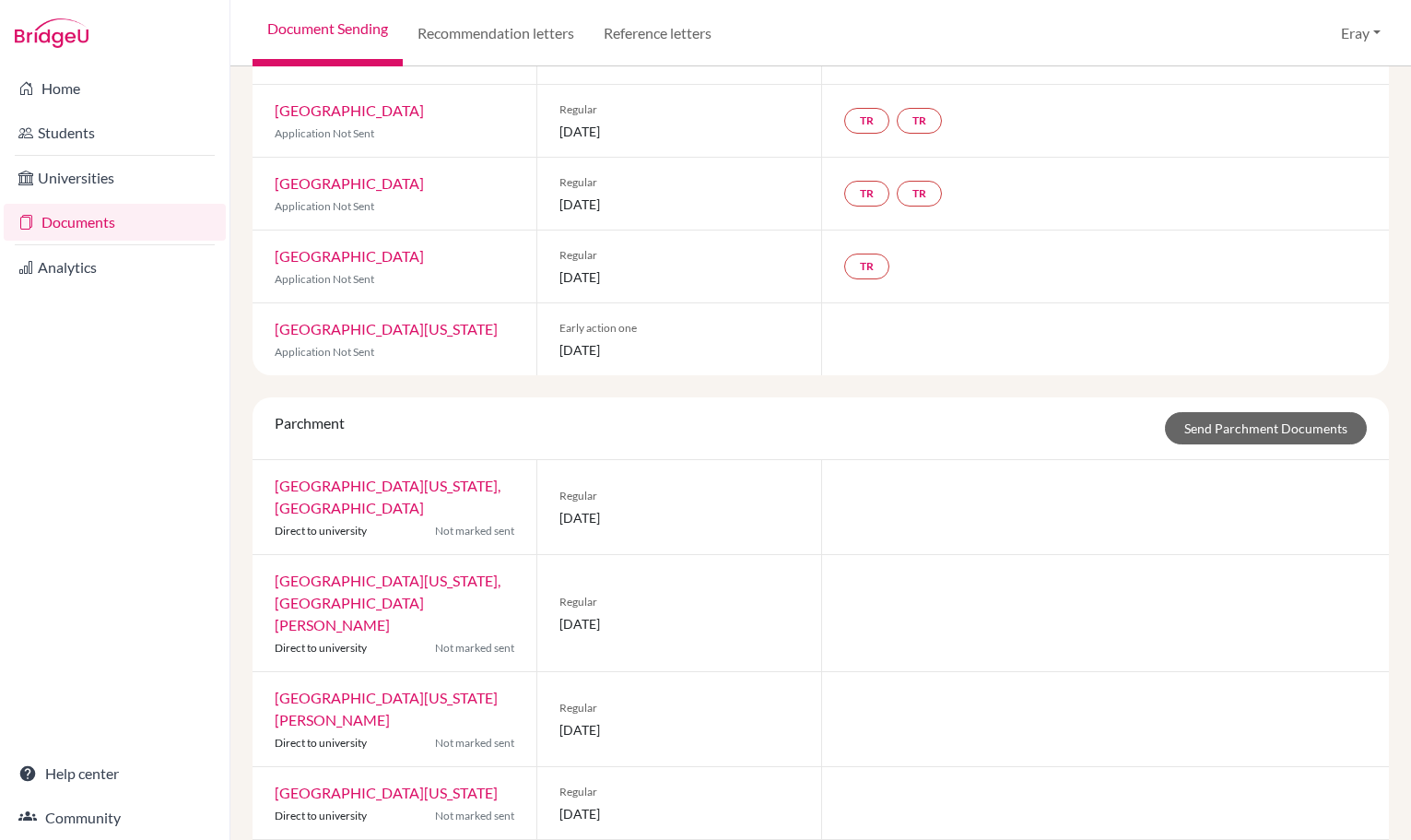
drag, startPoint x: 664, startPoint y: 291, endPoint x: 677, endPoint y: 378, distance: 88.0
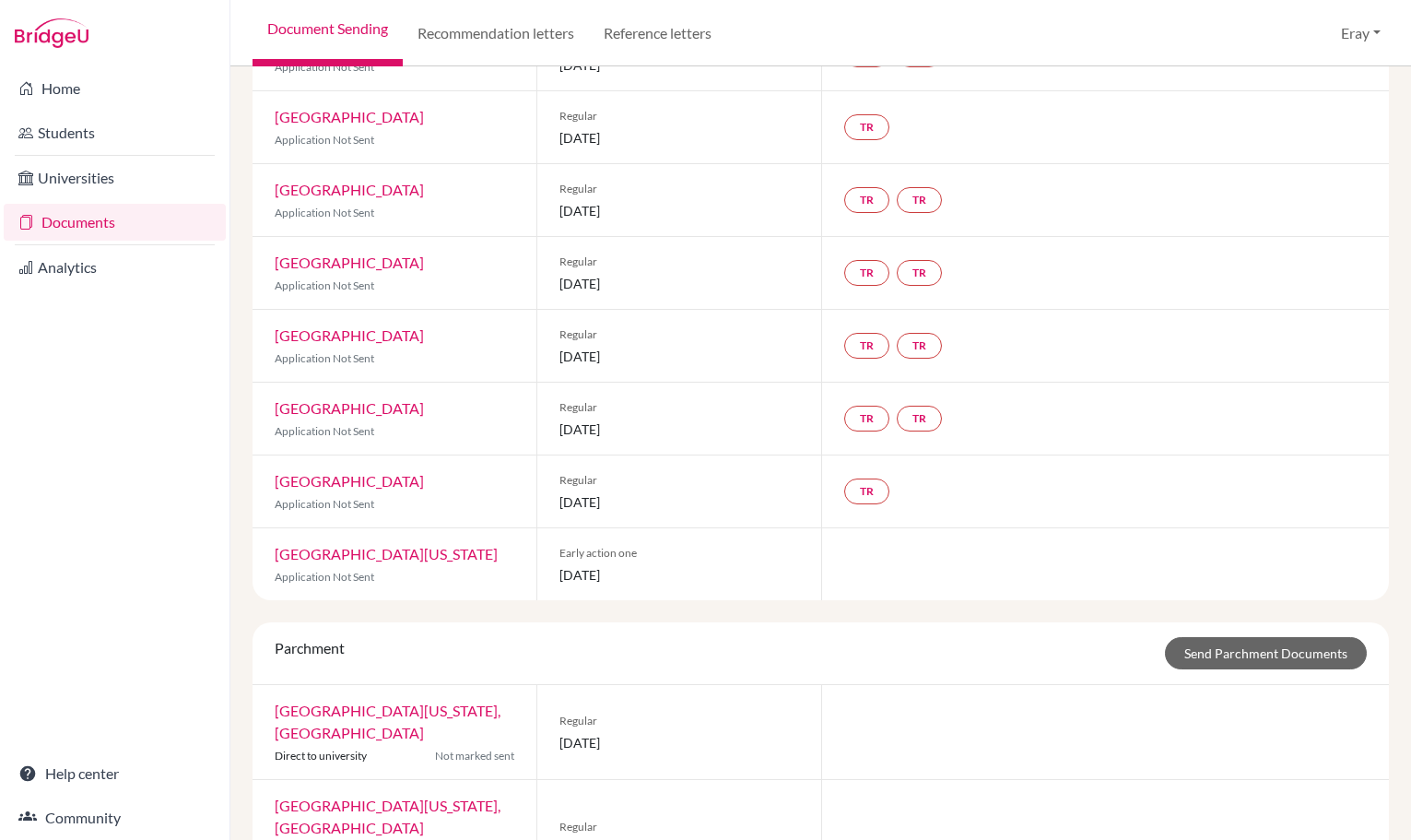
scroll to position [567, 0]
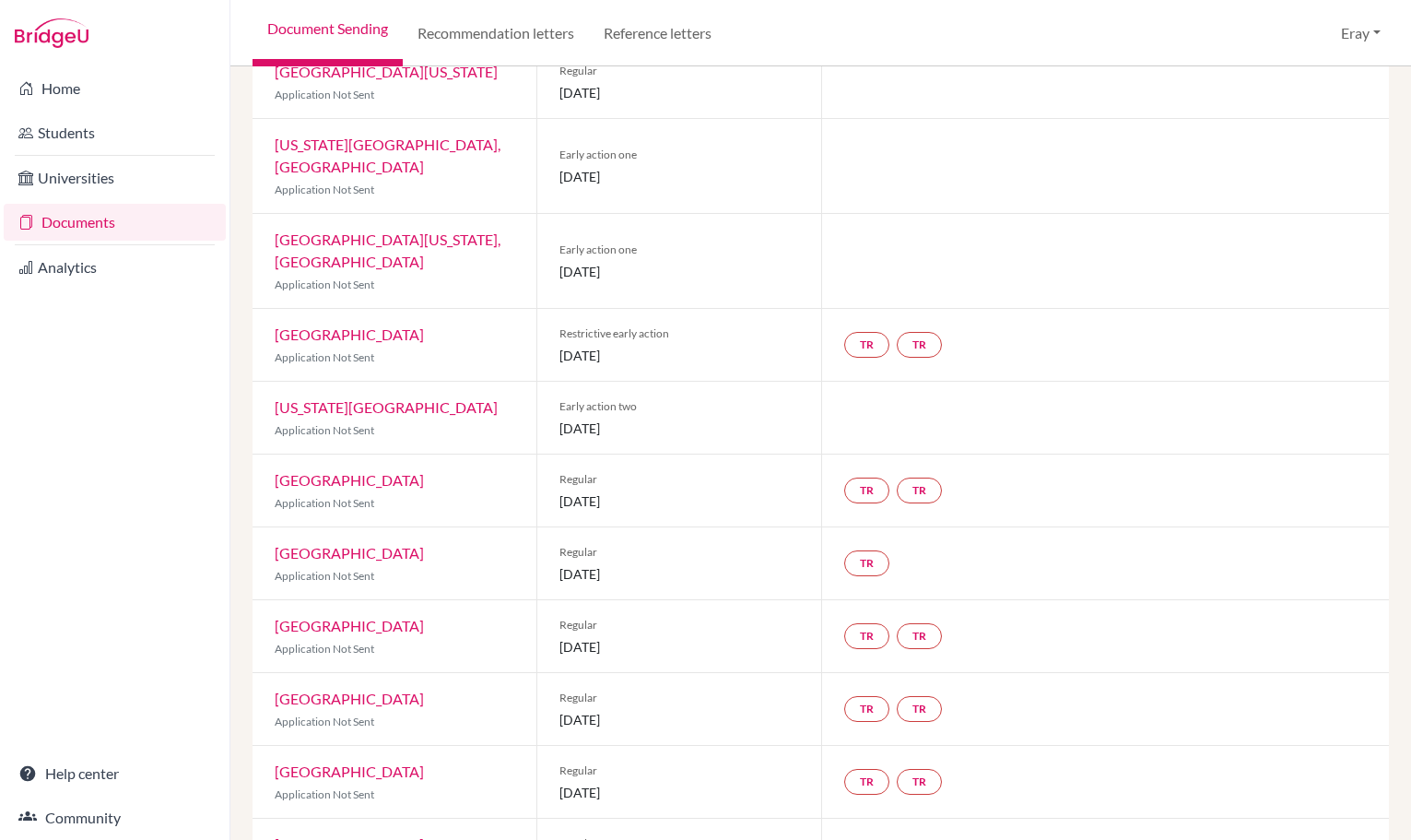
drag, startPoint x: 663, startPoint y: 281, endPoint x: 671, endPoint y: 105, distance: 176.2
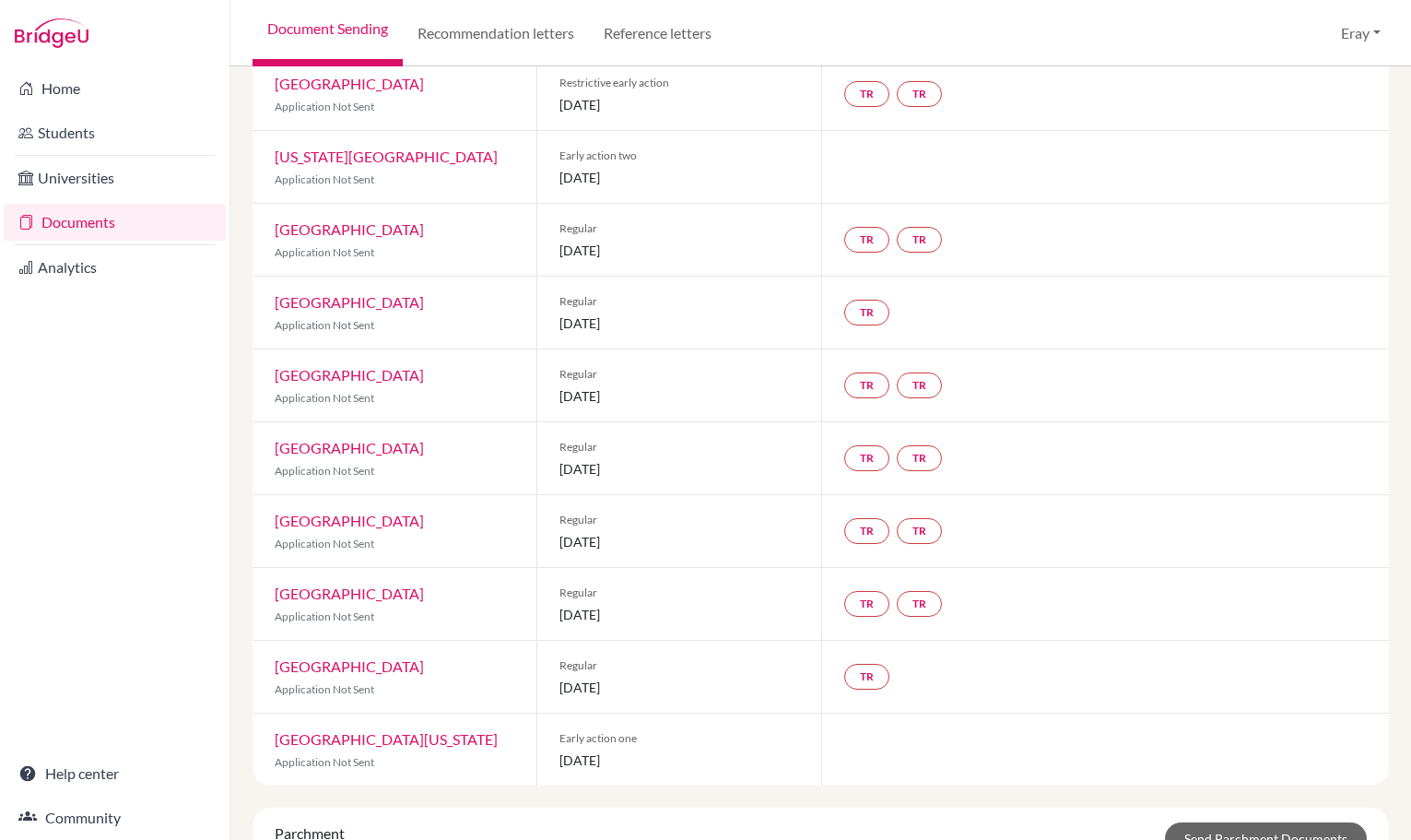
drag, startPoint x: 670, startPoint y: 314, endPoint x: 674, endPoint y: 420, distance: 106.1
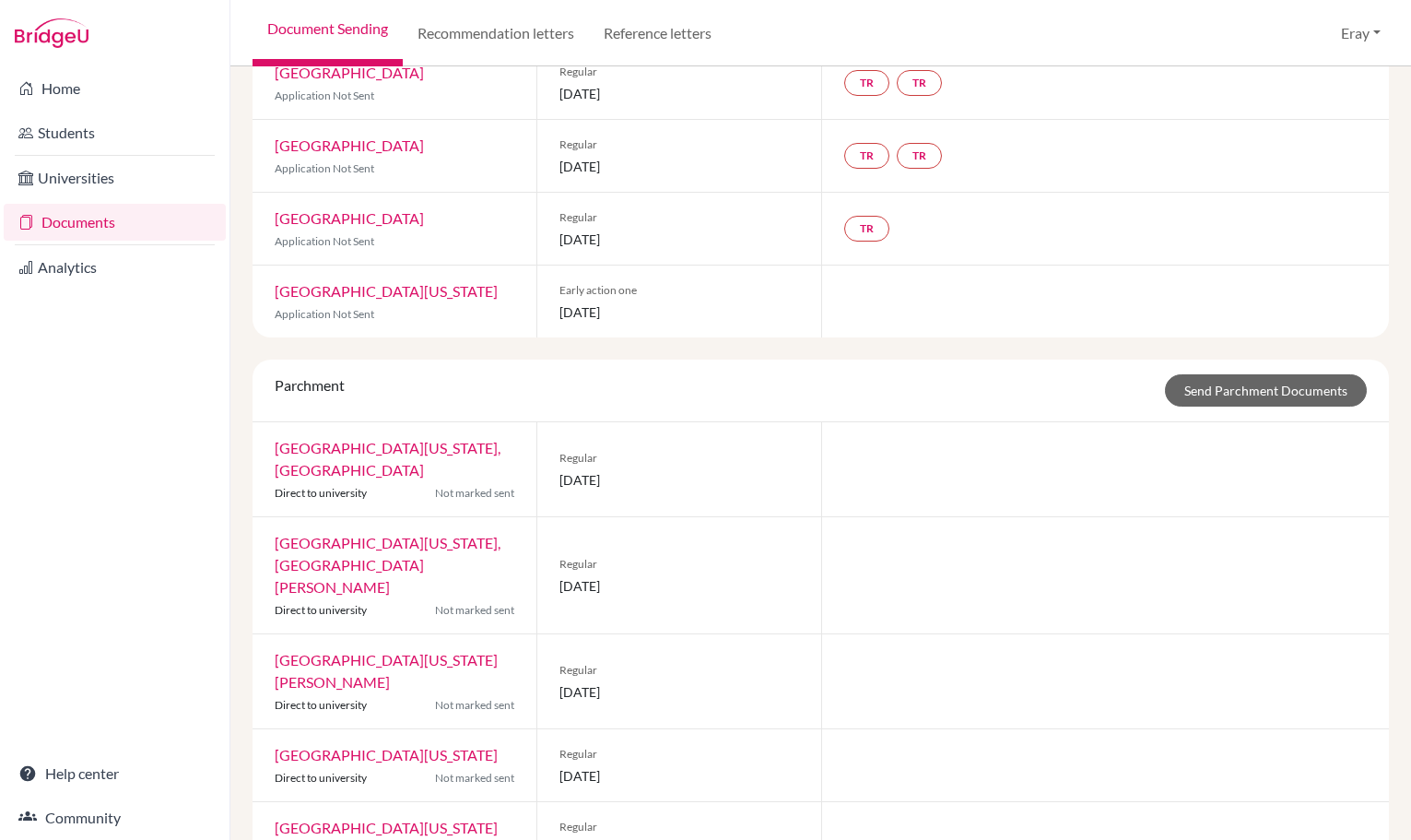
drag, startPoint x: 656, startPoint y: 215, endPoint x: 652, endPoint y: 87, distance: 128.1
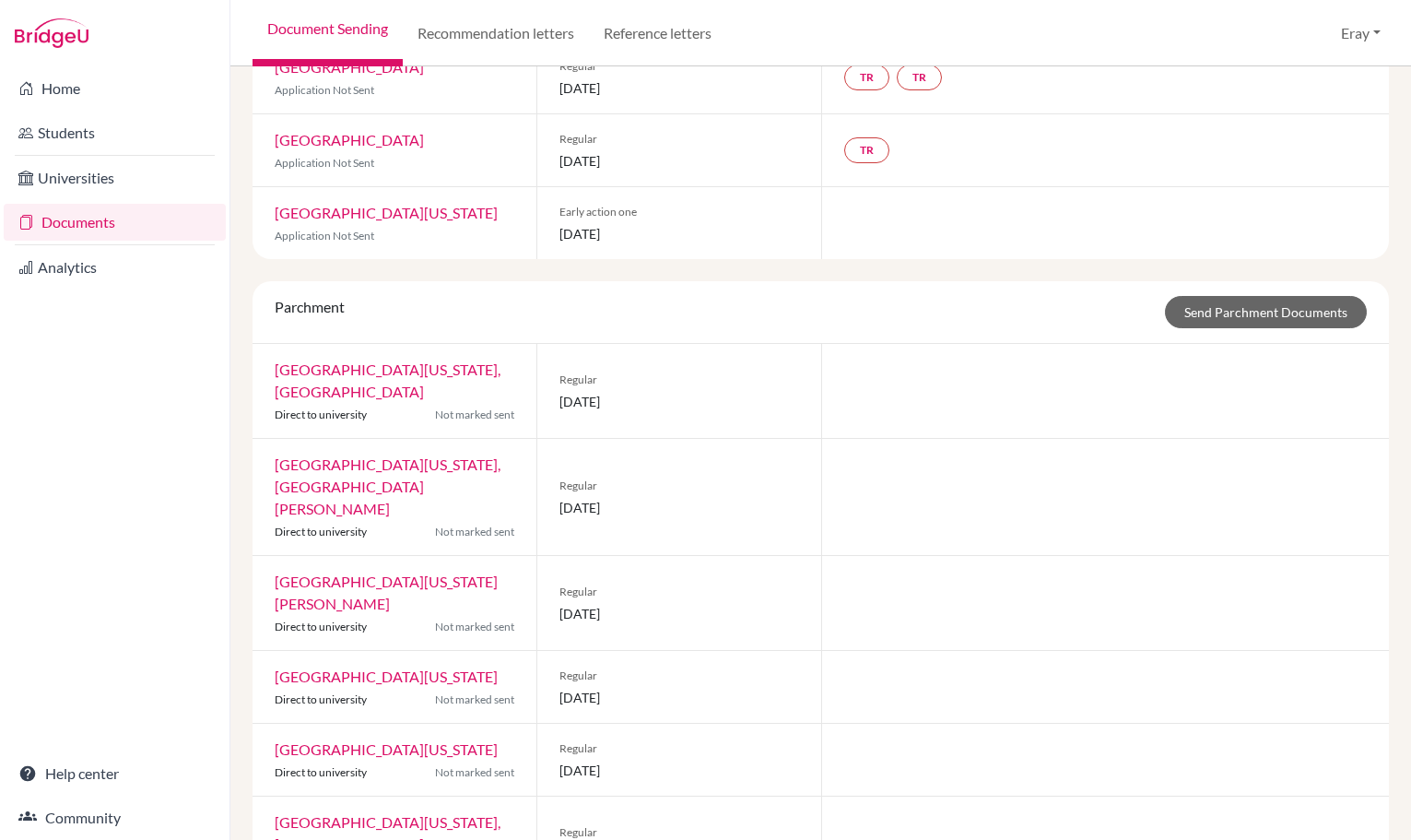
scroll to position [1534, 0]
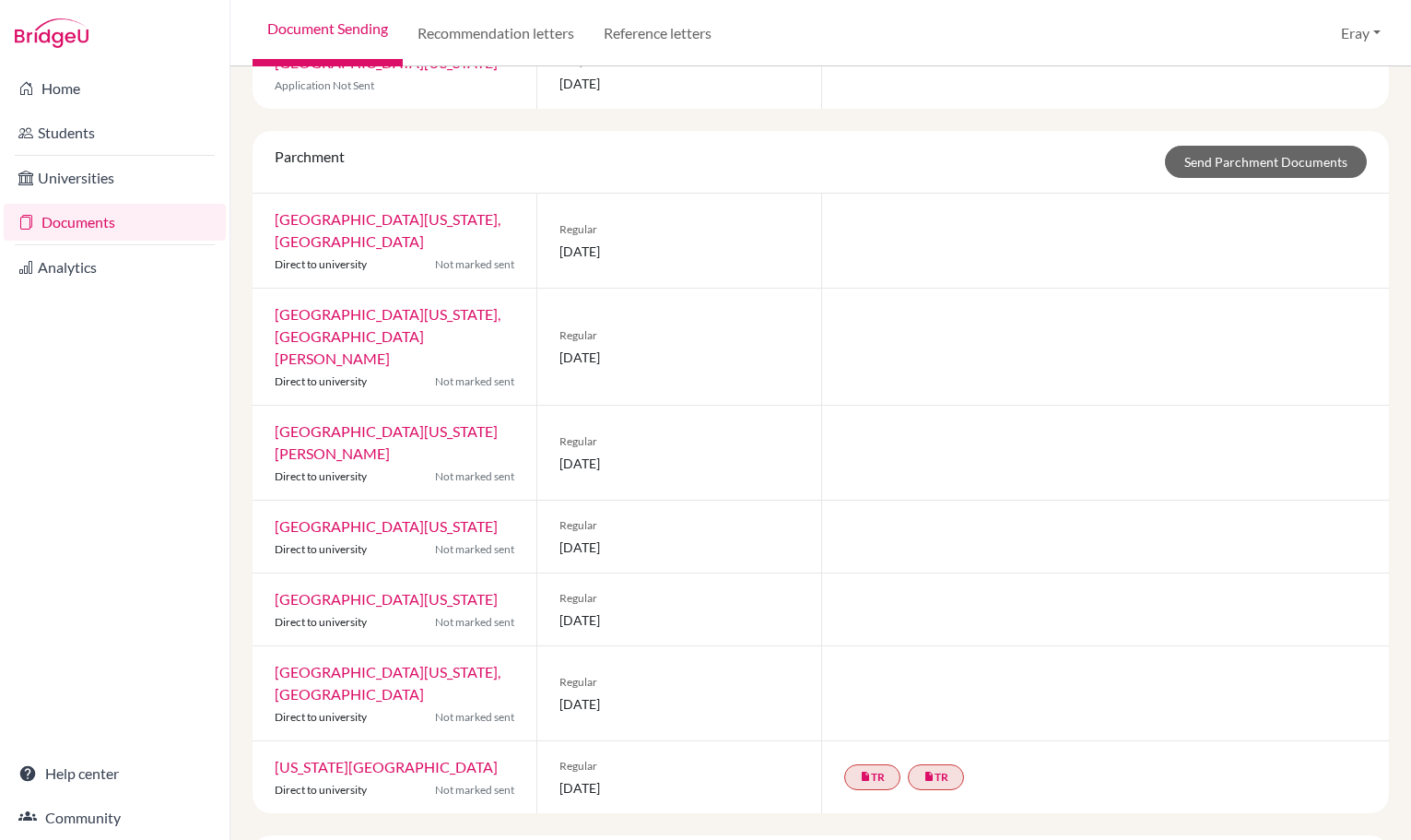
drag, startPoint x: 644, startPoint y: 227, endPoint x: 650, endPoint y: 282, distance: 55.3
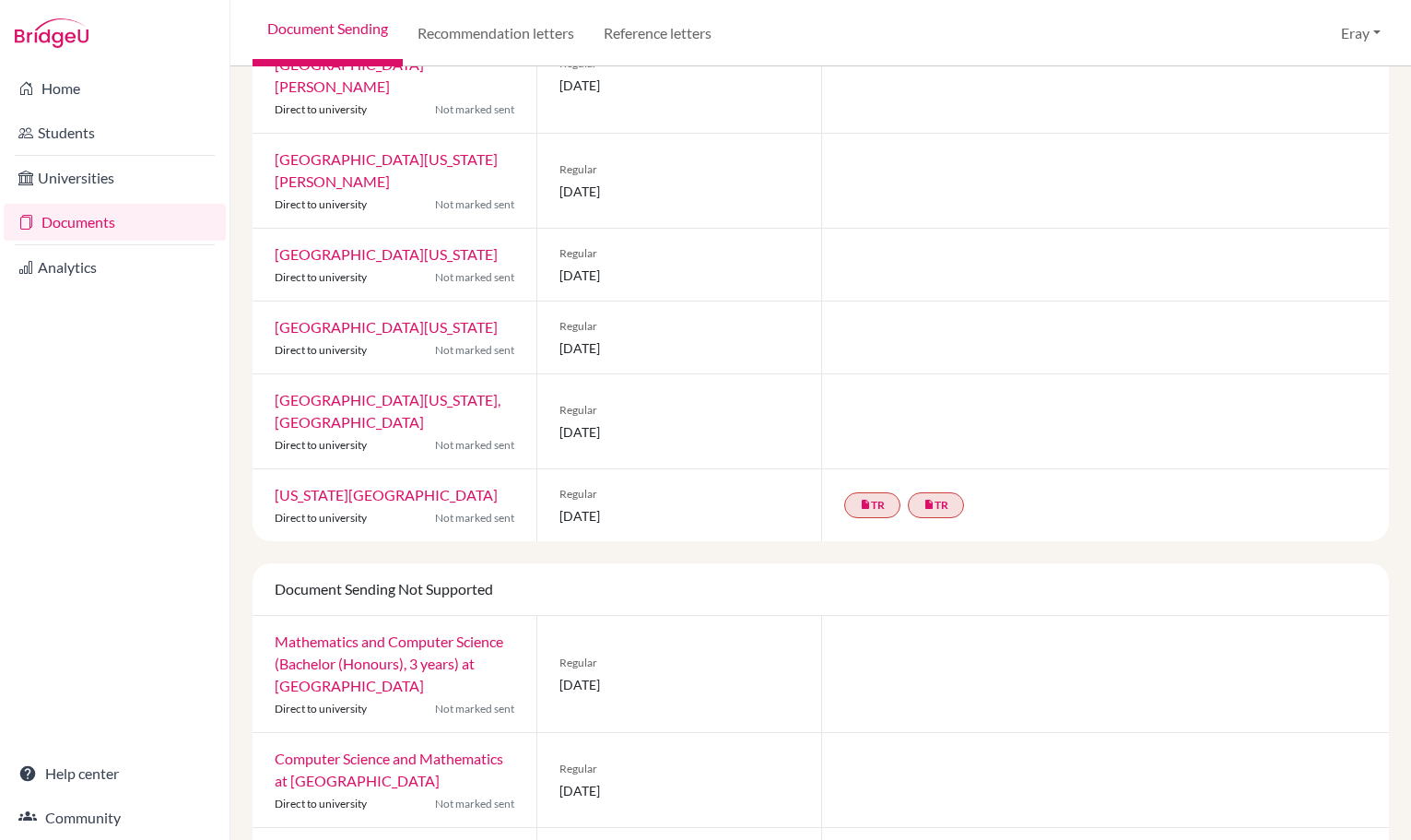
drag, startPoint x: 642, startPoint y: 169, endPoint x: 644, endPoint y: 225, distance: 56.0
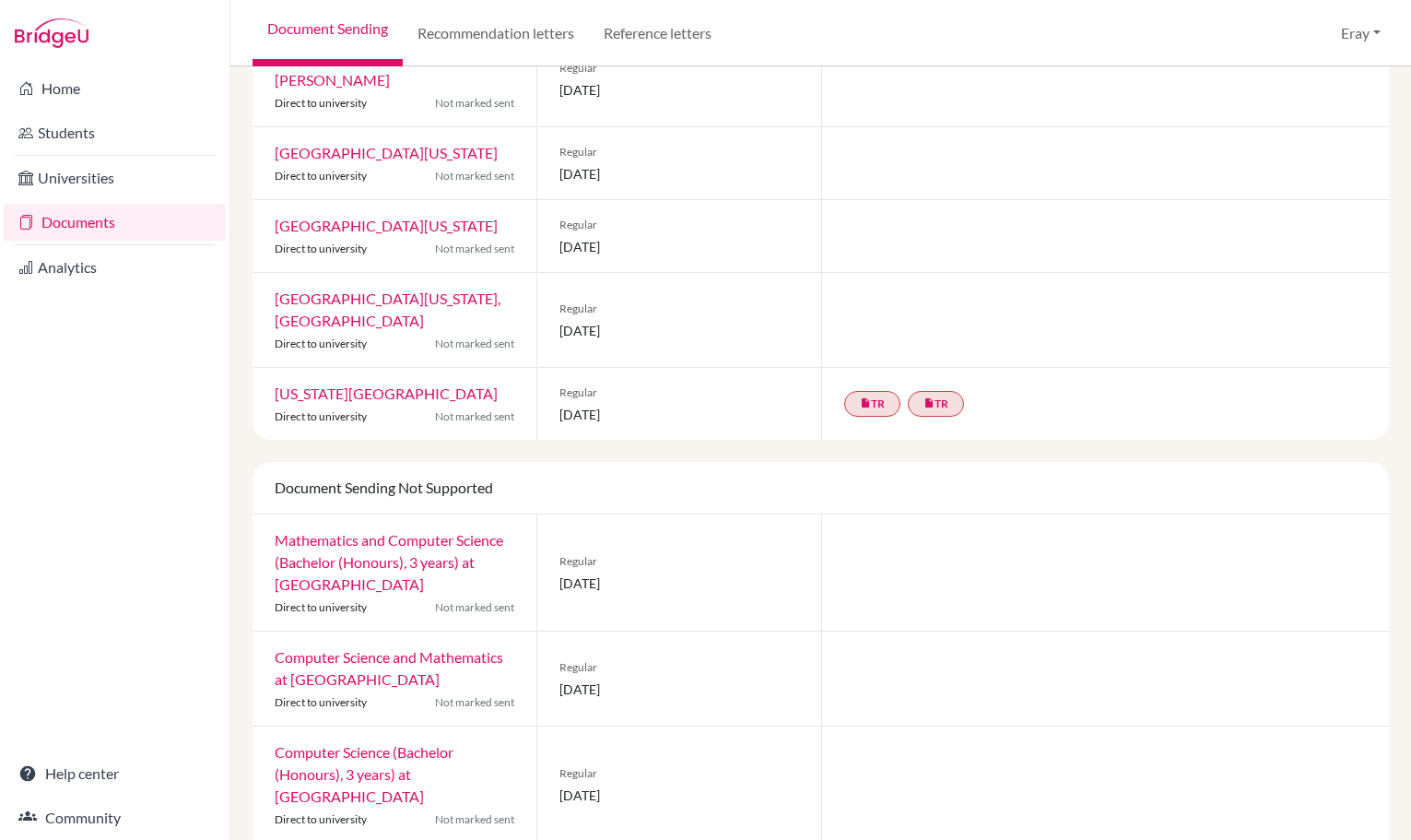
scroll to position [2038, 0]
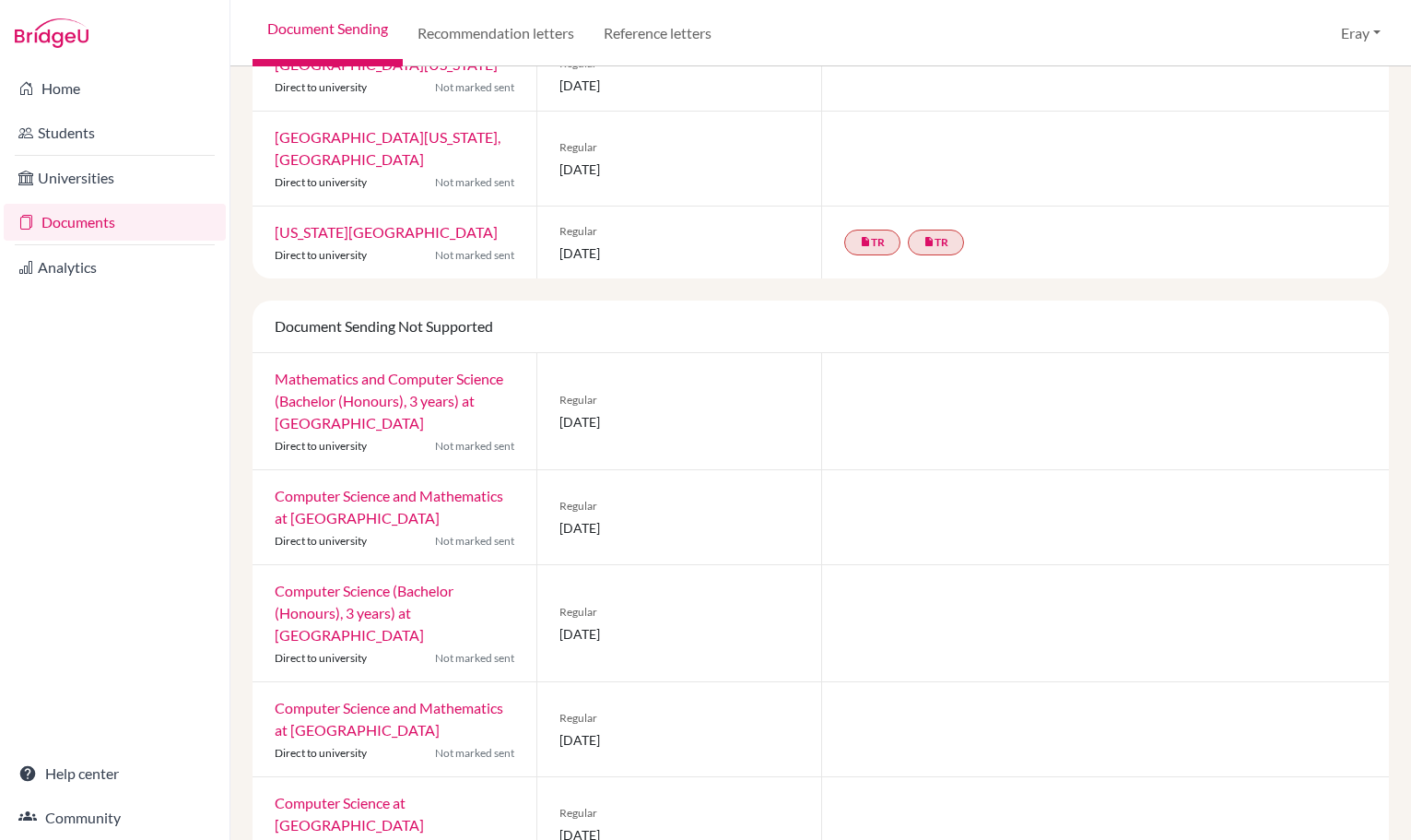
drag, startPoint x: 640, startPoint y: 202, endPoint x: 642, endPoint y: 313, distance: 111.0
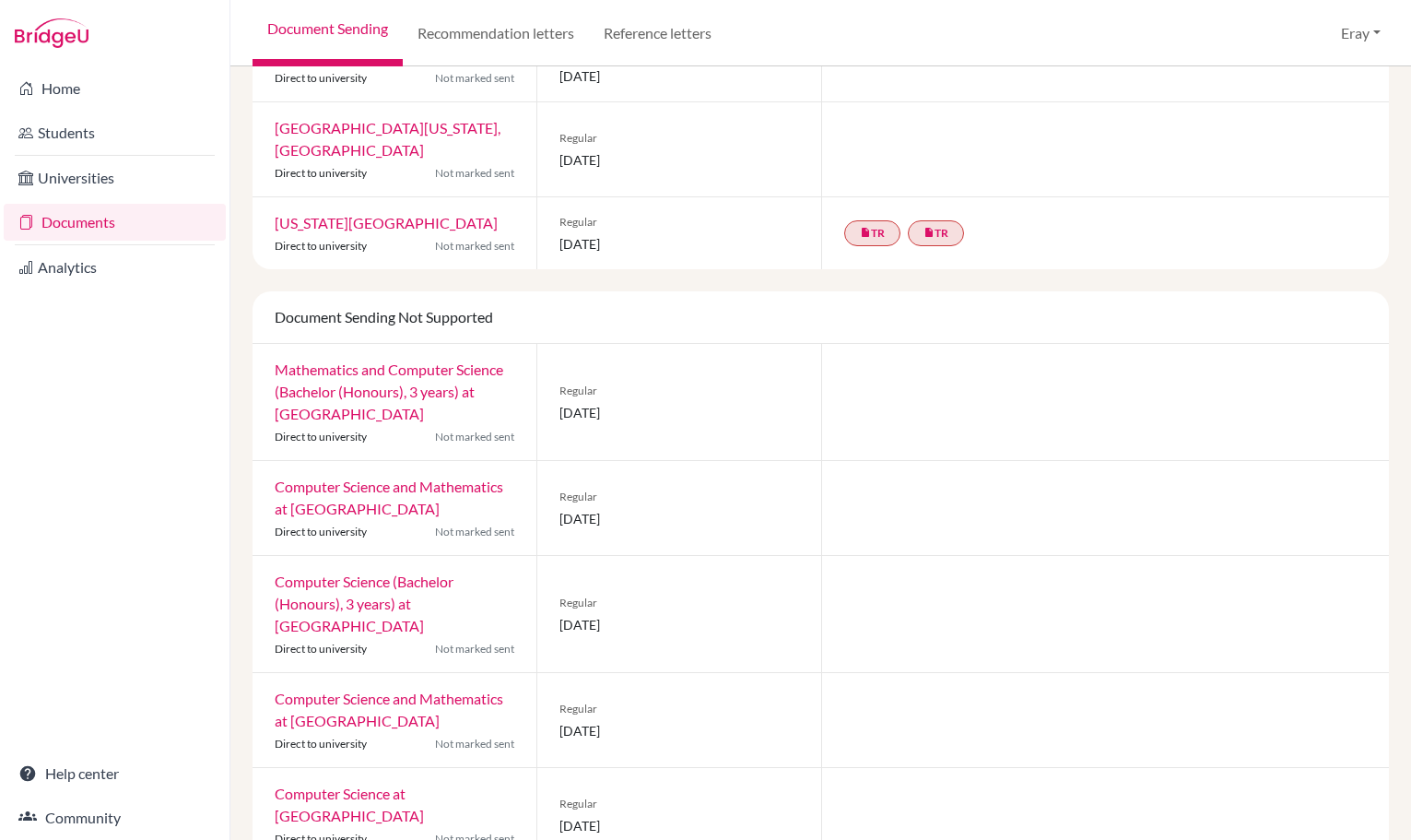
drag, startPoint x: 646, startPoint y: 255, endPoint x: 652, endPoint y: 307, distance: 52.3
drag, startPoint x: 700, startPoint y: 323, endPoint x: 704, endPoint y: 397, distance: 74.1
drag, startPoint x: 688, startPoint y: 384, endPoint x: 675, endPoint y: 491, distance: 107.8
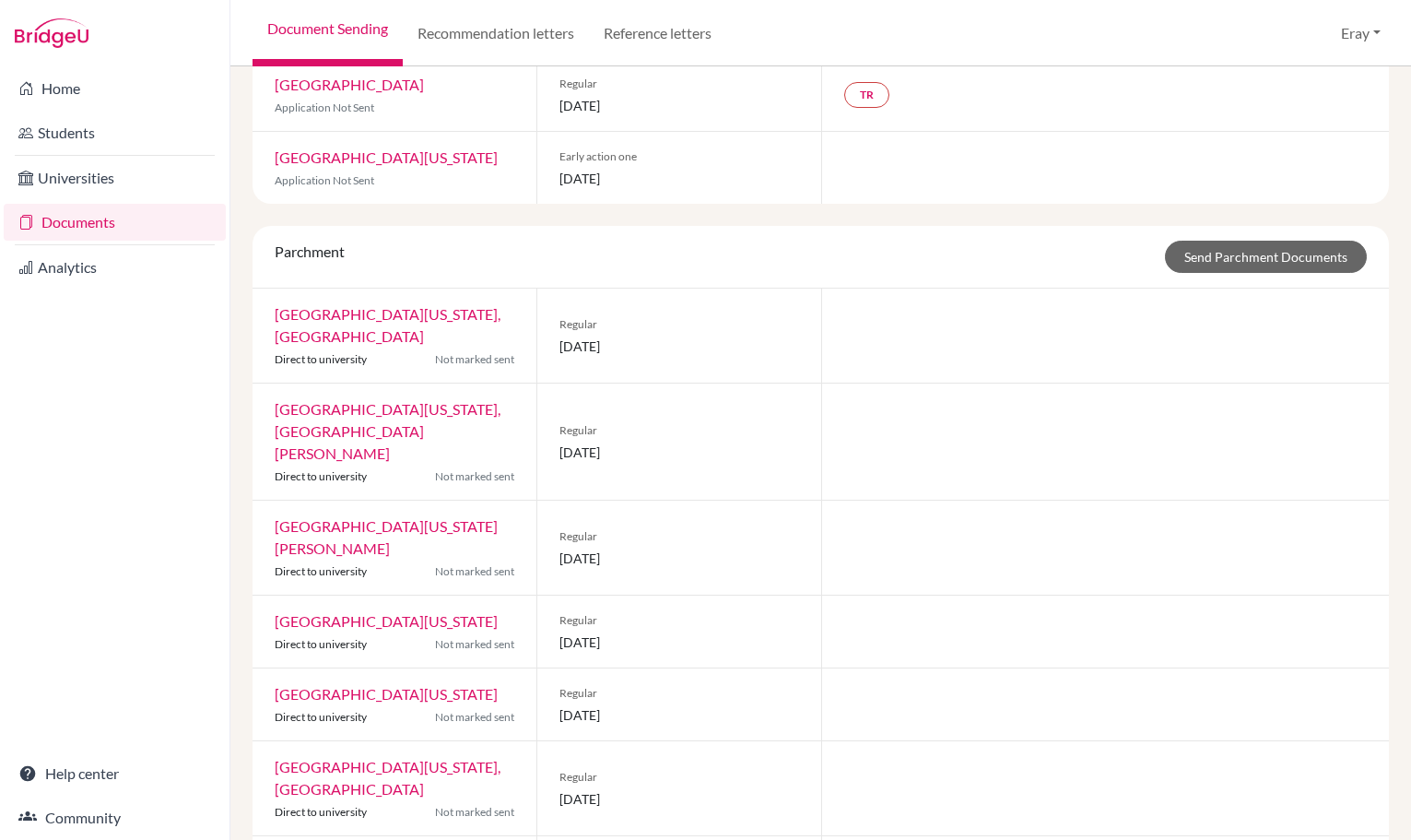
scroll to position [522, 0]
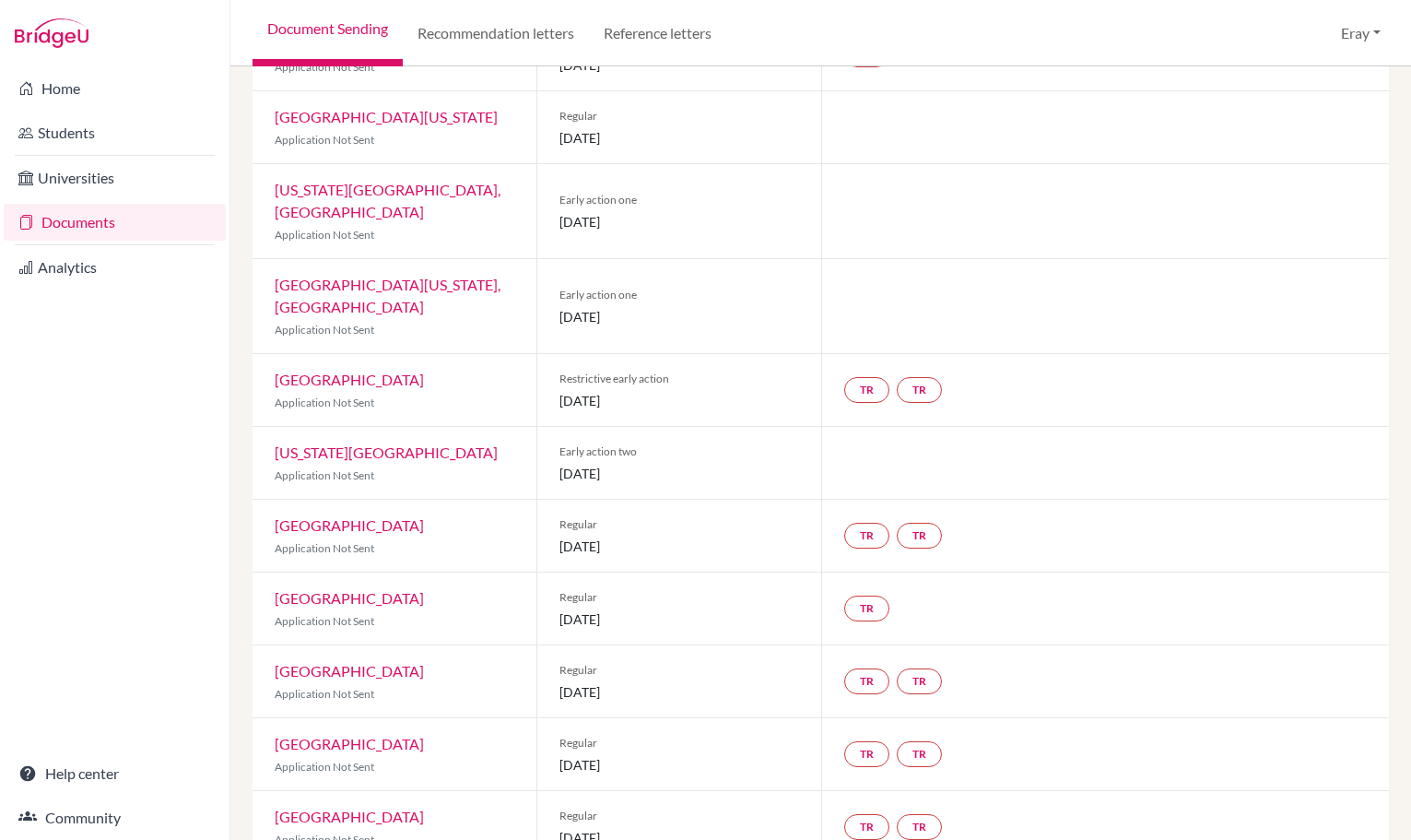
drag, startPoint x: 677, startPoint y: 491, endPoint x: 696, endPoint y: 219, distance: 272.7
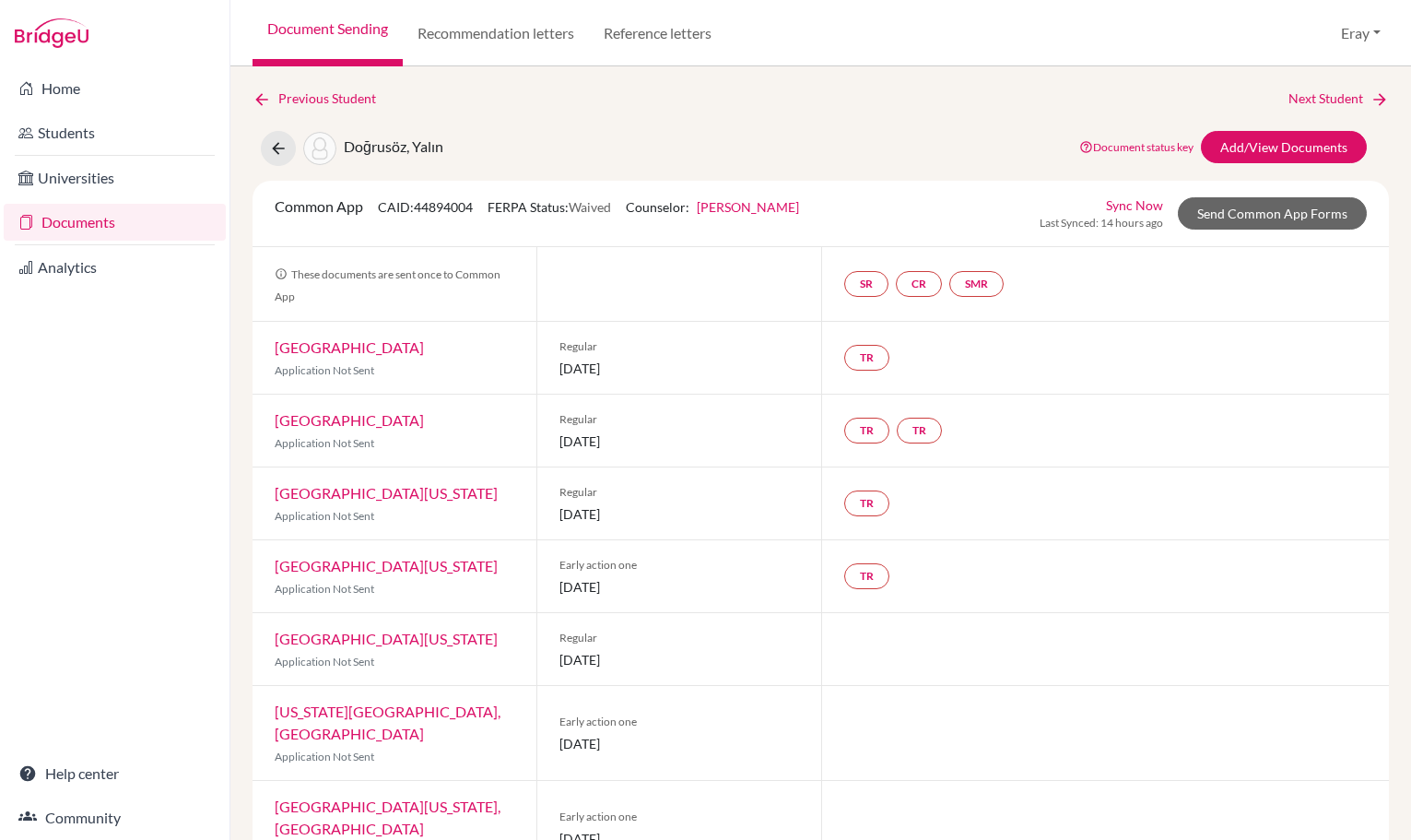
drag, startPoint x: 678, startPoint y: 284, endPoint x: 656, endPoint y: 144, distance: 141.7
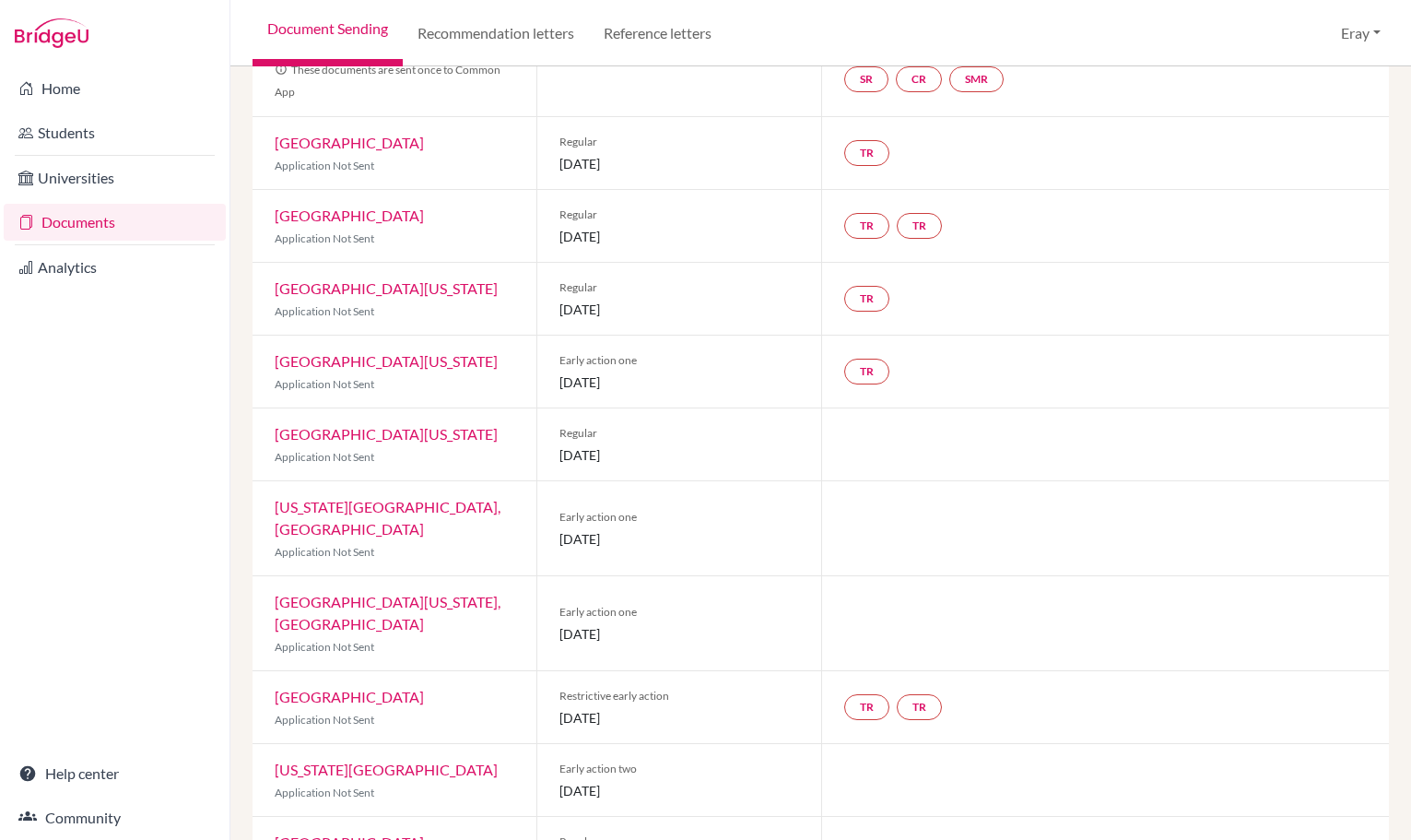
drag, startPoint x: 650, startPoint y: 344, endPoint x: 647, endPoint y: 438, distance: 94.0
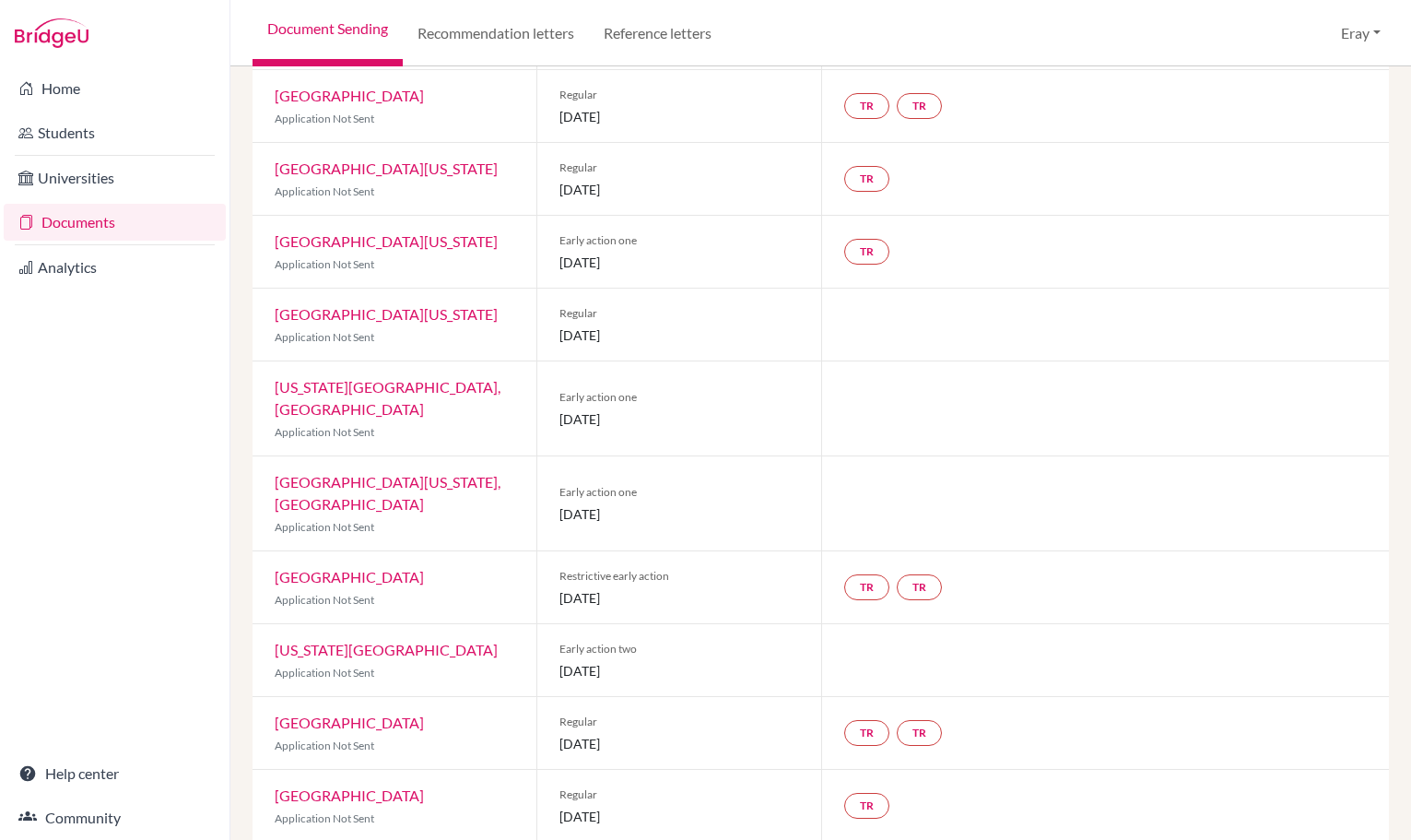
drag, startPoint x: 557, startPoint y: 364, endPoint x: 553, endPoint y: 380, distance: 16.5
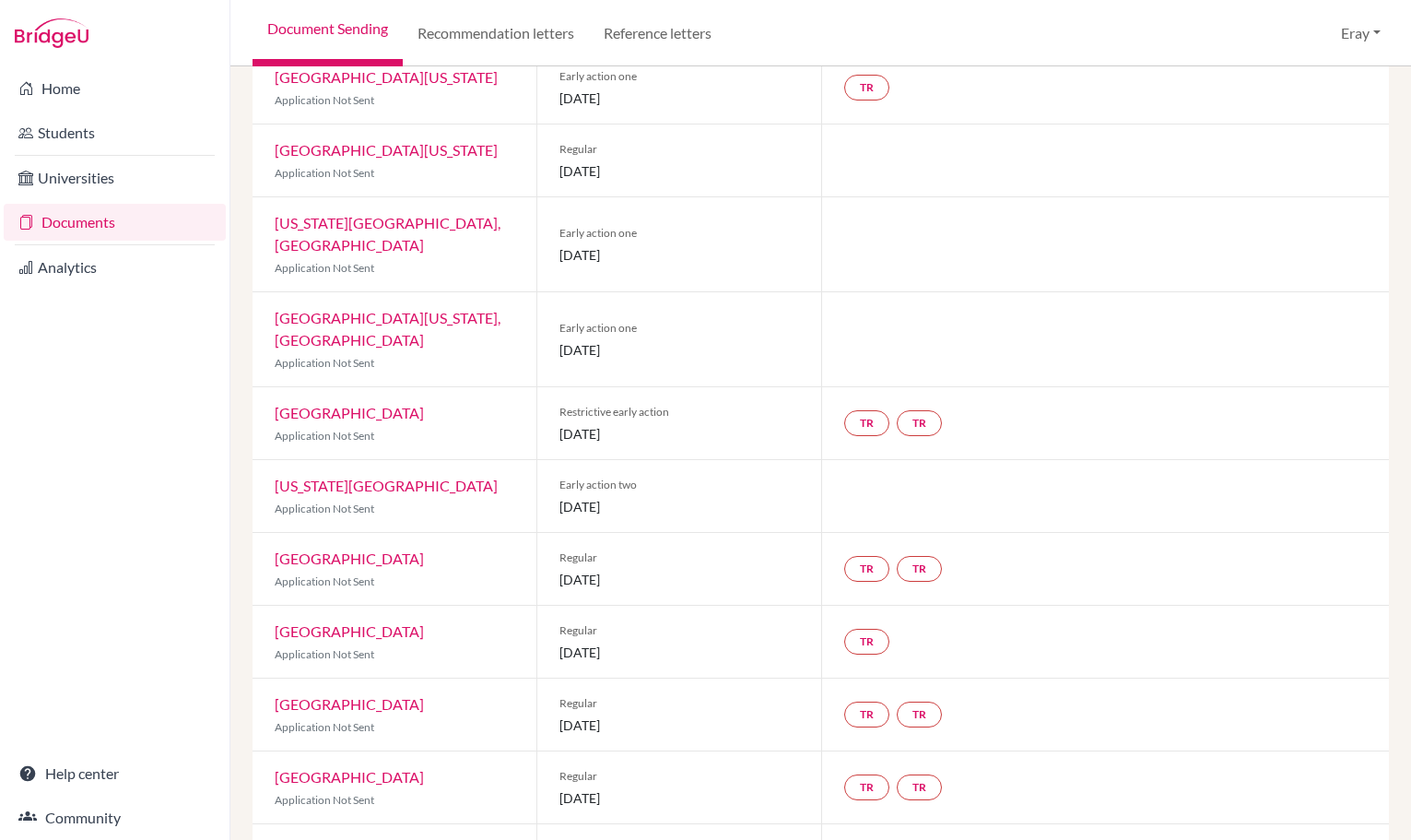
drag, startPoint x: 515, startPoint y: 248, endPoint x: 505, endPoint y: 256, distance: 12.8
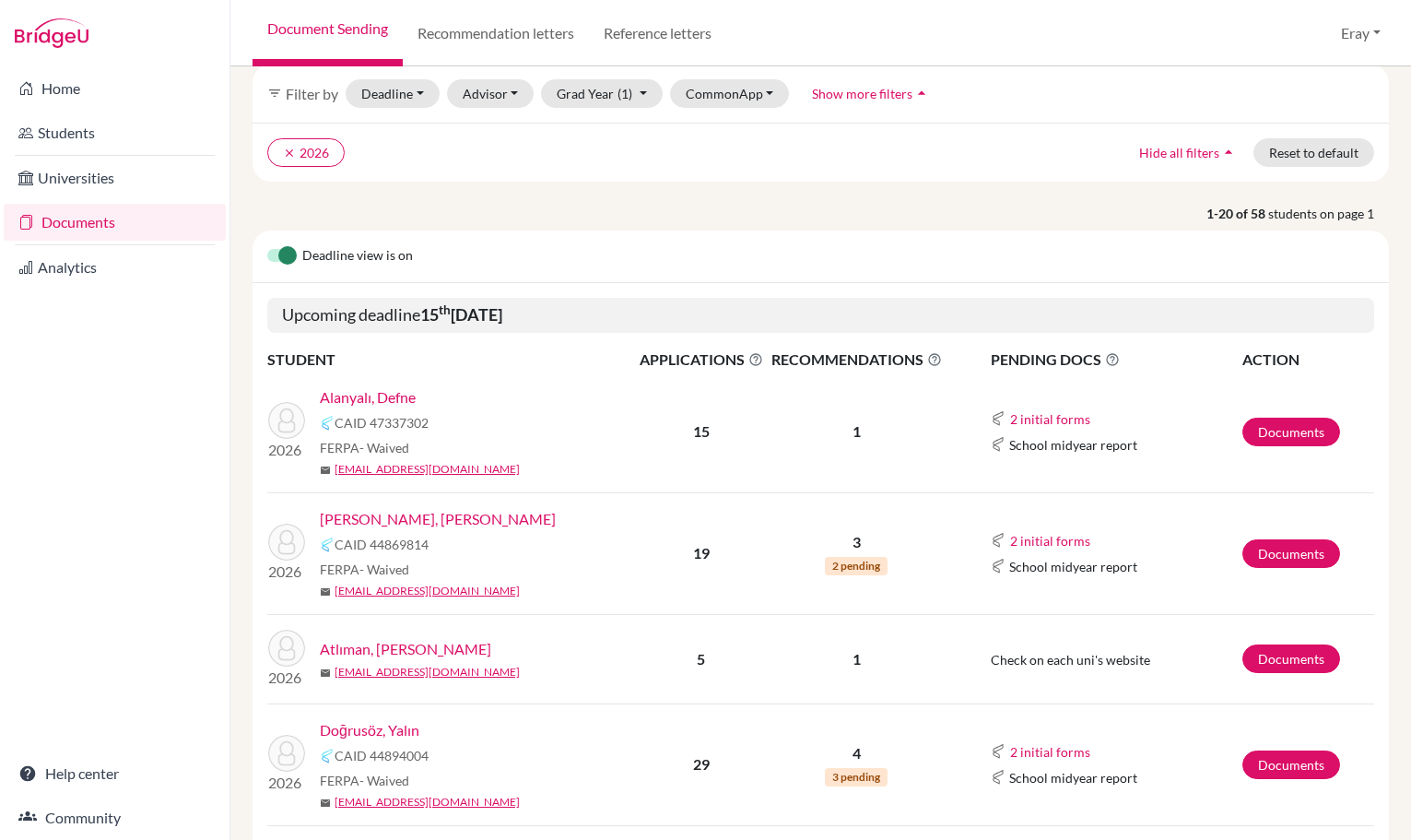
drag, startPoint x: 539, startPoint y: 348, endPoint x: 547, endPoint y: 490, distance: 142.2
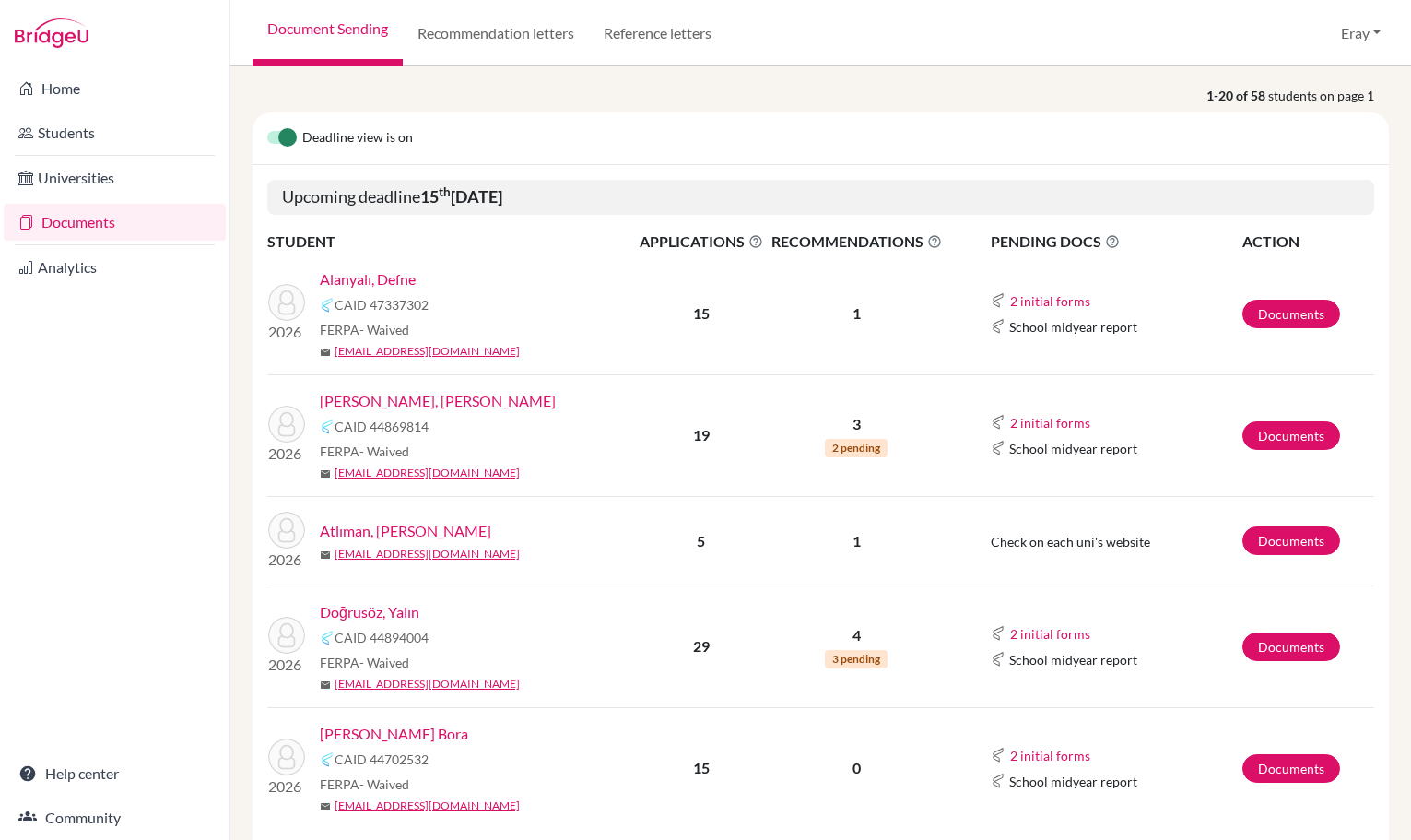
click at [423, 406] on link "[PERSON_NAME], [PERSON_NAME]" at bounding box center [437, 402] width 236 height 23
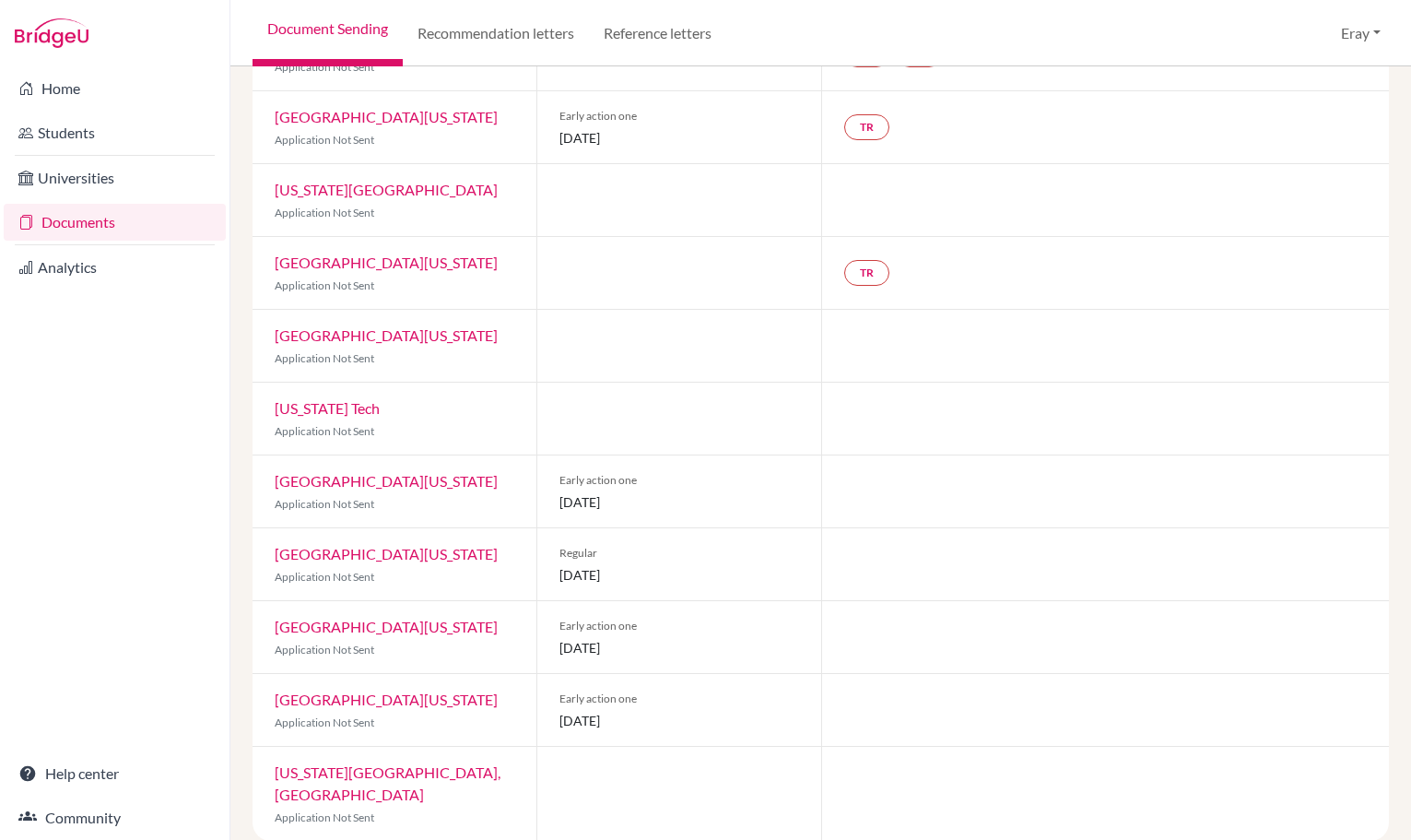
drag, startPoint x: 612, startPoint y: 361, endPoint x: 614, endPoint y: 396, distance: 35.1
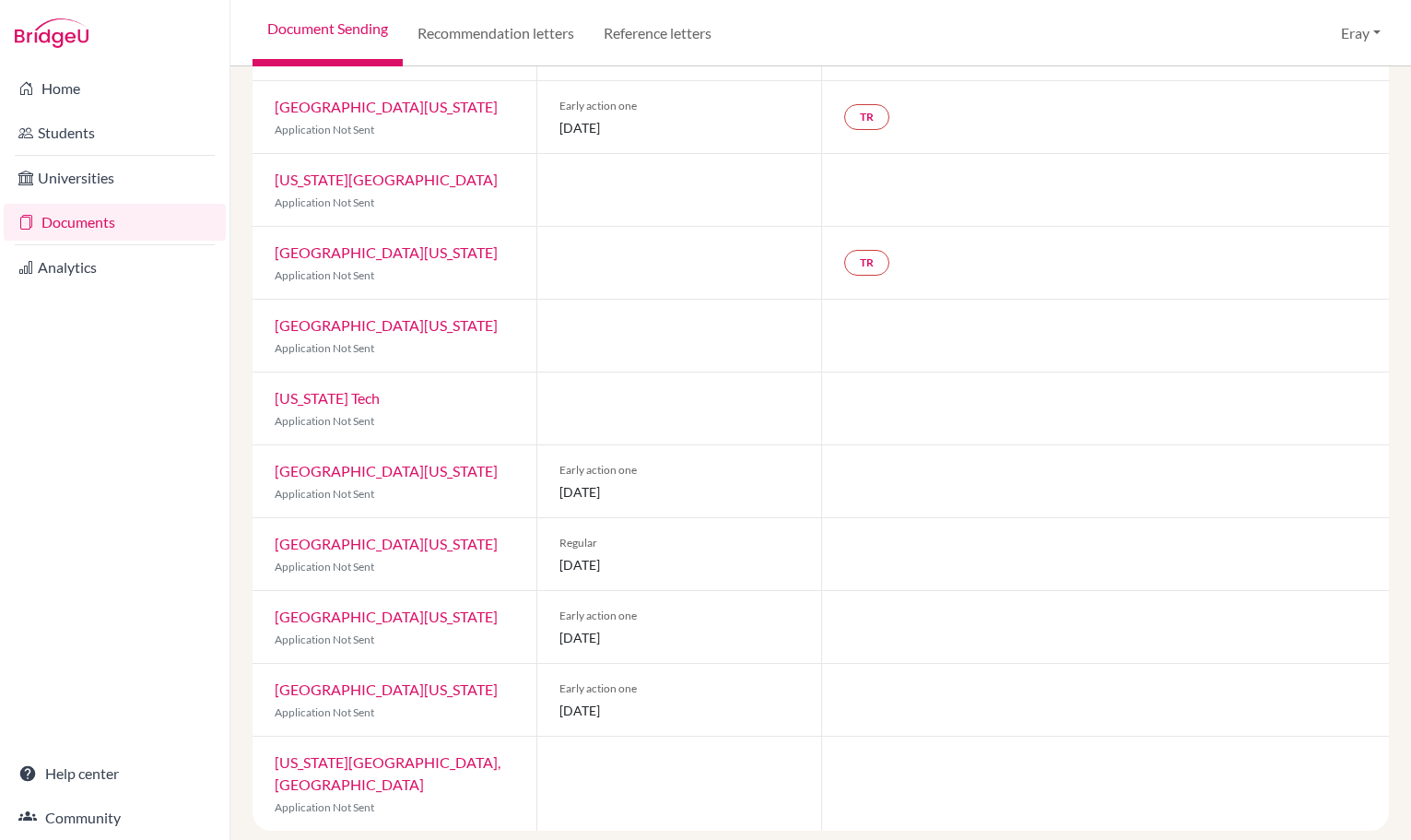
click at [420, 471] on link "[GEOGRAPHIC_DATA][US_STATE]" at bounding box center [386, 470] width 223 height 18
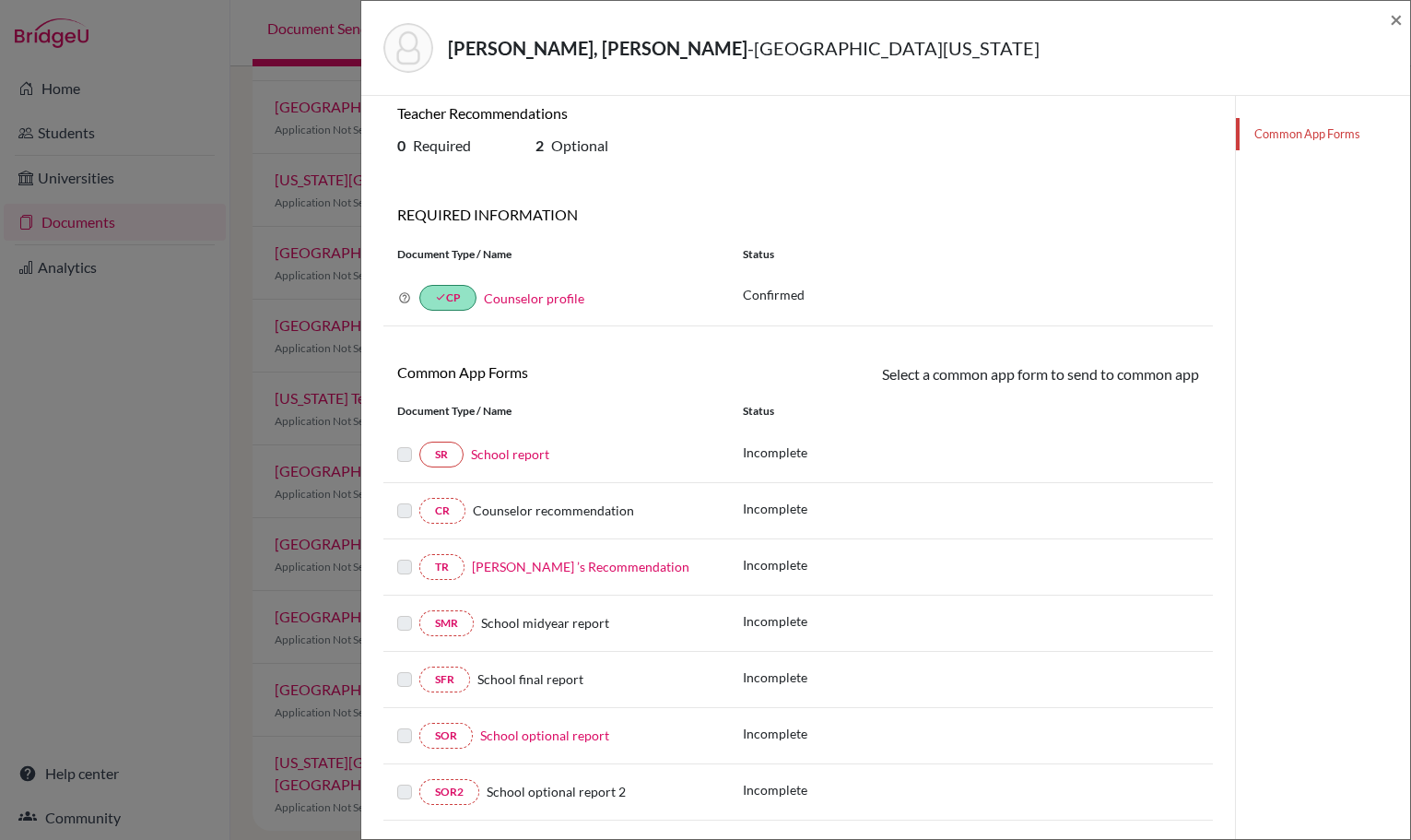
scroll to position [97, 0]
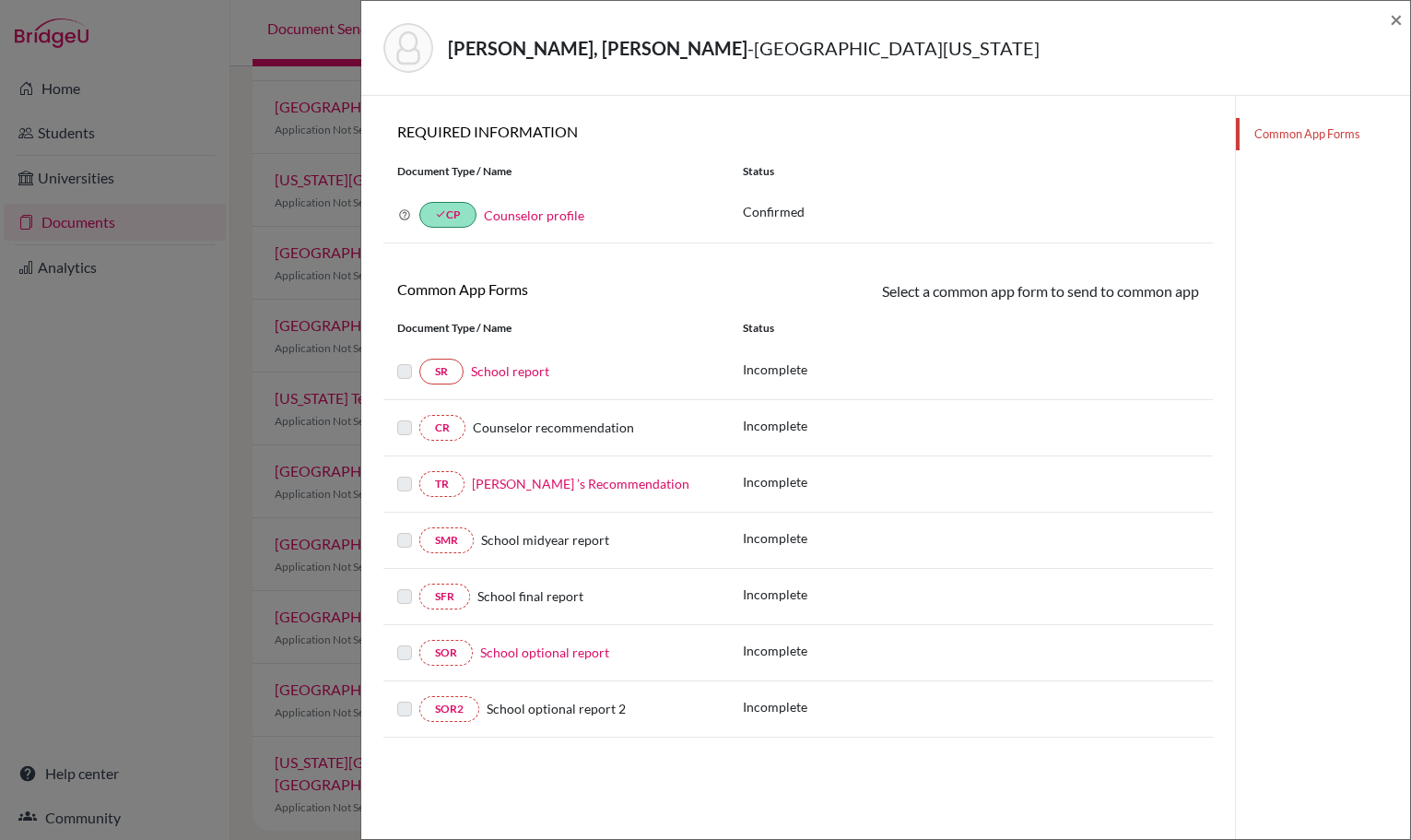
drag, startPoint x: 724, startPoint y: 362, endPoint x: 711, endPoint y: 431, distance: 70.2
click at [542, 429] on span "Counselor recommendation" at bounding box center [554, 427] width 162 height 16
click at [1393, 24] on span "×" at bounding box center [1397, 19] width 13 height 26
